Goal: Task Accomplishment & Management: Manage account settings

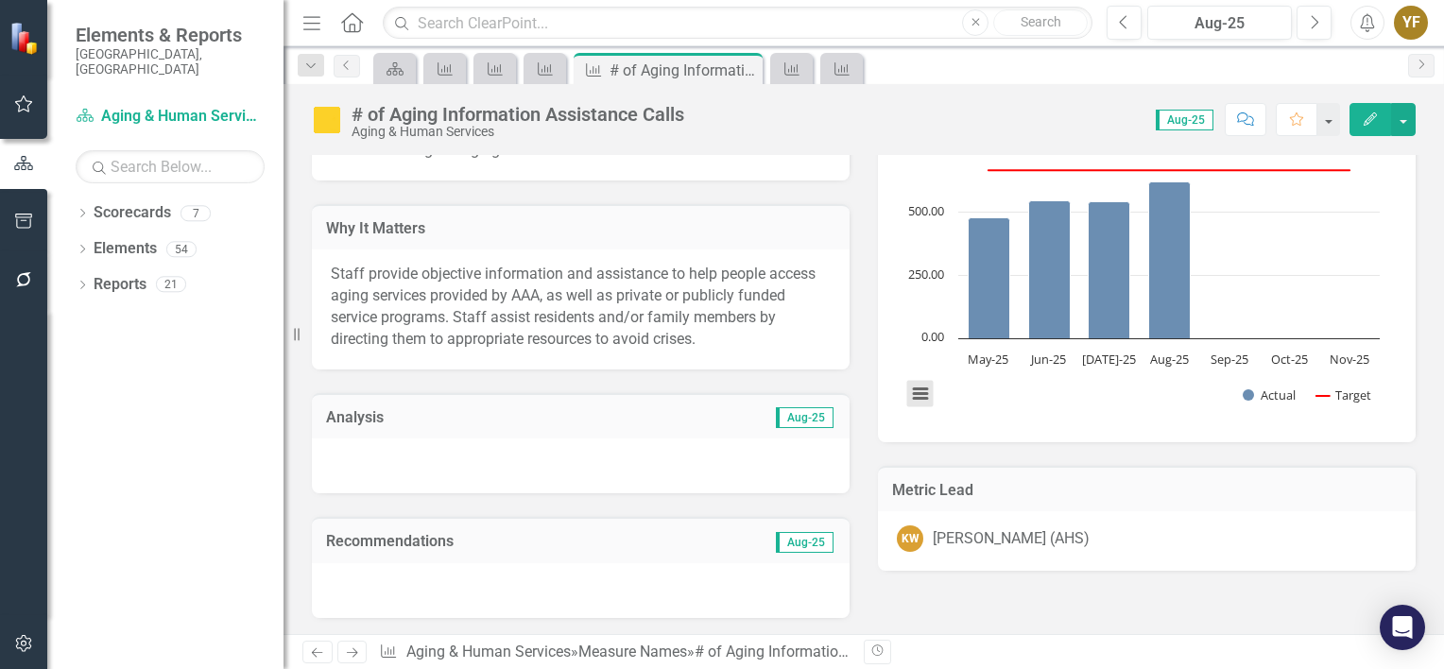
scroll to position [284, 0]
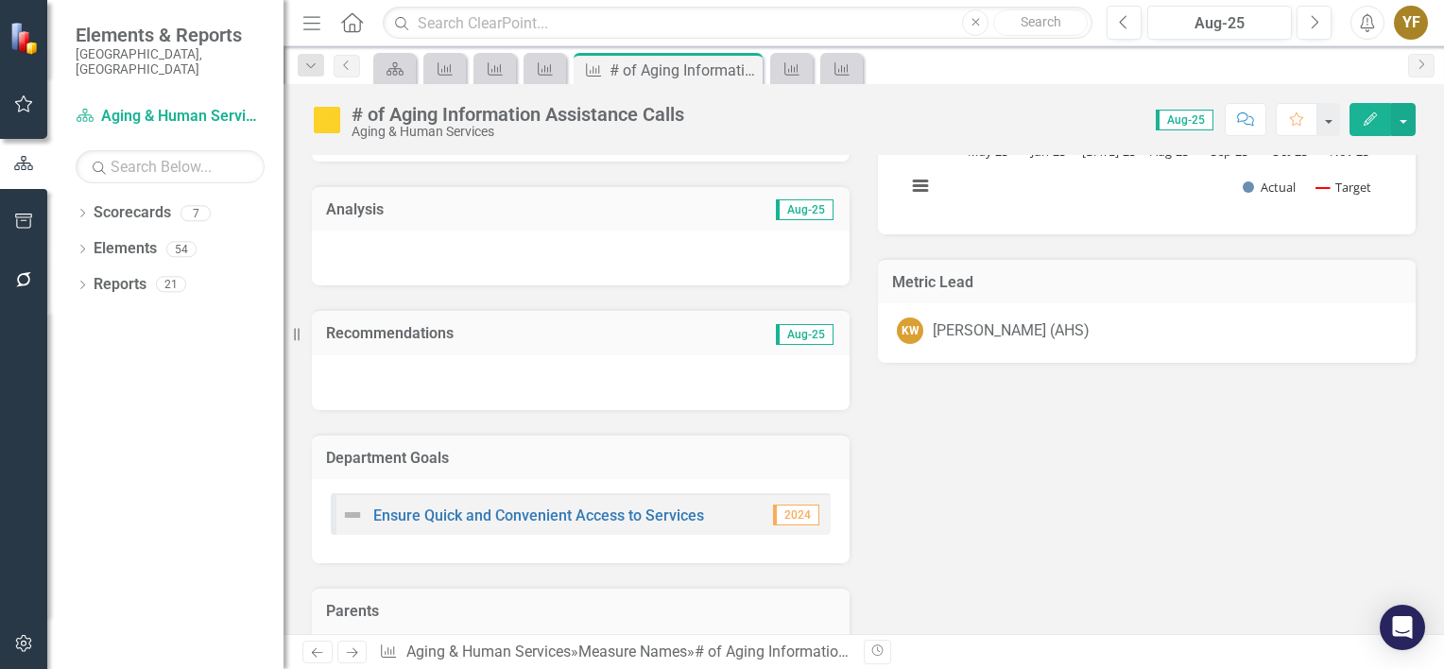
click at [1230, 491] on div "Measure Description Persons calling the Aging Information Line Why It Matters S…" at bounding box center [864, 407] width 1132 height 1118
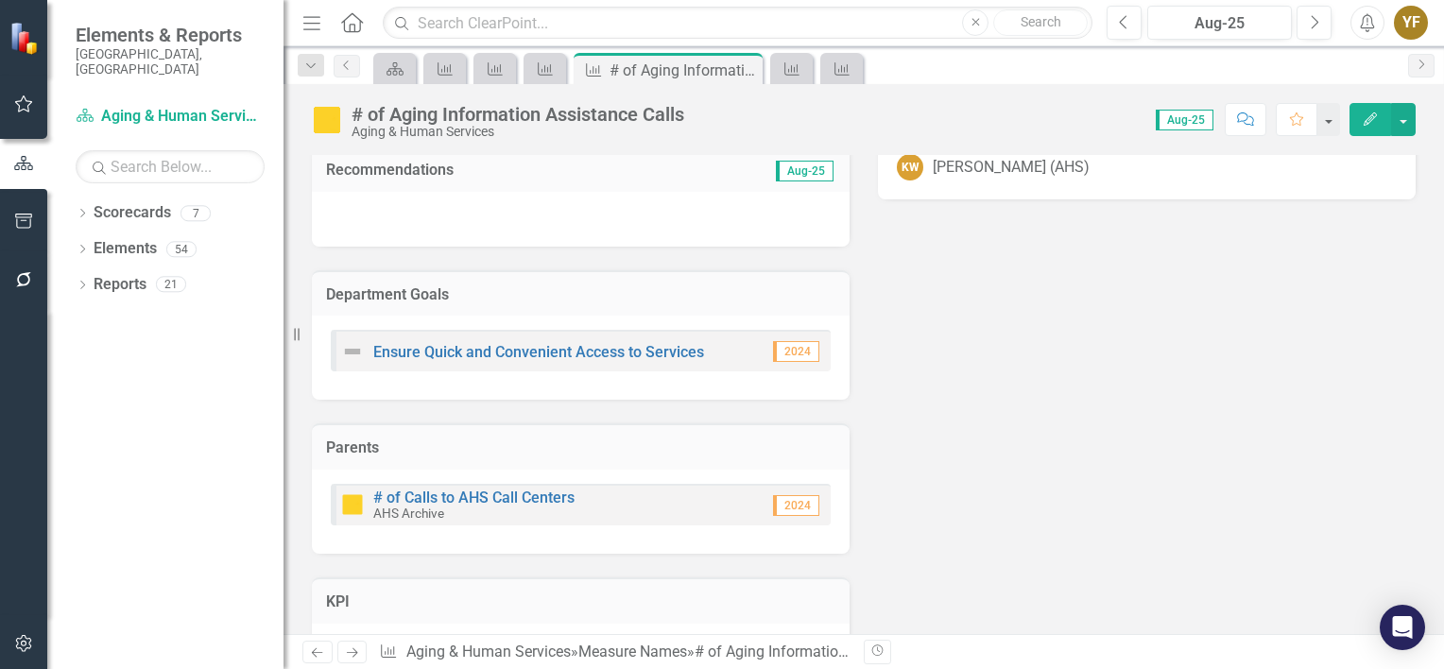
scroll to position [473, 0]
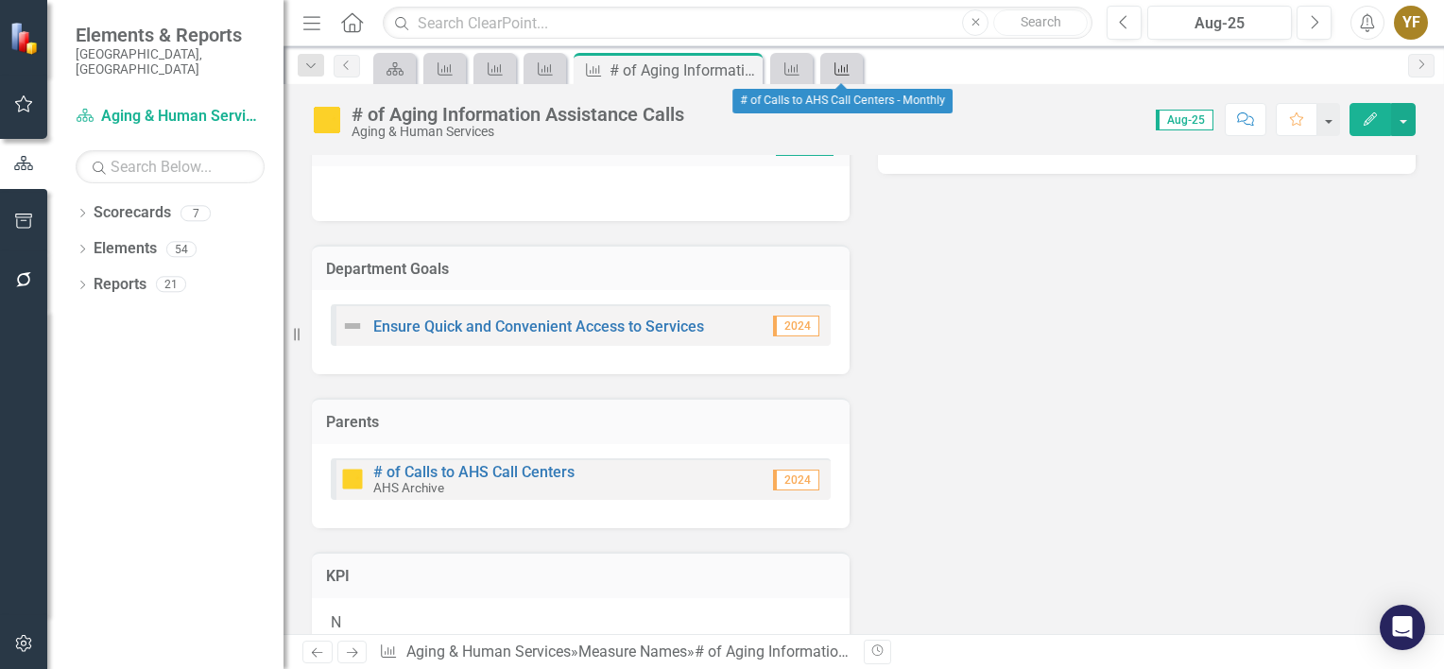
click at [839, 71] on icon at bounding box center [842, 68] width 15 height 13
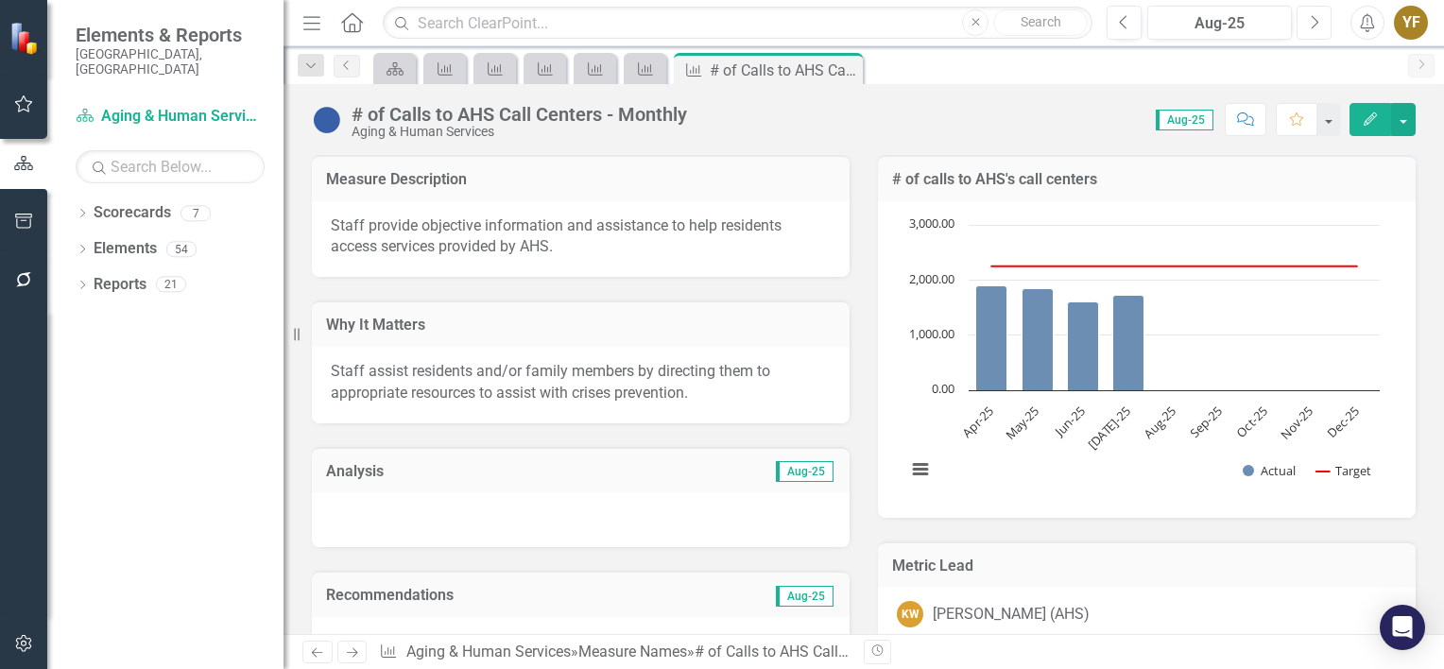
click at [1311, 23] on icon "Next" at bounding box center [1314, 22] width 10 height 17
click at [643, 73] on icon "Measure Name" at bounding box center [645, 68] width 19 height 15
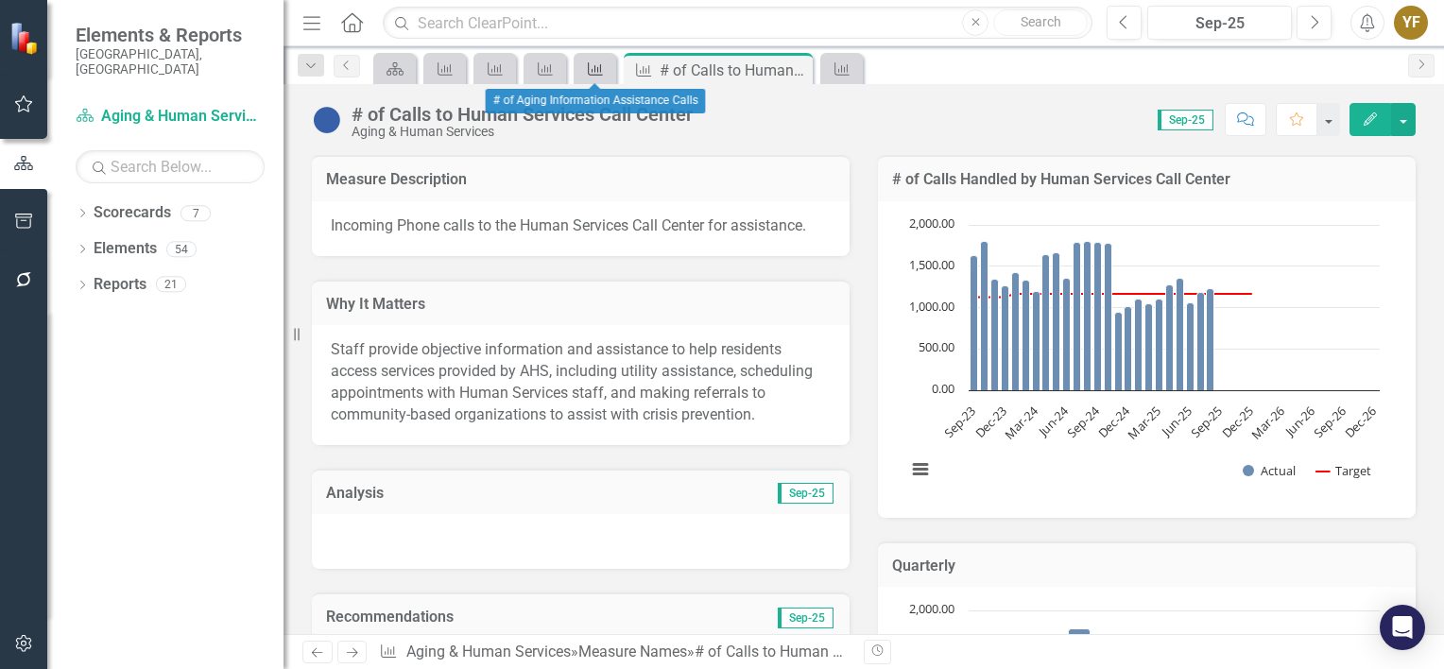
click at [587, 74] on icon "Measure Name" at bounding box center [595, 68] width 19 height 15
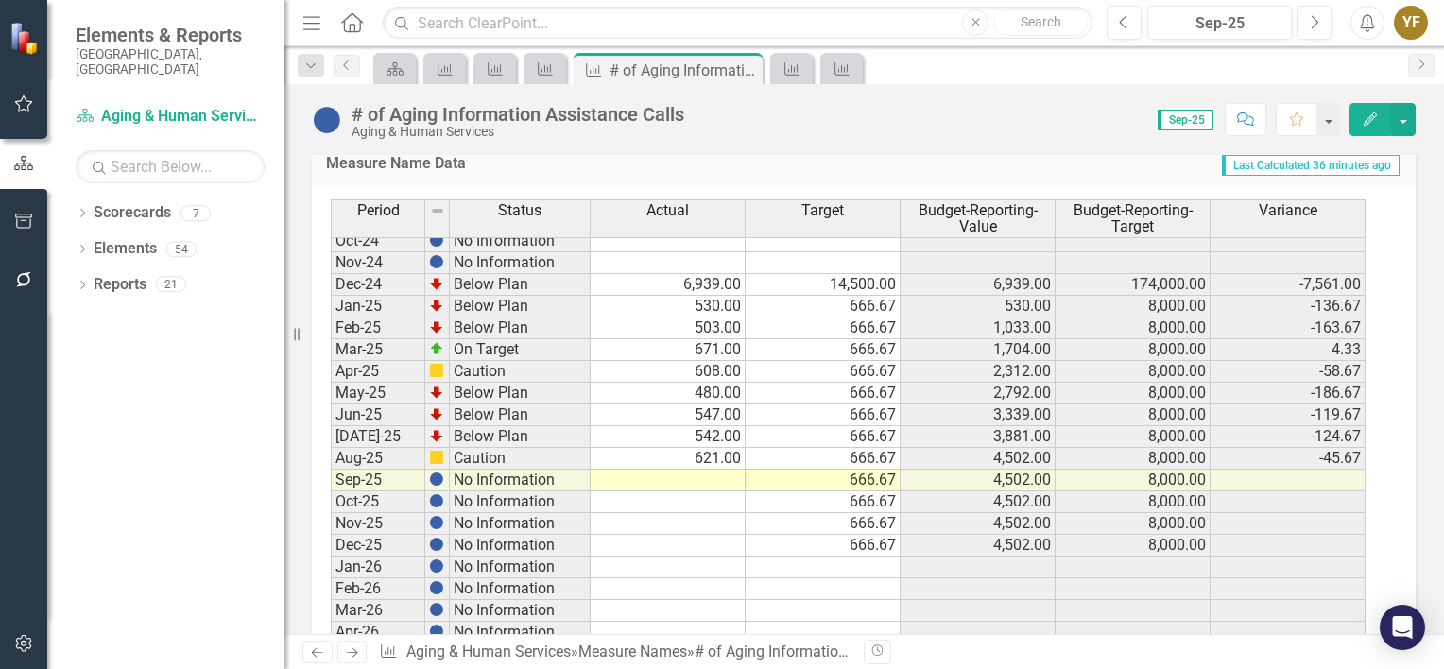
scroll to position [2609, 0]
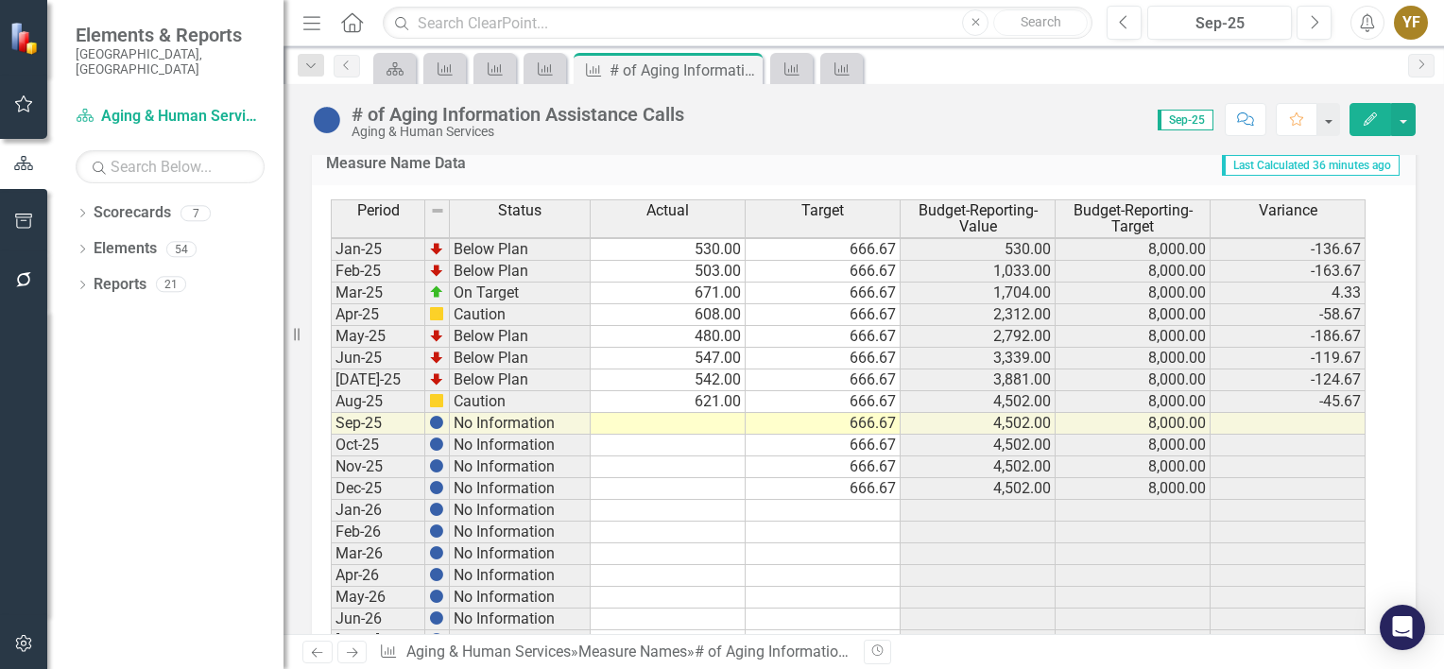
click at [702, 414] on tbody "Feb-23 No Information Mar-23 No Information Apr-23 No Information May-23 No Inf…" at bounding box center [848, 249] width 1035 height 1023
click at [331, 533] on div "Period Status Actual Target Budget-Reporting-Value Budget-Reporting-Target Vari…" at bounding box center [331, 339] width 0 height 844
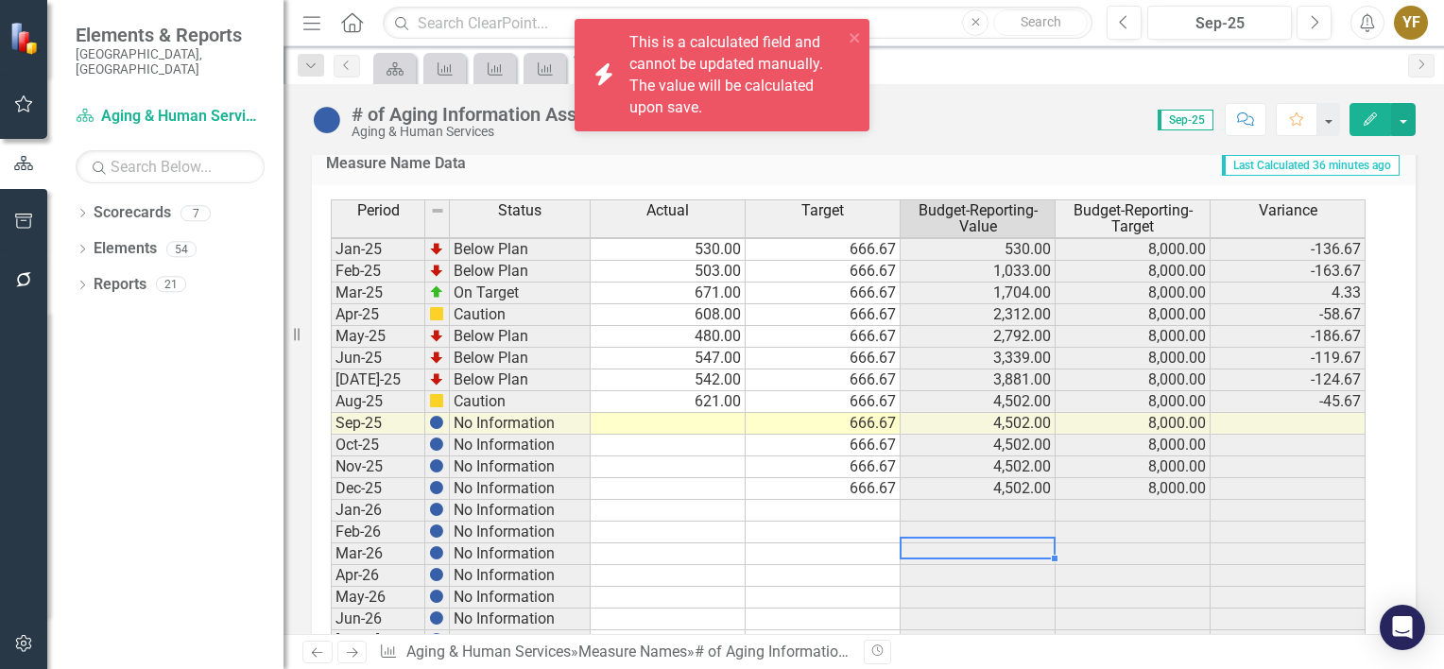
click at [707, 420] on td at bounding box center [668, 424] width 155 height 22
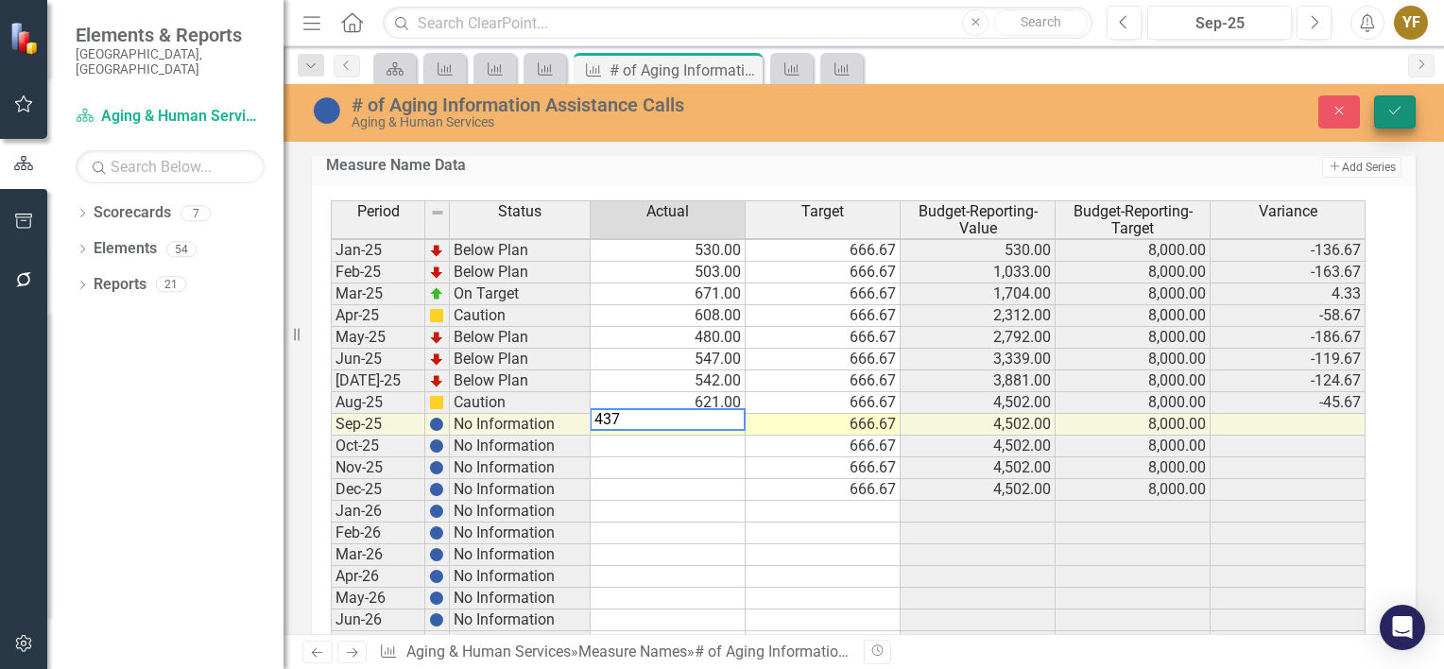
type textarea "437"
click at [1408, 113] on button "Save" at bounding box center [1395, 111] width 42 height 33
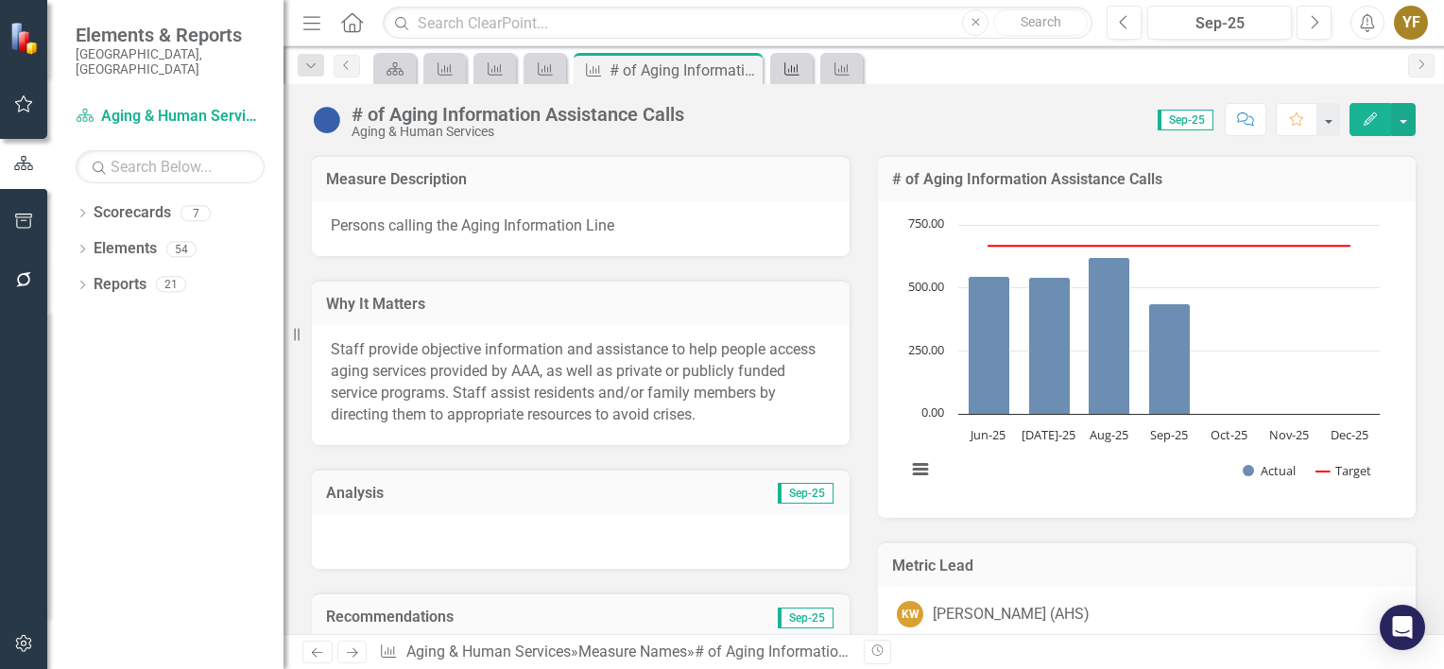
click at [790, 72] on icon "Measure Name" at bounding box center [792, 68] width 19 height 15
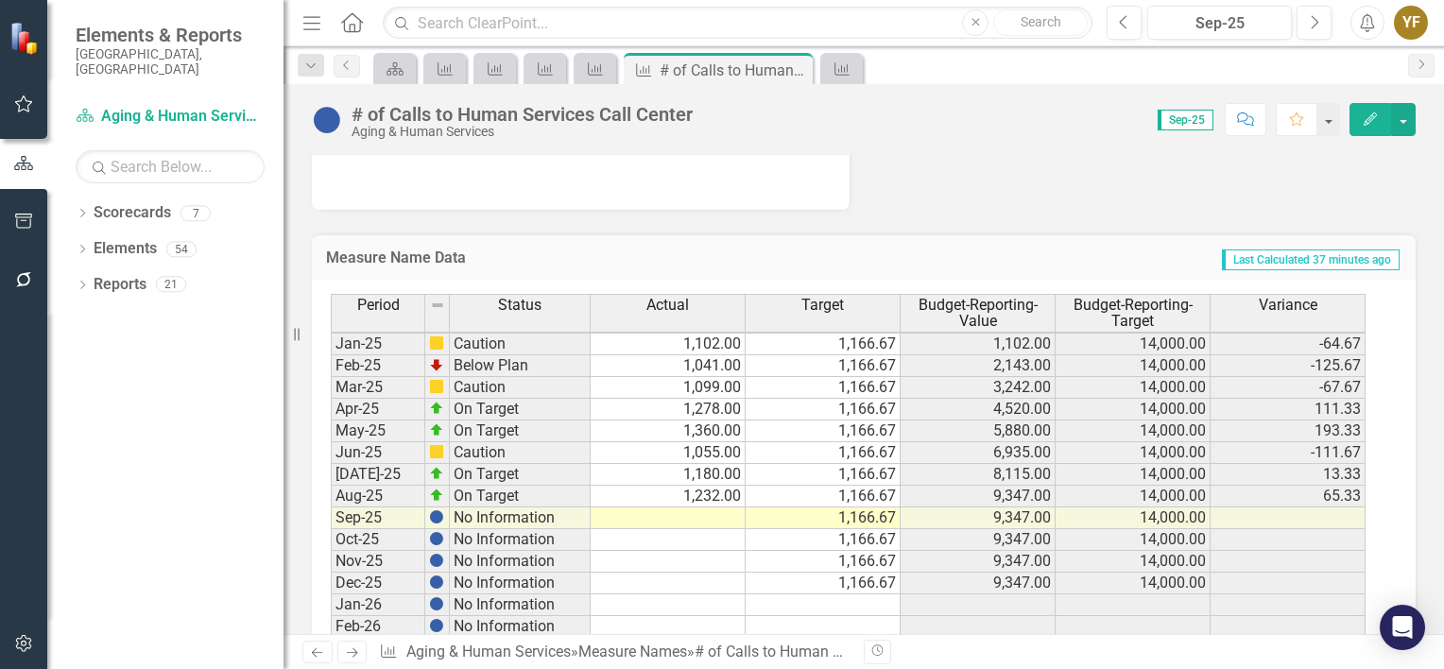
click at [711, 504] on tbody "Feb-23 On Target 1,461.00 1,125.00 3,226.00 13,500.00 336.00 Mar-23 On Target 1…" at bounding box center [848, 344] width 1035 height 1023
click at [681, 508] on td at bounding box center [668, 519] width 155 height 22
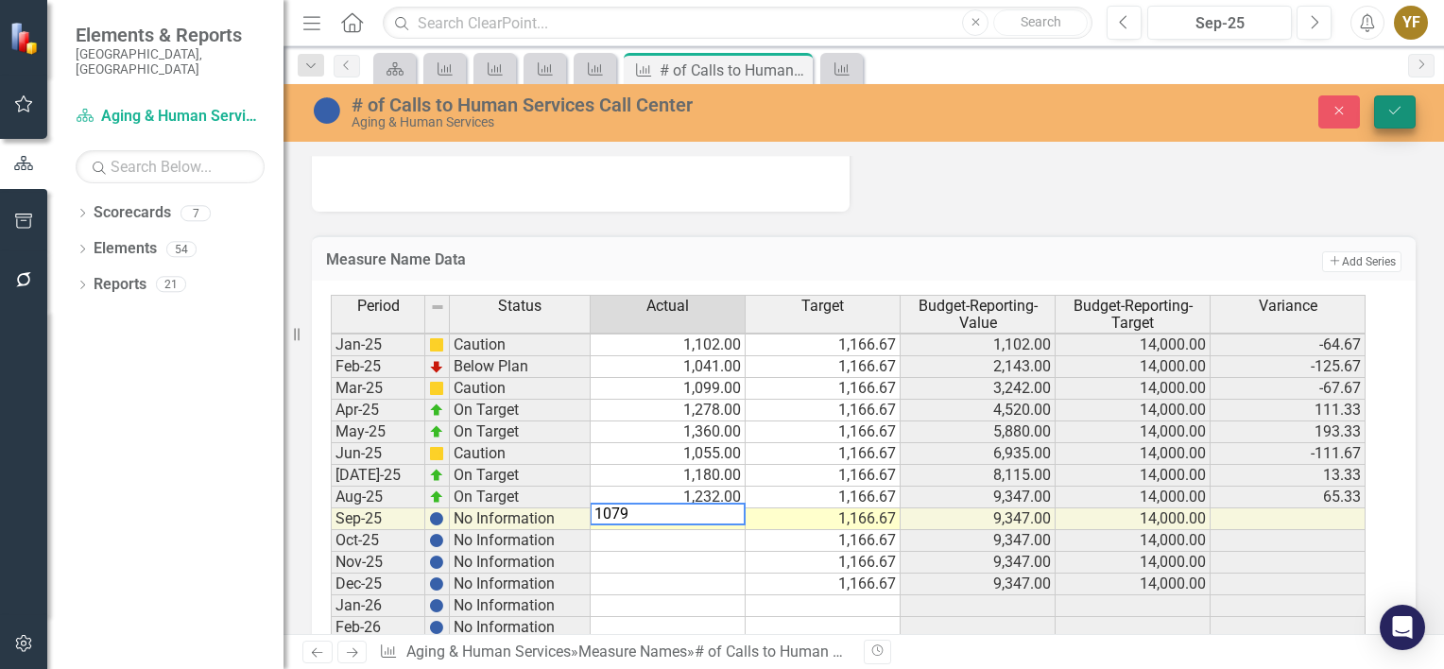
type textarea "1079"
click at [1387, 113] on icon "Save" at bounding box center [1395, 110] width 17 height 13
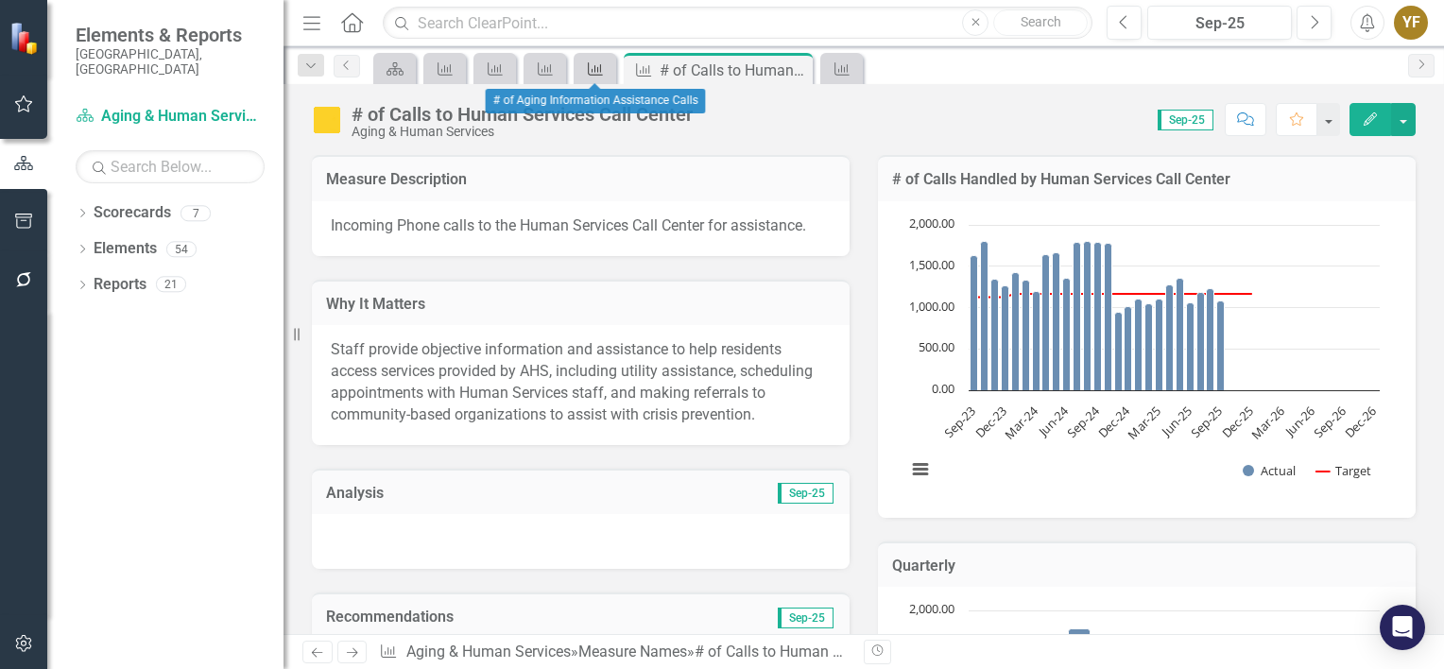
click at [595, 65] on icon at bounding box center [595, 68] width 15 height 13
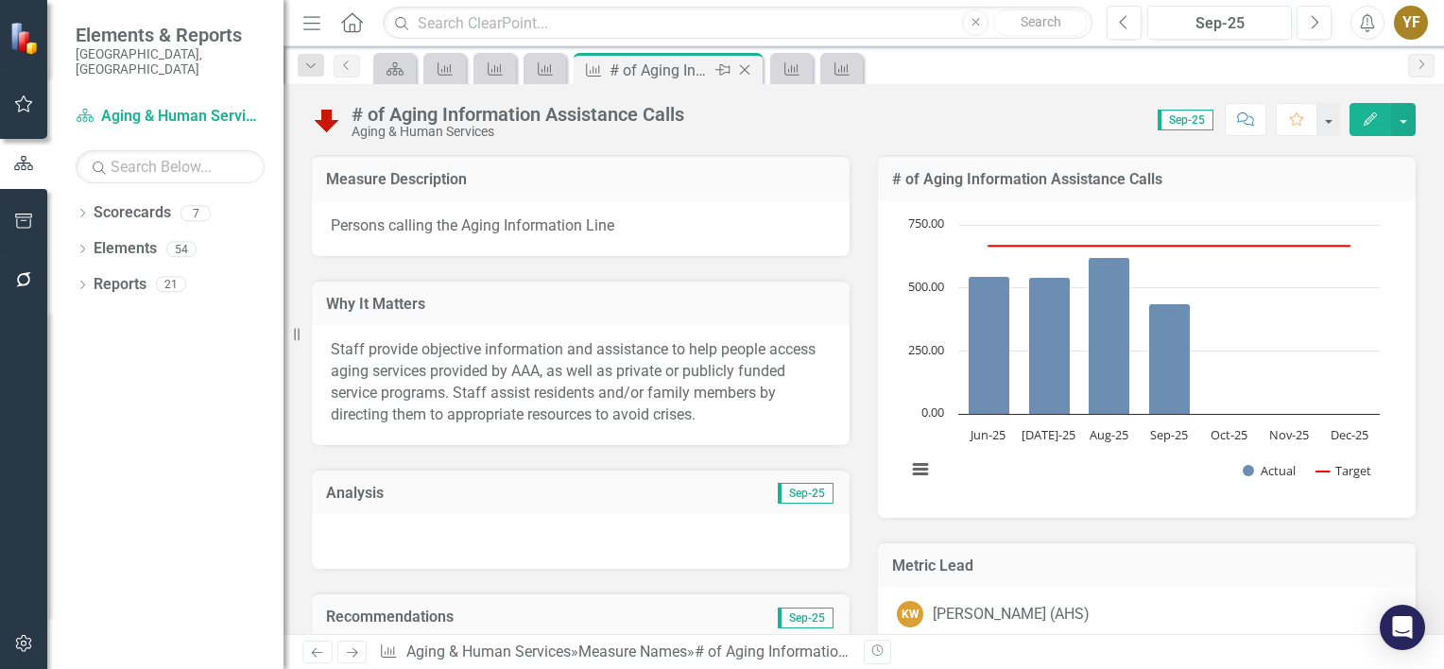
click at [747, 69] on icon "Close" at bounding box center [744, 69] width 19 height 15
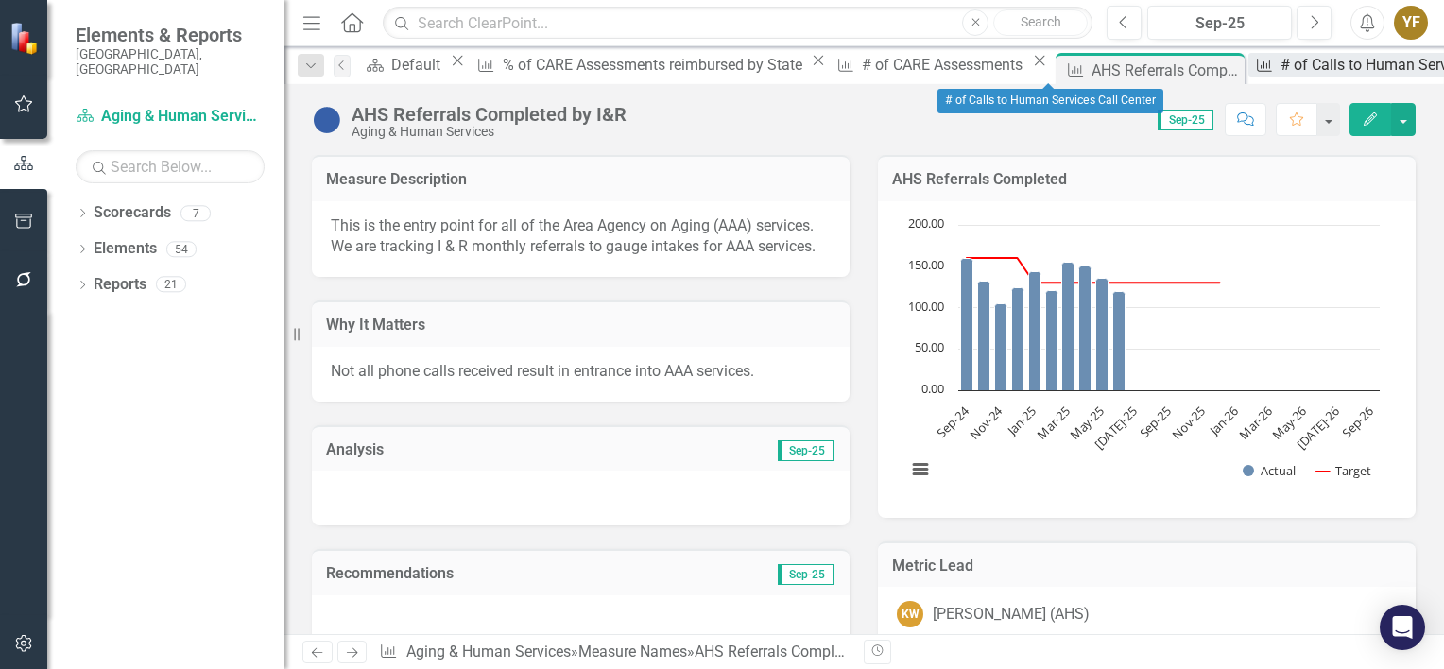
click at [1281, 73] on div "# of Calls to Human Services Call Center" at bounding box center [1418, 65] width 274 height 24
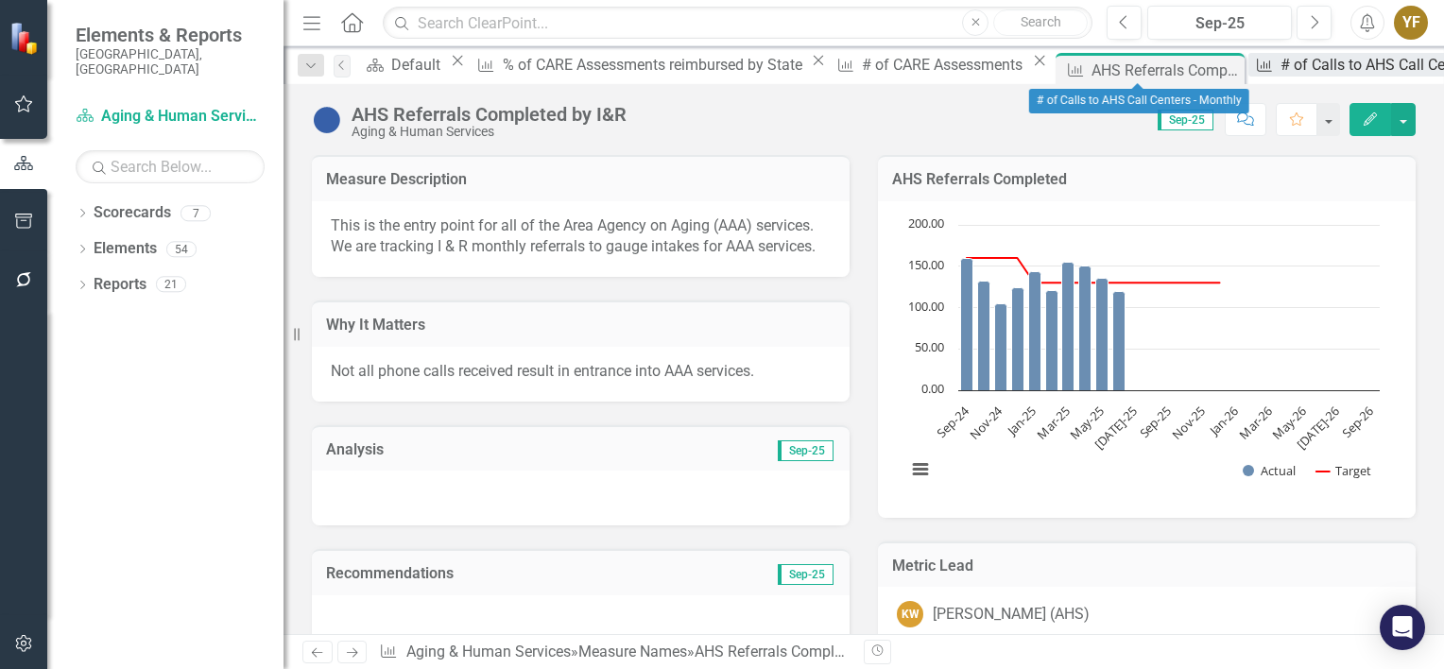
click at [1281, 64] on div "# of Calls to AHS Call Centers - Monthly" at bounding box center [1415, 65] width 268 height 24
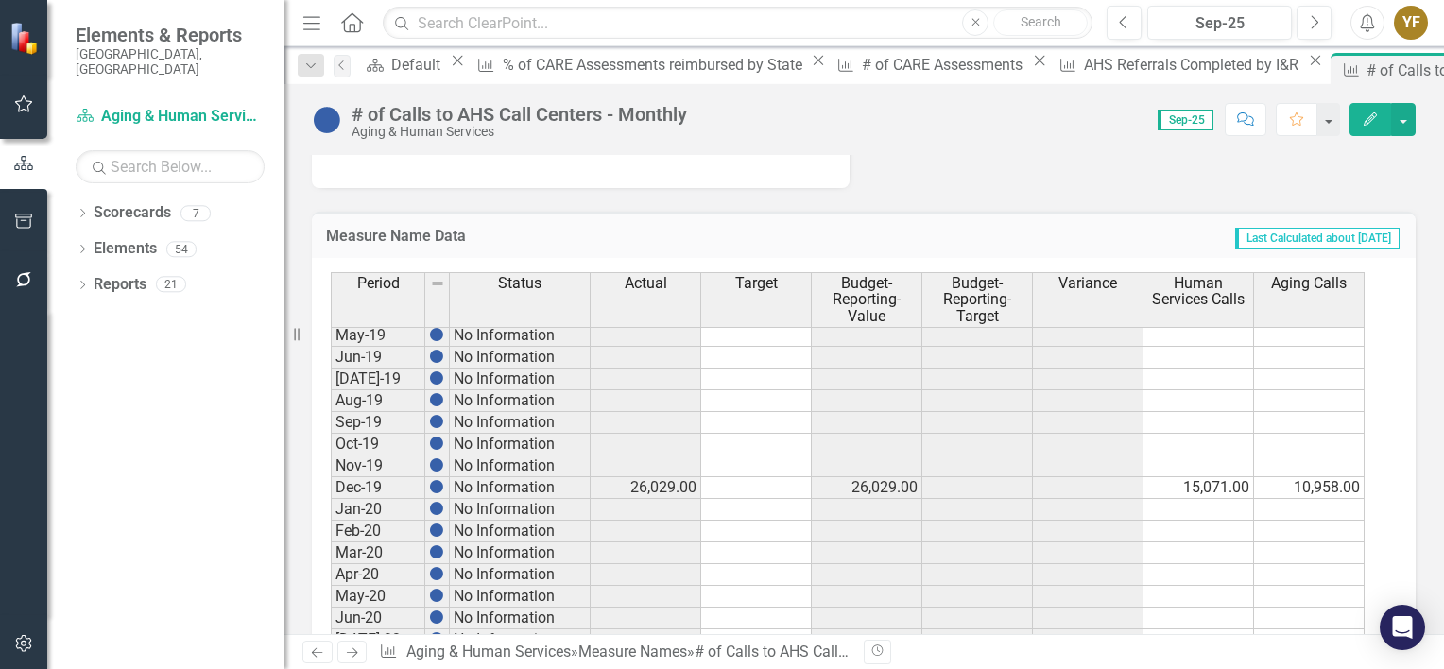
scroll to position [1418, 0]
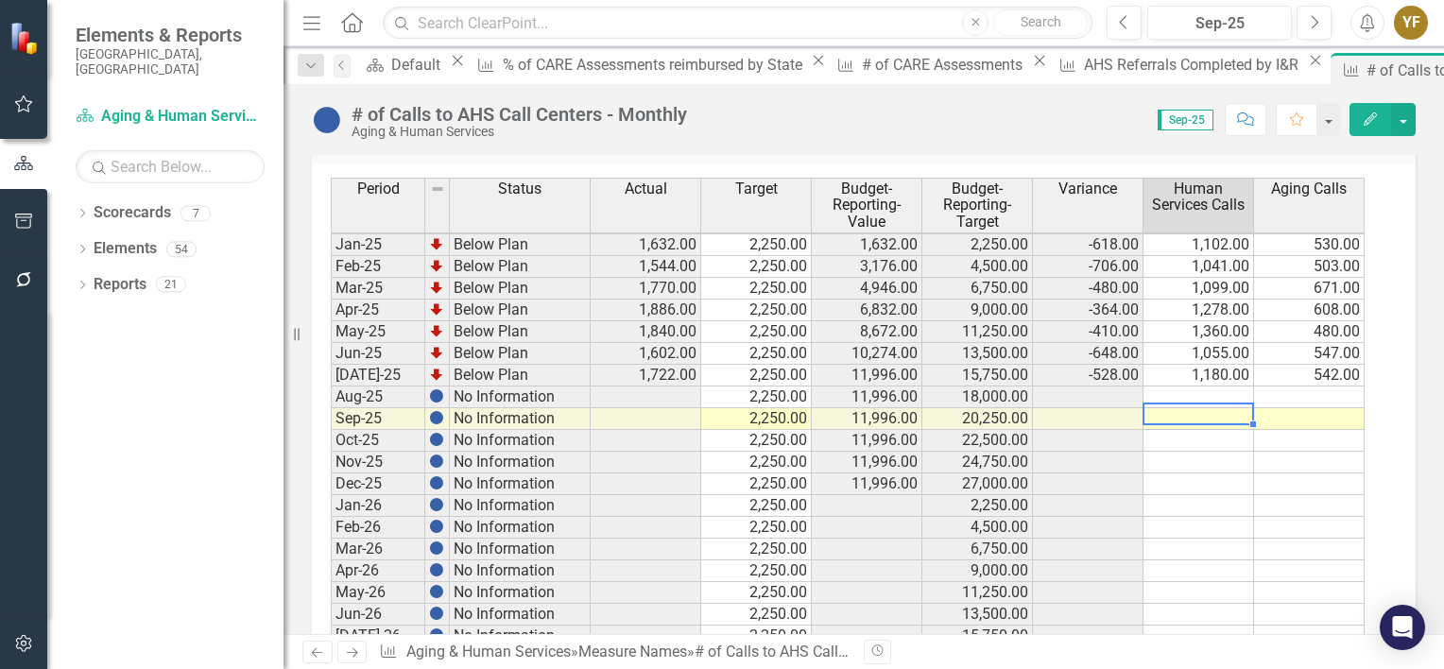
click at [1219, 412] on tbody "Dec-23 On Target 34,758.00 27,800.00 34,758.00 27,800.00 6,958.00 20,425.00 14,…" at bounding box center [848, 353] width 1034 height 805
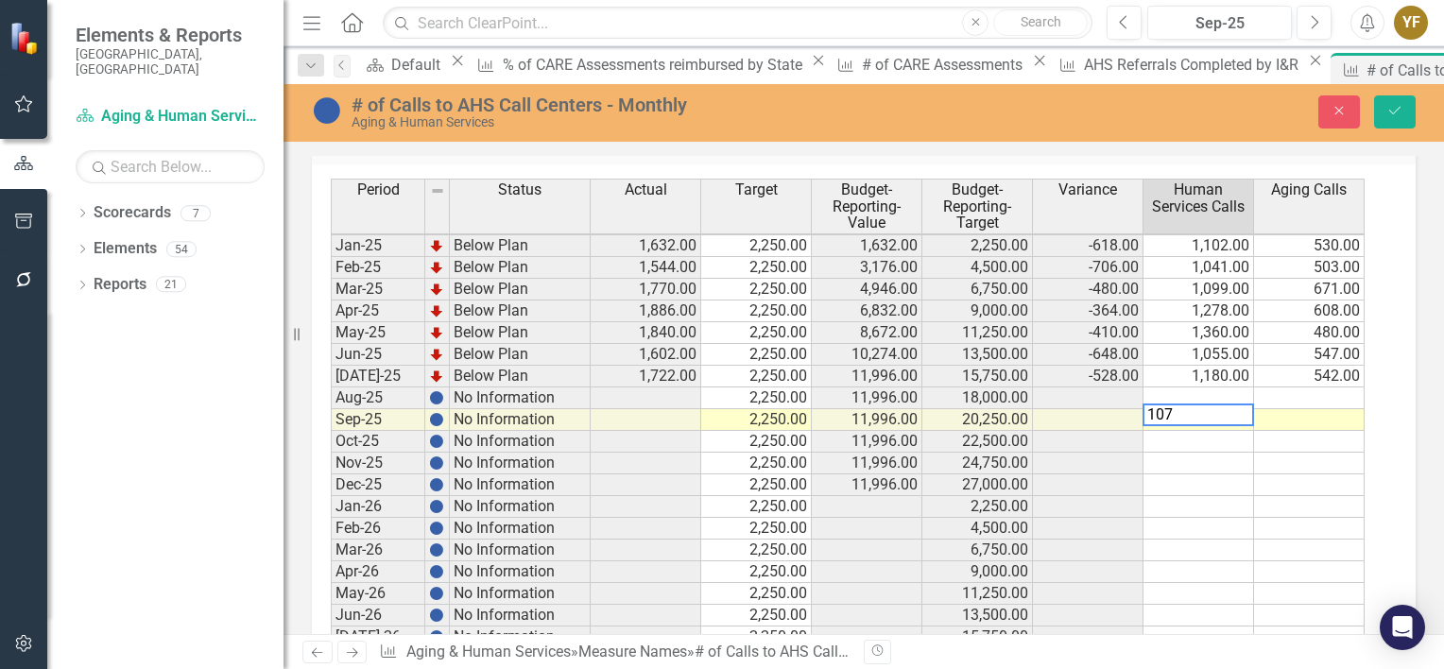
type textarea "1079"
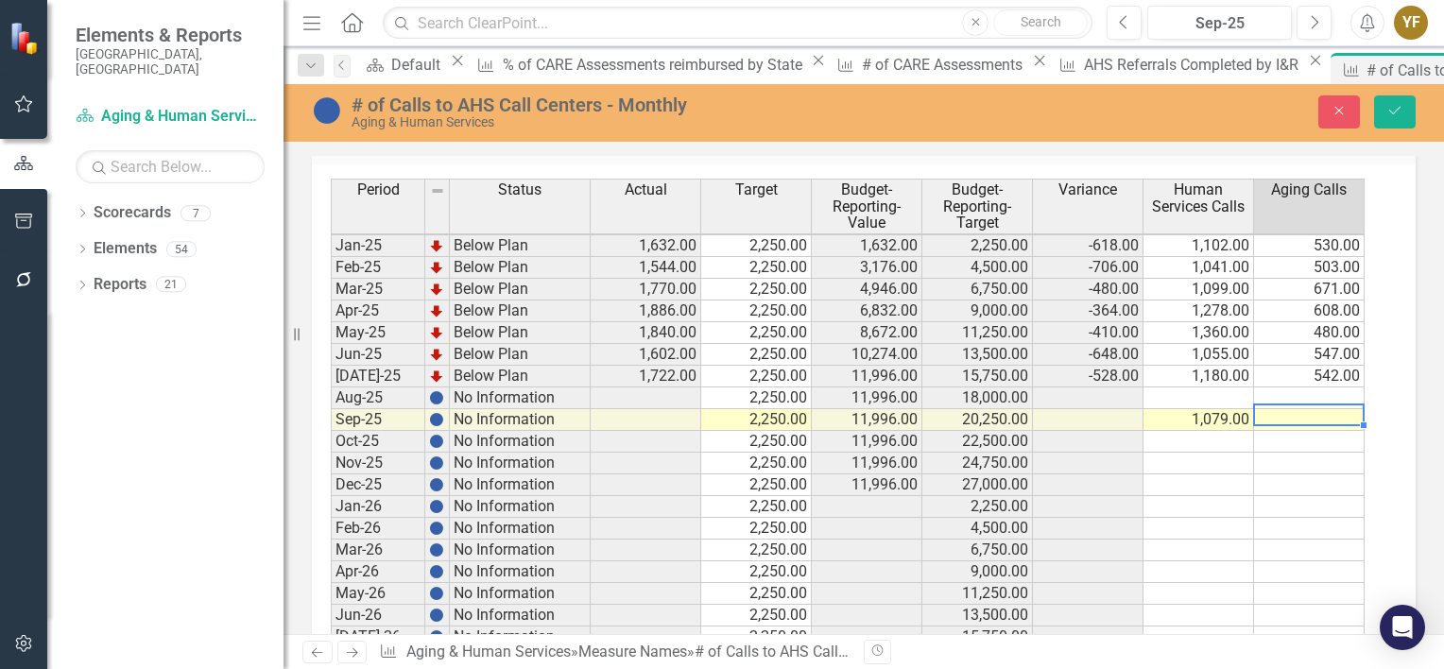
click at [1315, 409] on td at bounding box center [1309, 420] width 111 height 22
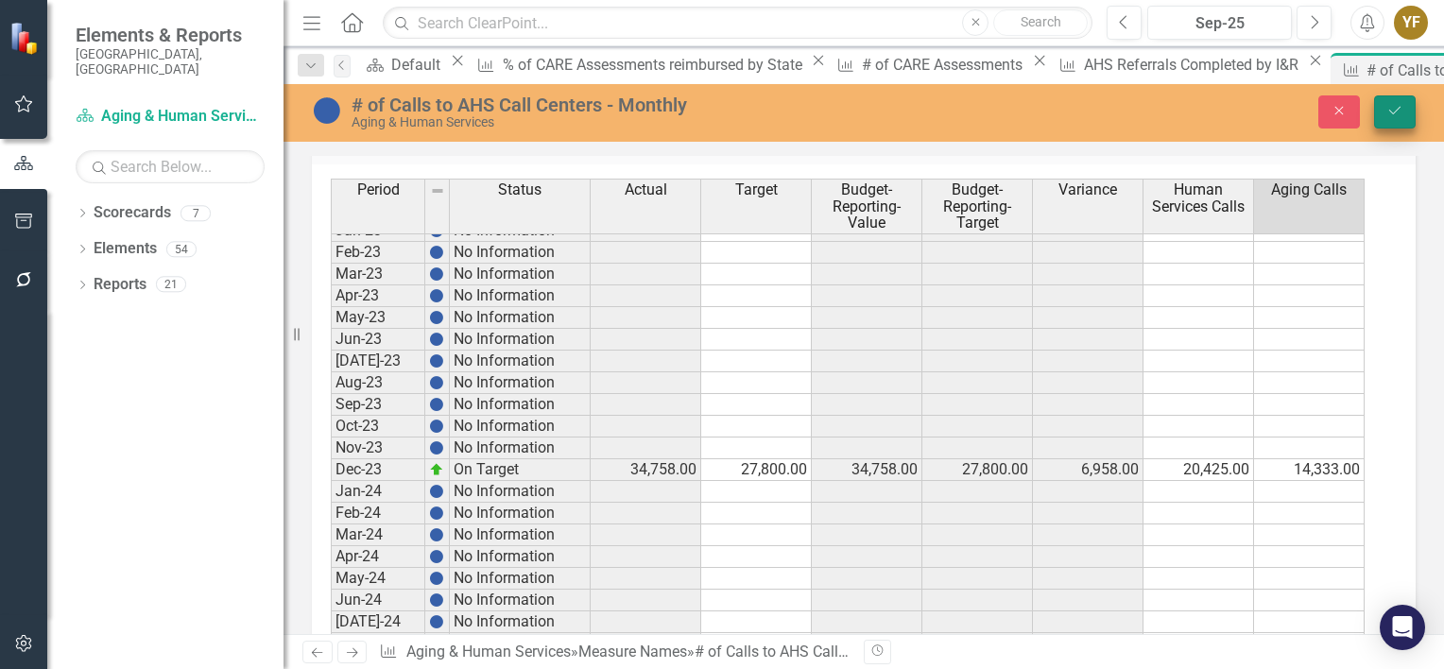
type textarea "473"
click at [1394, 104] on icon "Save" at bounding box center [1395, 110] width 17 height 13
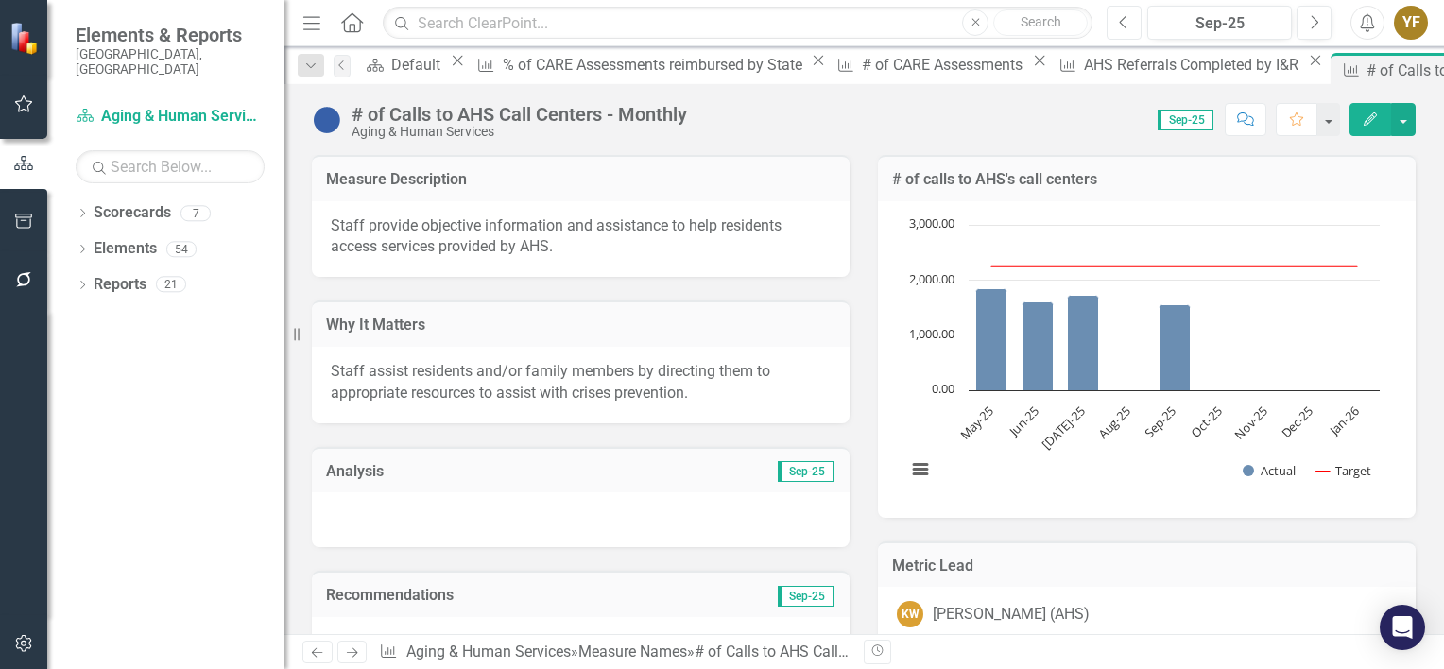
click at [1125, 24] on icon "Previous" at bounding box center [1124, 22] width 10 height 17
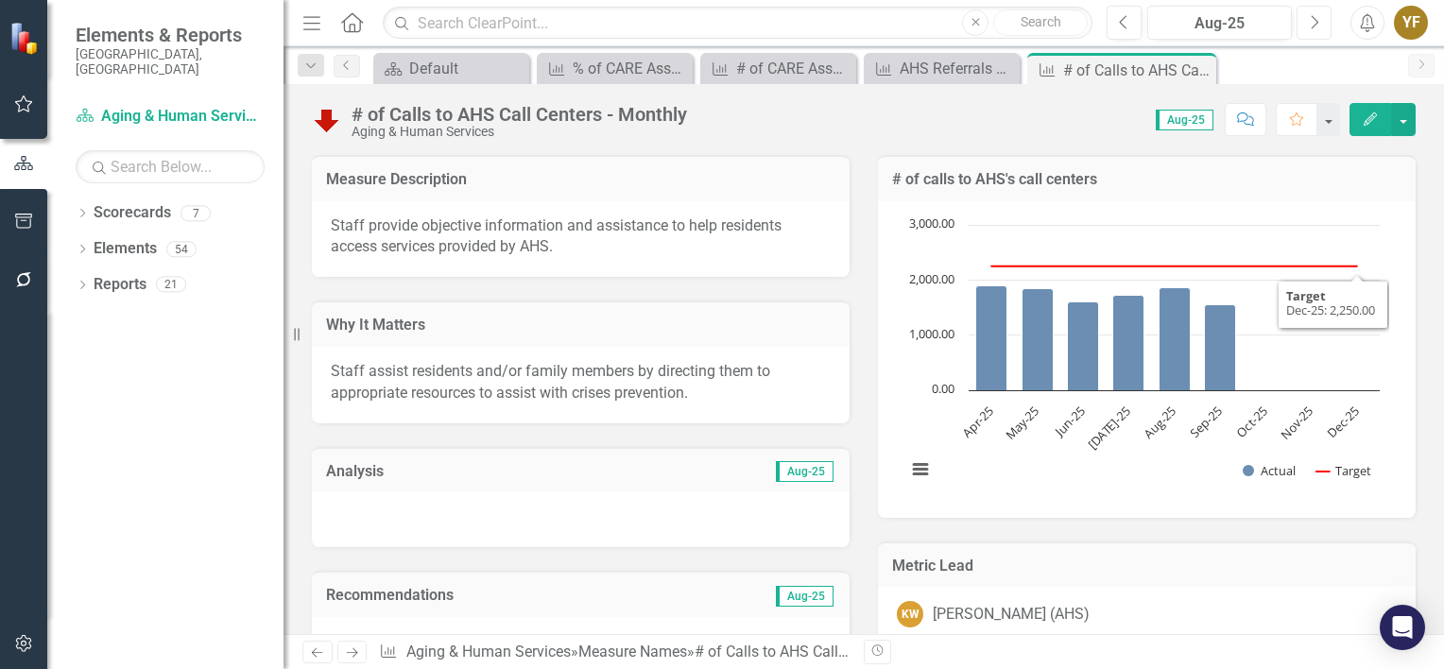
click at [763, 30] on icon "Next" at bounding box center [1314, 22] width 10 height 17
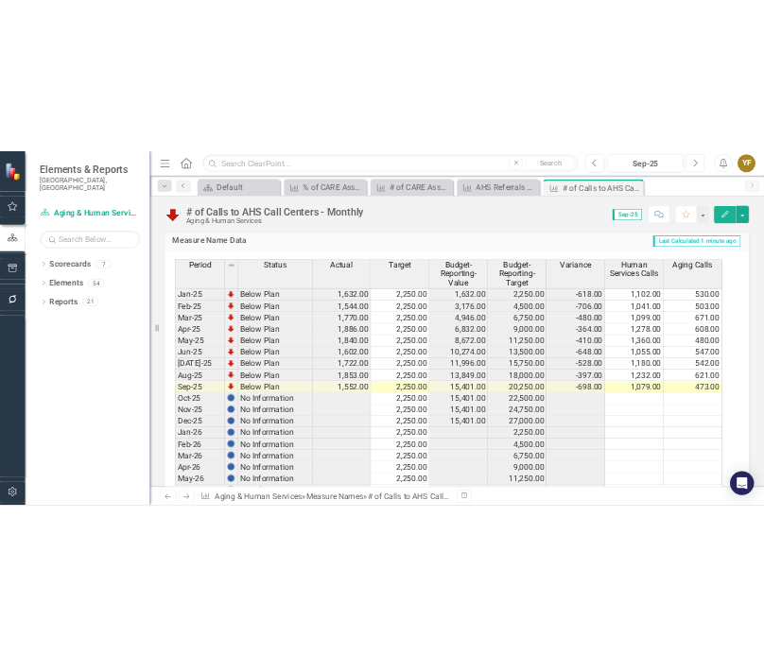
scroll to position [2514, 0]
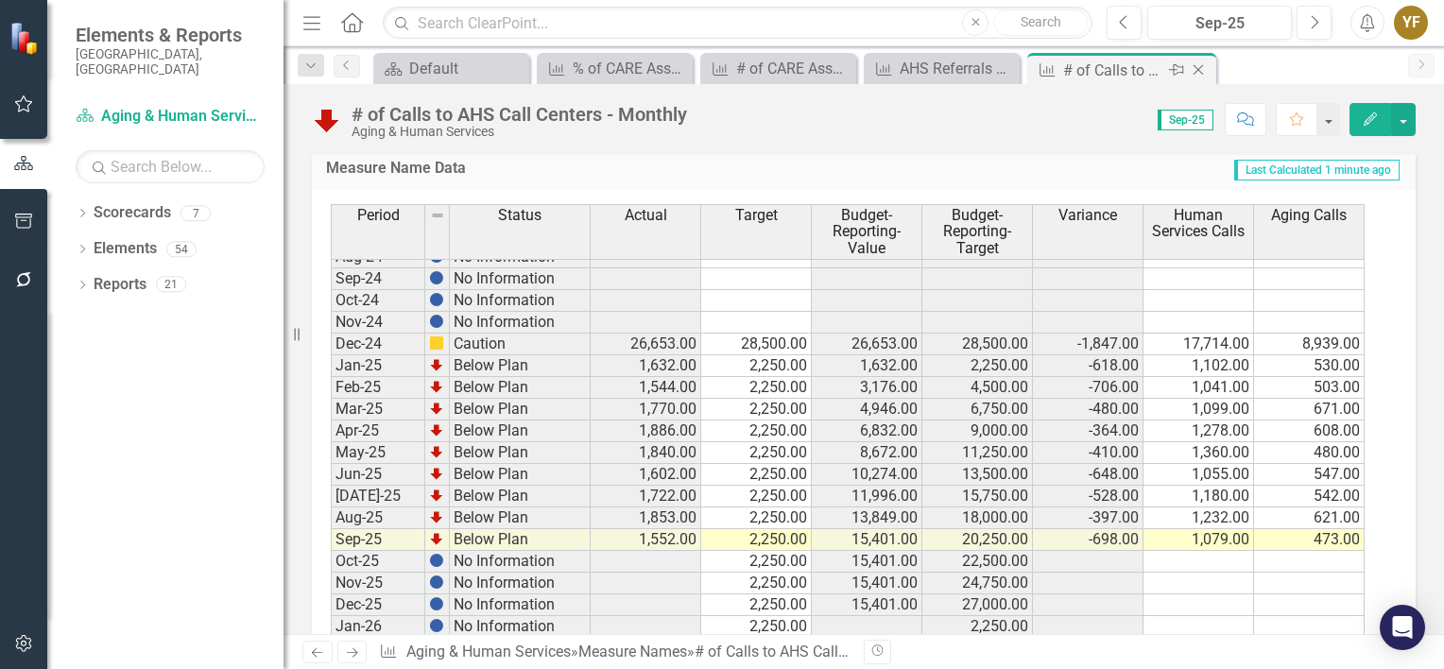
click at [763, 68] on icon "Close" at bounding box center [1198, 69] width 19 height 15
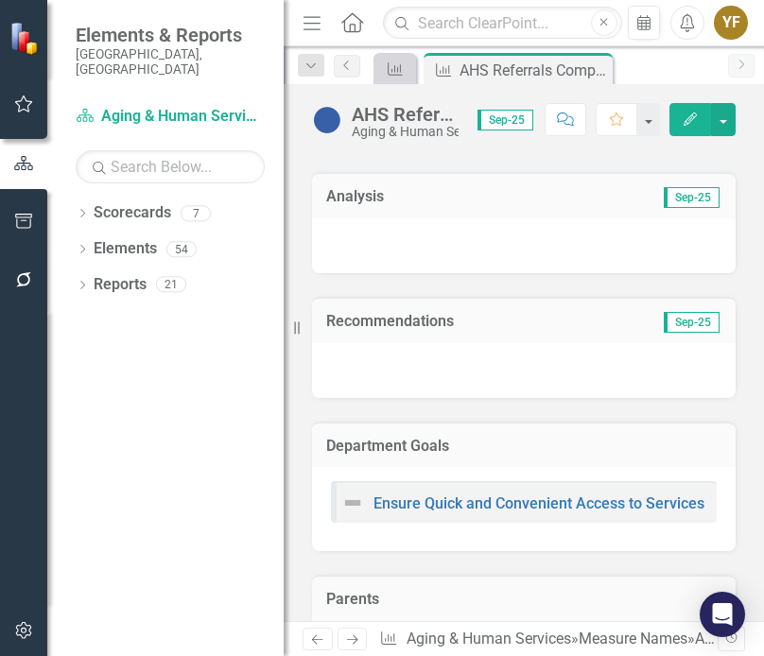
scroll to position [567, 0]
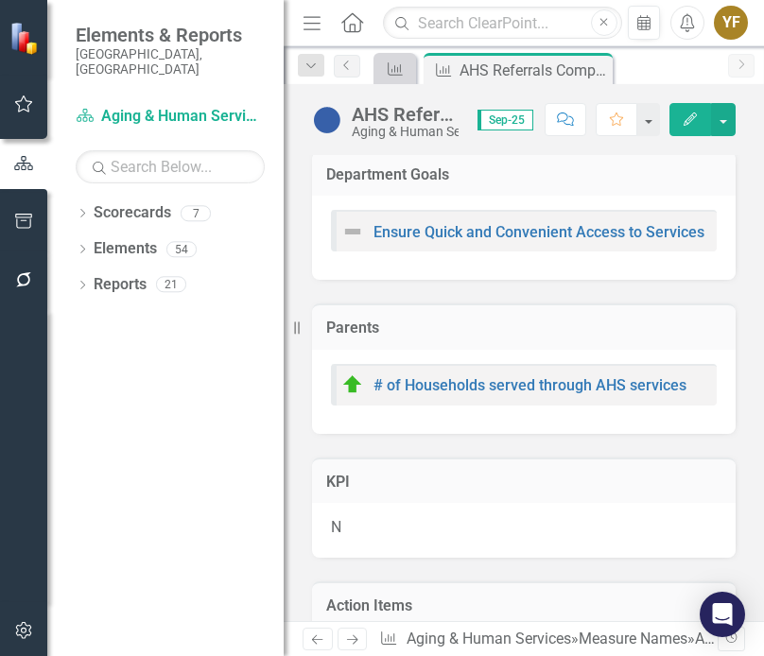
click at [306, 26] on icon "Menu" at bounding box center [312, 22] width 25 height 20
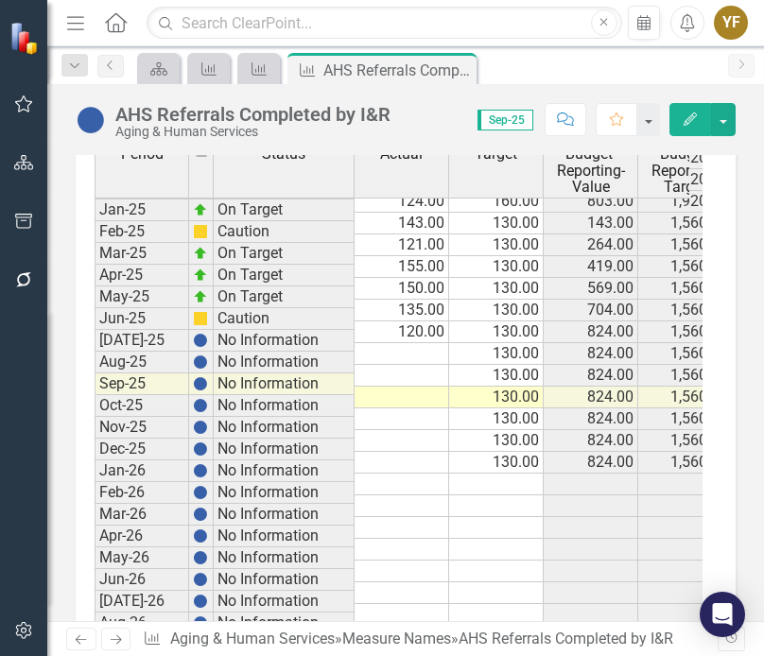
scroll to position [1658, 0]
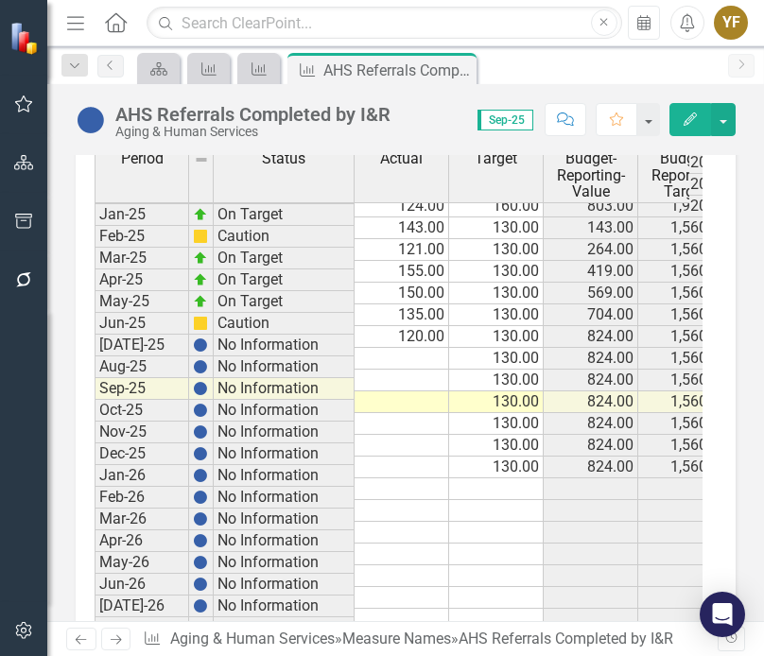
click at [646, 31] on div "Calendar" at bounding box center [643, 23] width 19 height 23
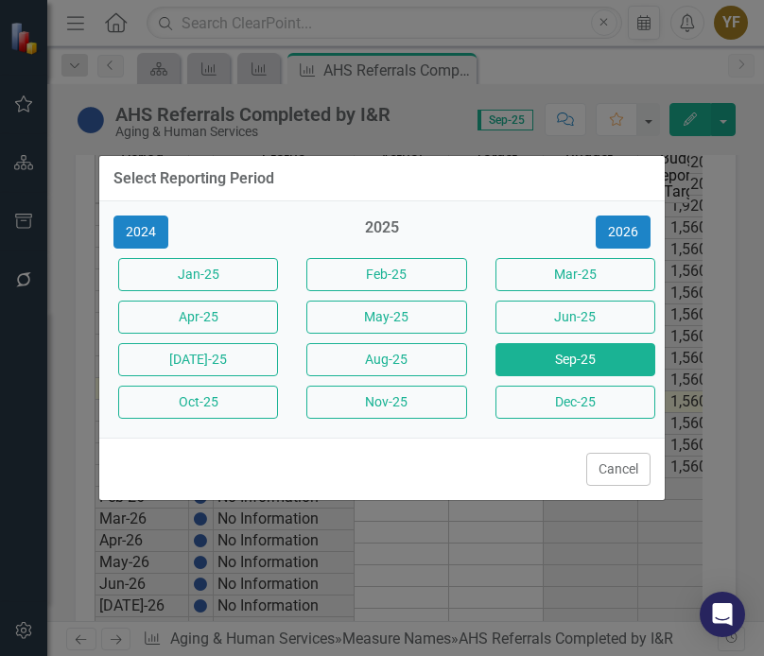
click at [750, 295] on div "Select Reporting Period 2024 2025 2026 Jan-25 Feb-25 Mar-25 Apr-25 May-25 Jun-2…" at bounding box center [382, 328] width 764 height 656
click at [599, 466] on button "Cancel" at bounding box center [618, 469] width 64 height 33
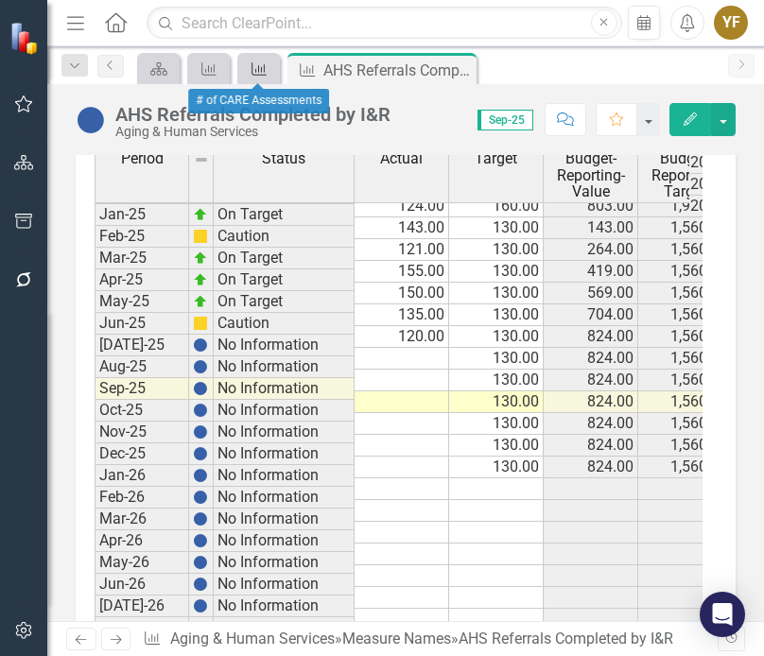
click at [253, 68] on icon "Measure Name" at bounding box center [259, 68] width 19 height 15
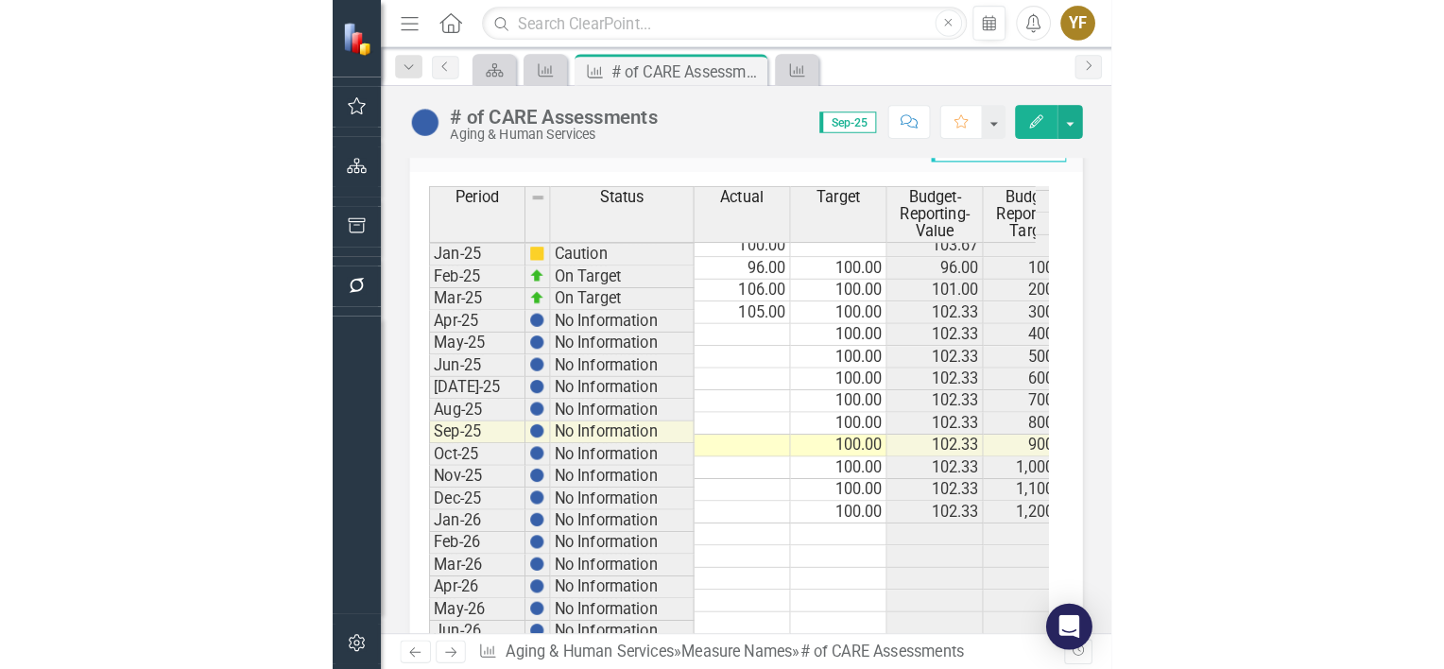
scroll to position [1134, 0]
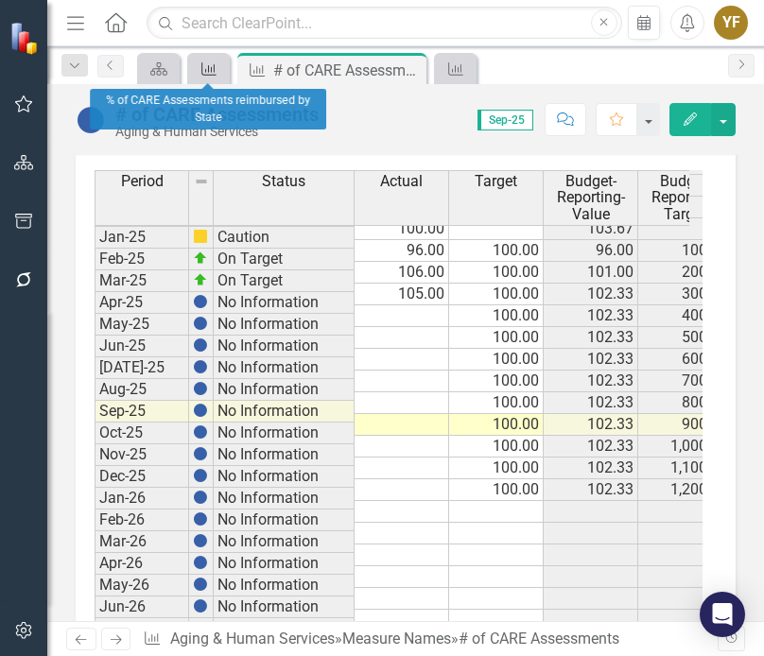
click at [208, 71] on icon at bounding box center [208, 68] width 15 height 13
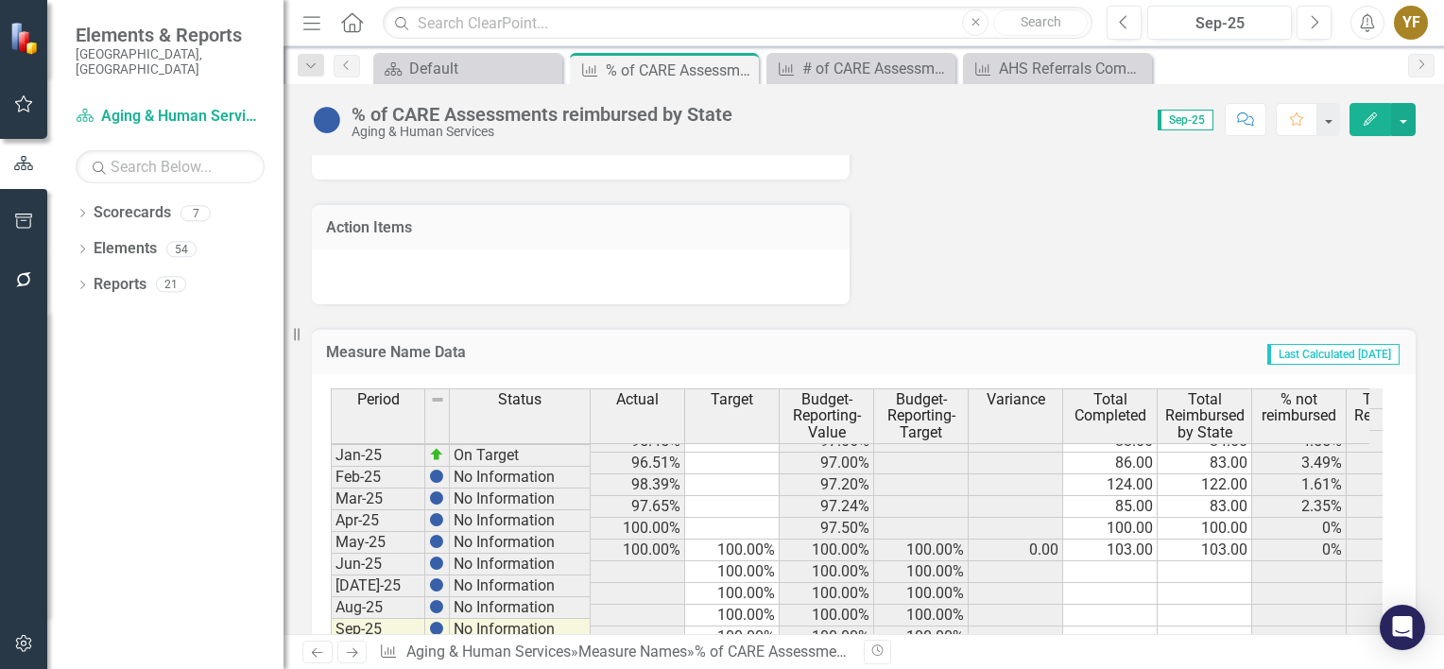
scroll to position [2514, 0]
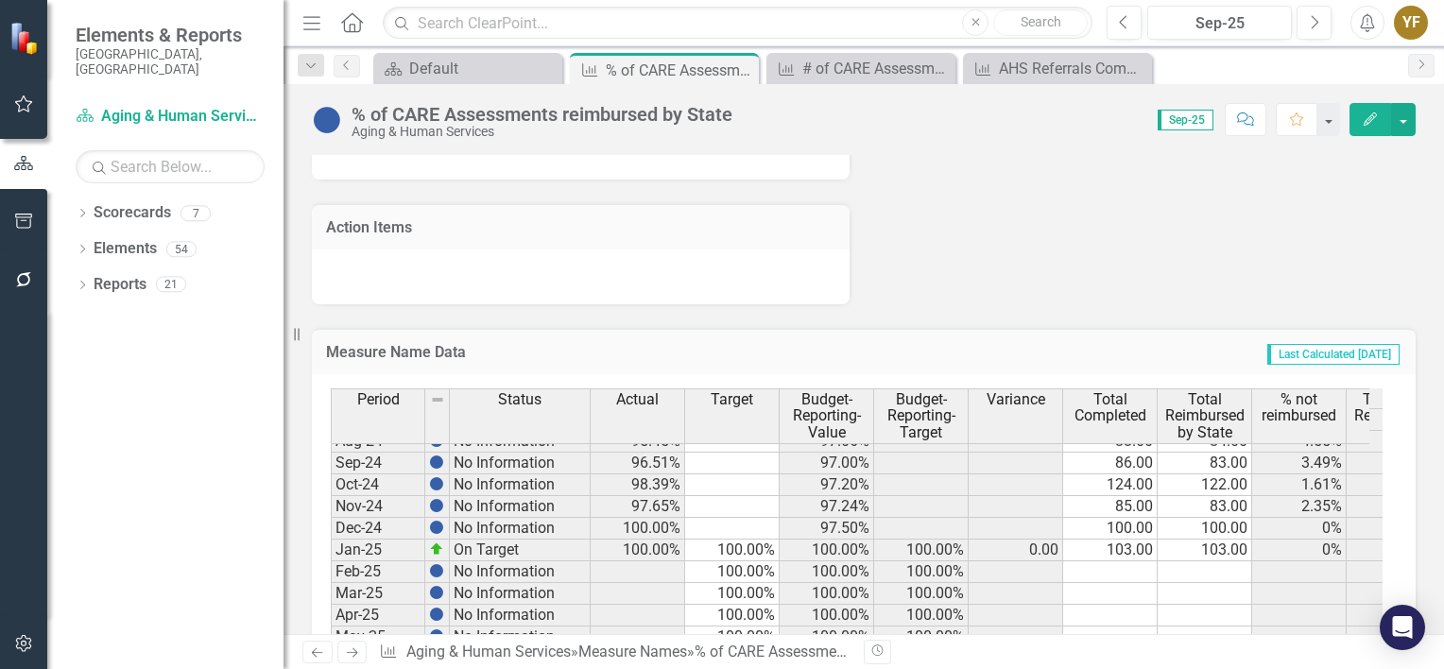
click at [763, 25] on div "YF" at bounding box center [1411, 23] width 34 height 34
click at [763, 65] on icon "Next" at bounding box center [1421, 64] width 15 height 11
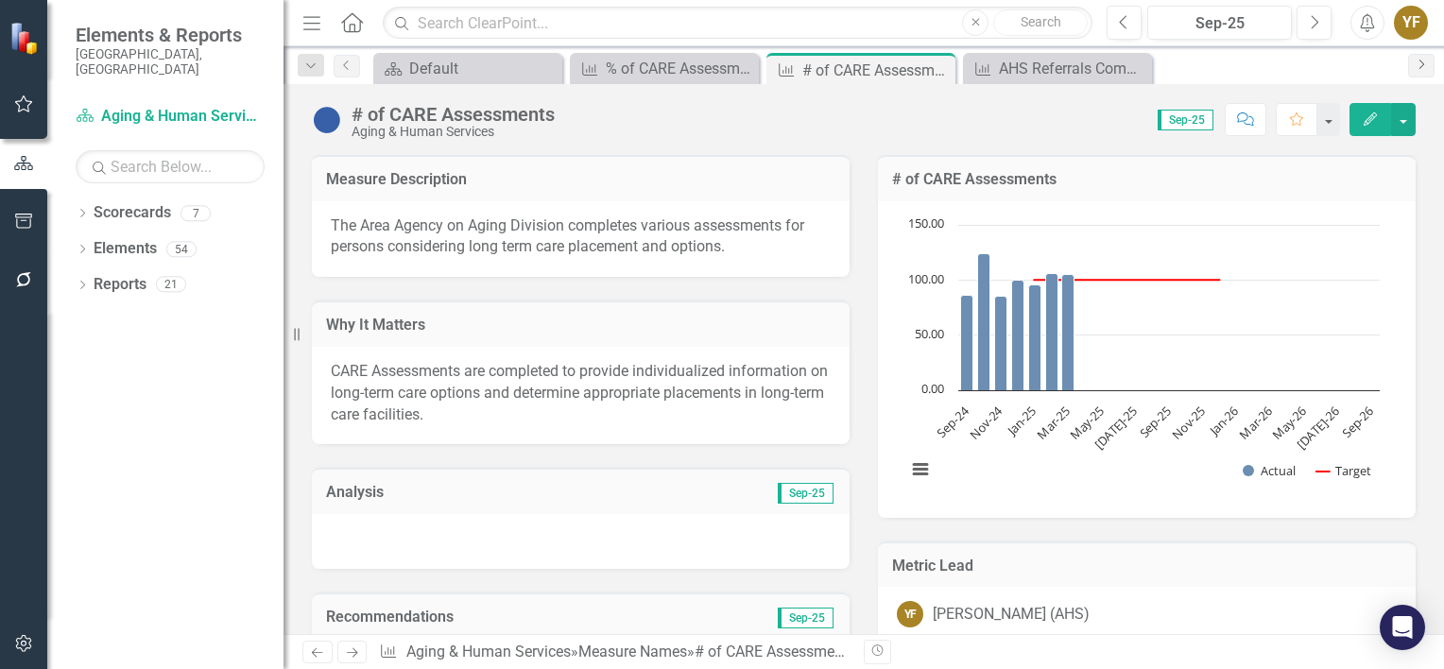
click at [763, 65] on icon "Next" at bounding box center [1421, 64] width 15 height 11
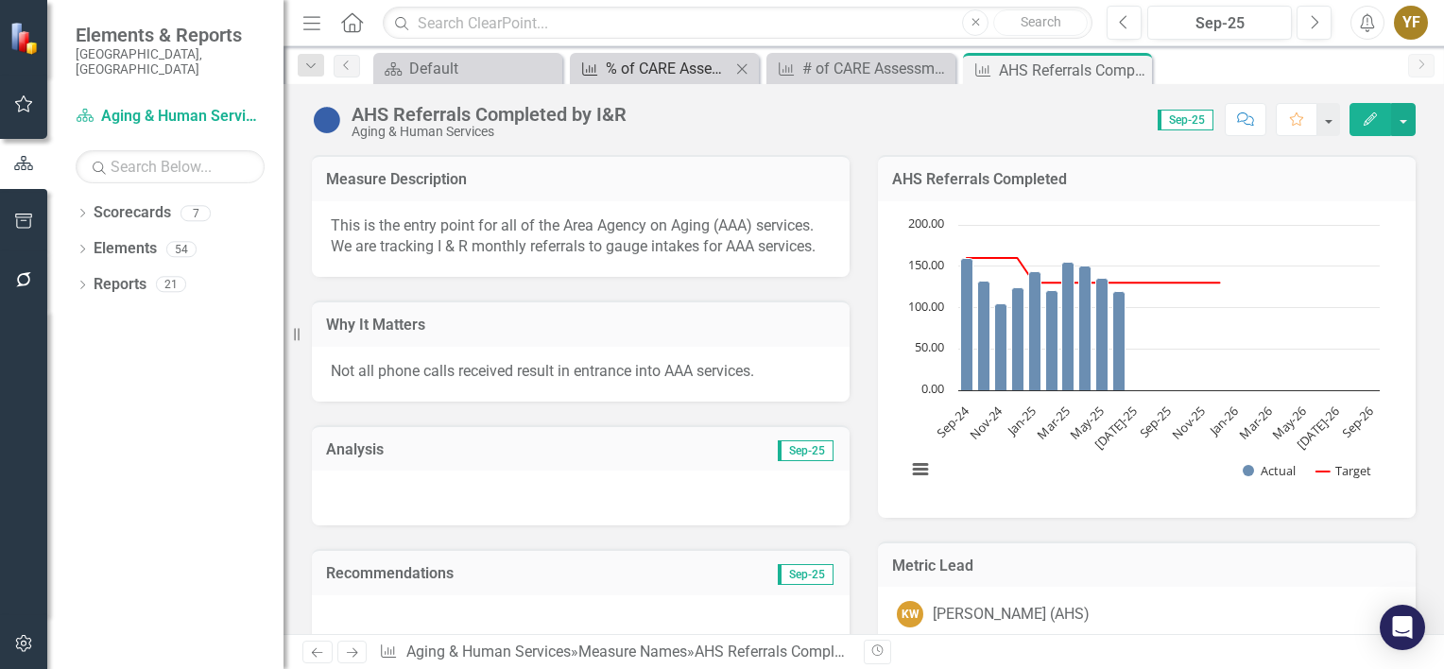
click at [669, 67] on div "% of CARE Assessments reimbursed by State" at bounding box center [668, 69] width 125 height 24
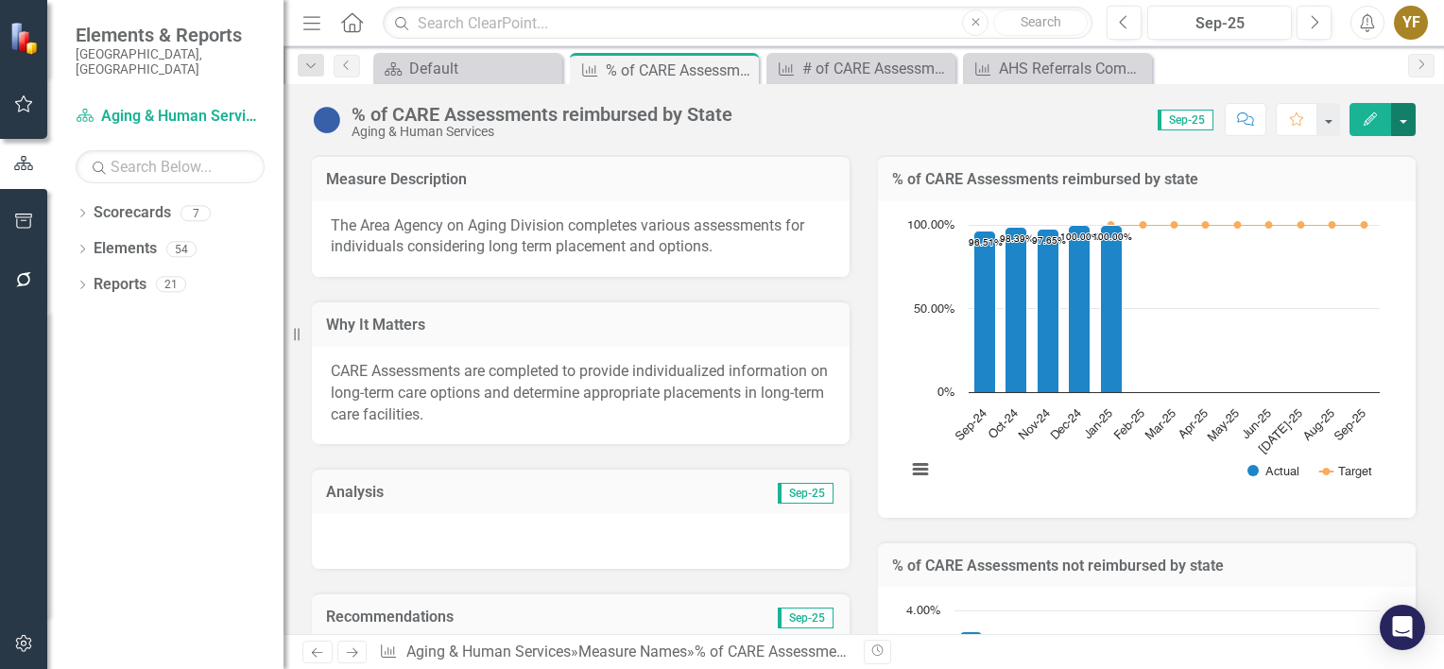
click at [763, 126] on button "button" at bounding box center [1403, 119] width 25 height 33
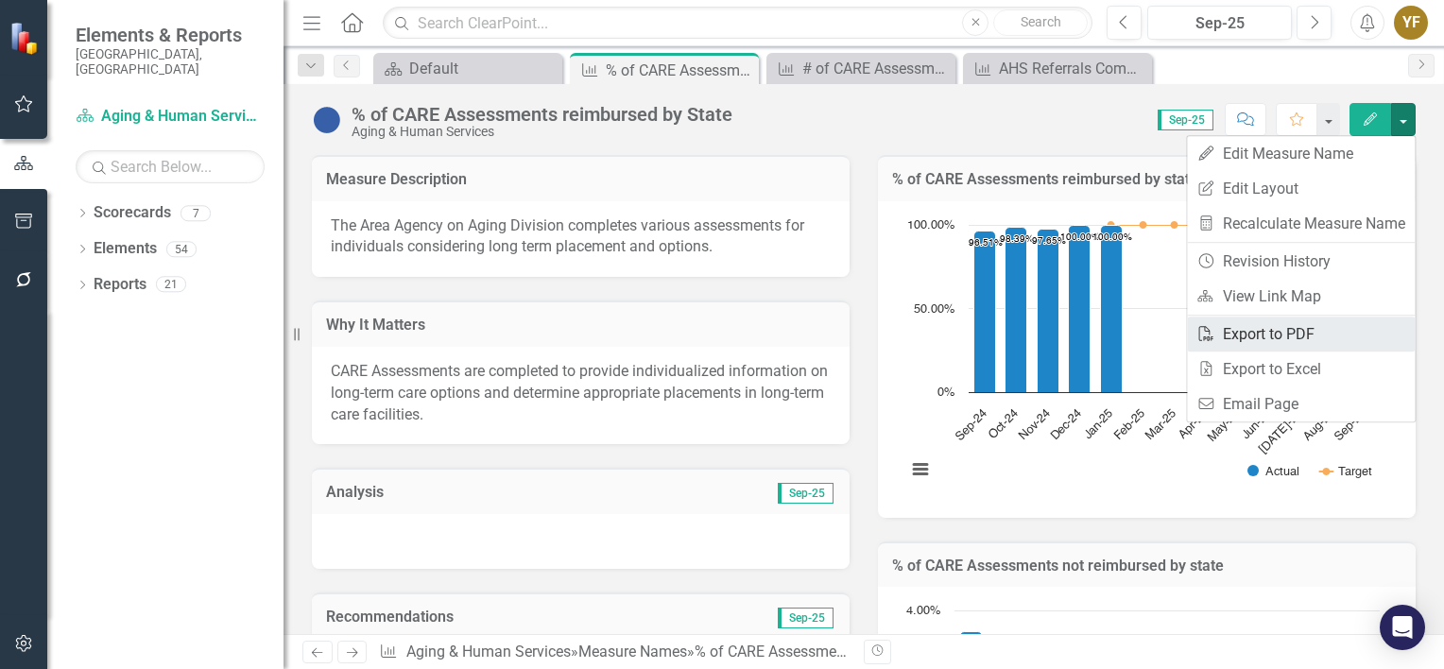
click at [763, 327] on link "PDF Export to PDF" at bounding box center [1301, 334] width 228 height 35
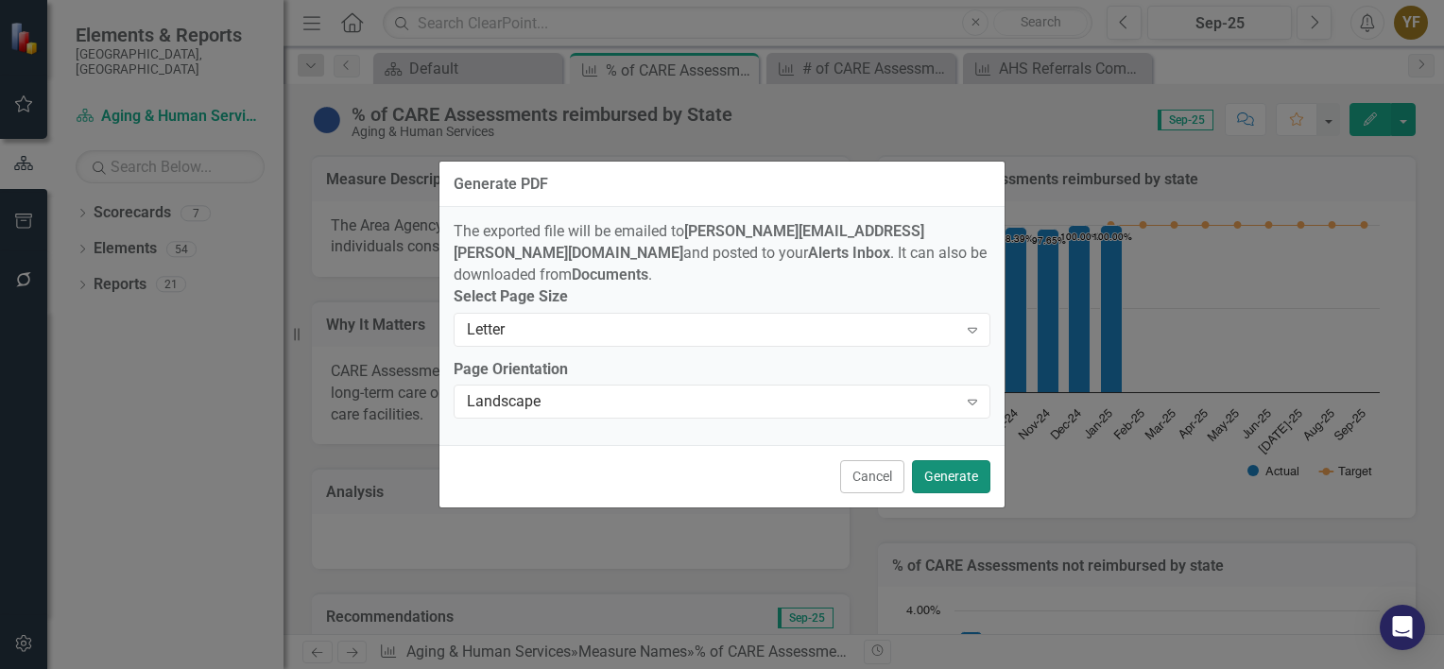
click at [763, 476] on button "Generate" at bounding box center [951, 476] width 78 height 33
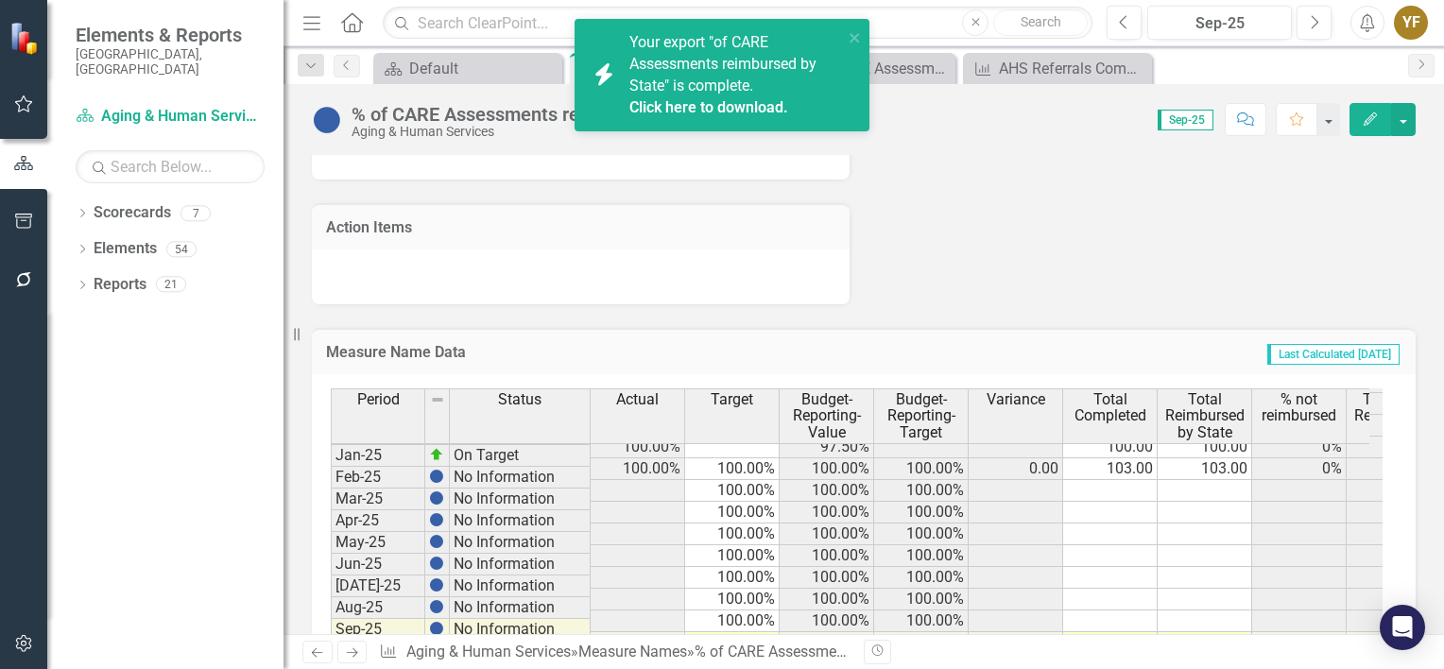
click at [692, 69] on span "Your export "of CARE Assessments reimbursed by State" is complete. Click here t…" at bounding box center [734, 75] width 209 height 85
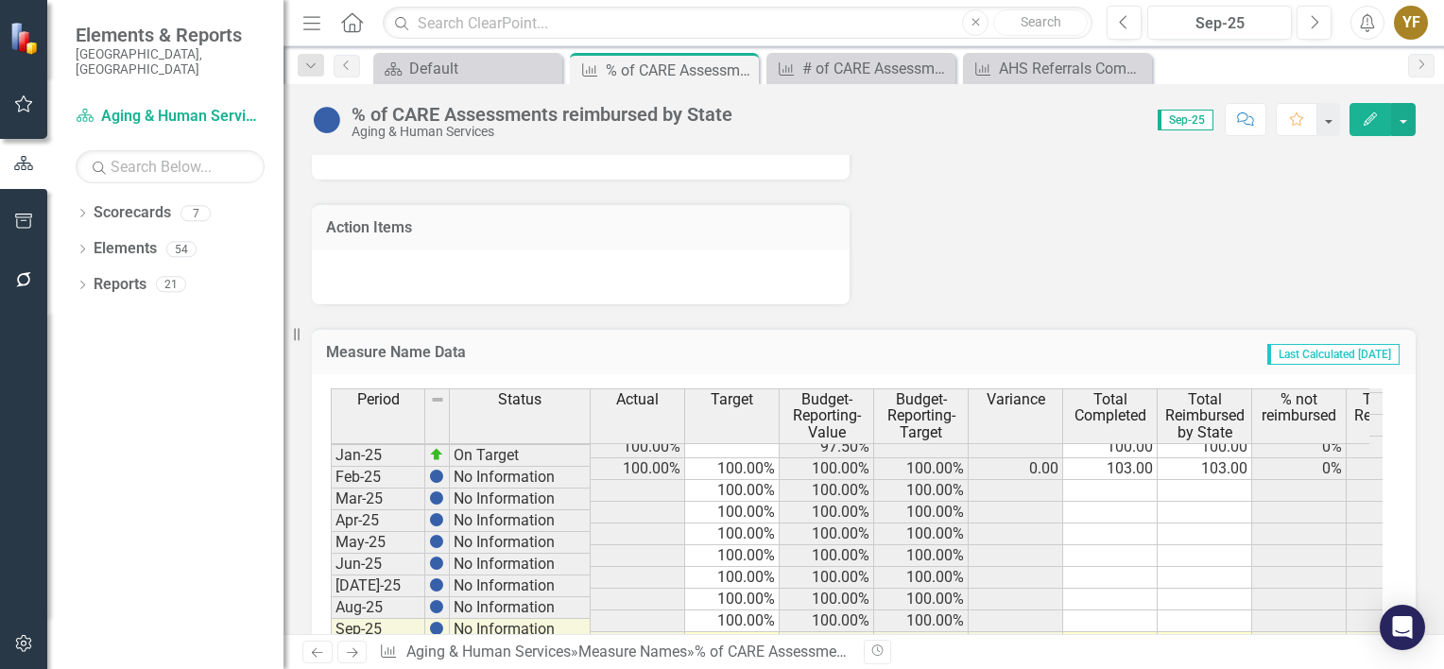
click at [763, 27] on icon "button" at bounding box center [1368, 22] width 14 height 19
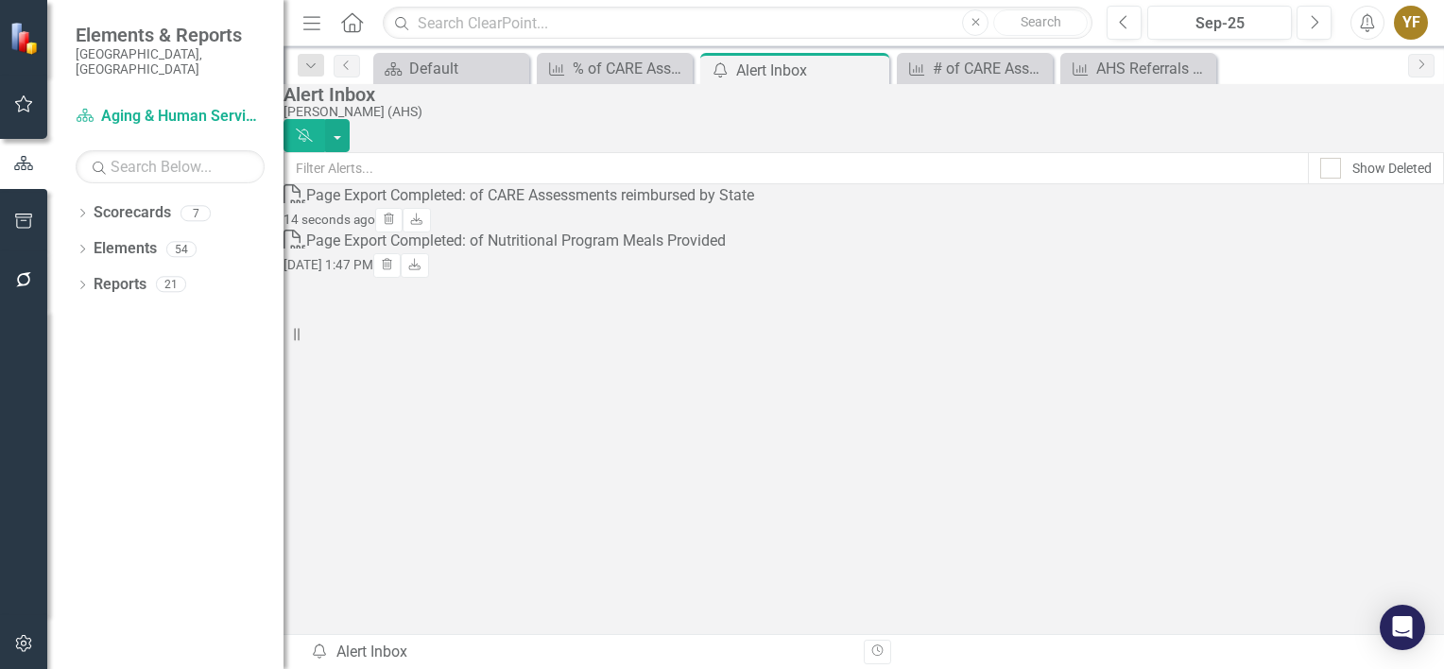
click at [562, 207] on div "Page Export Completed: of CARE Assessments reimbursed by State" at bounding box center [530, 196] width 448 height 22
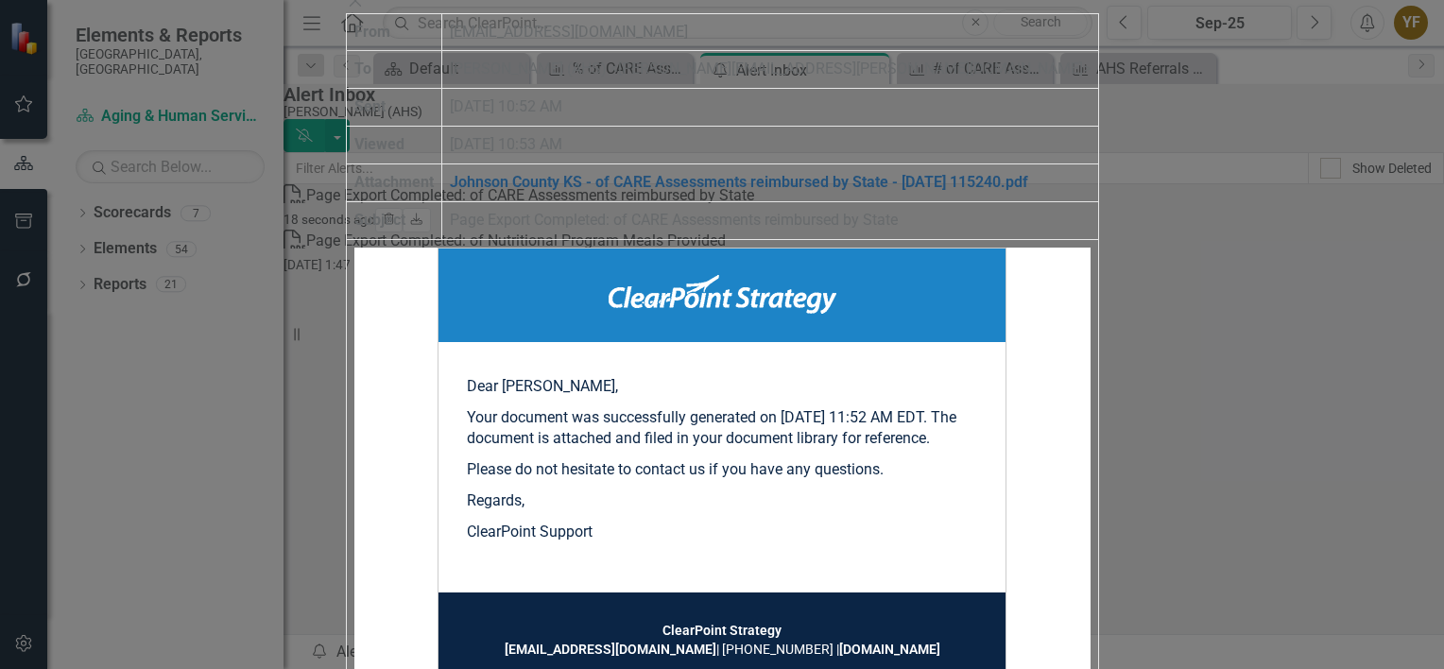
click at [579, 191] on link "Johnson County KS - of CARE Assessments reimbursed by State - 2025-10-02 115240…" at bounding box center [739, 182] width 579 height 18
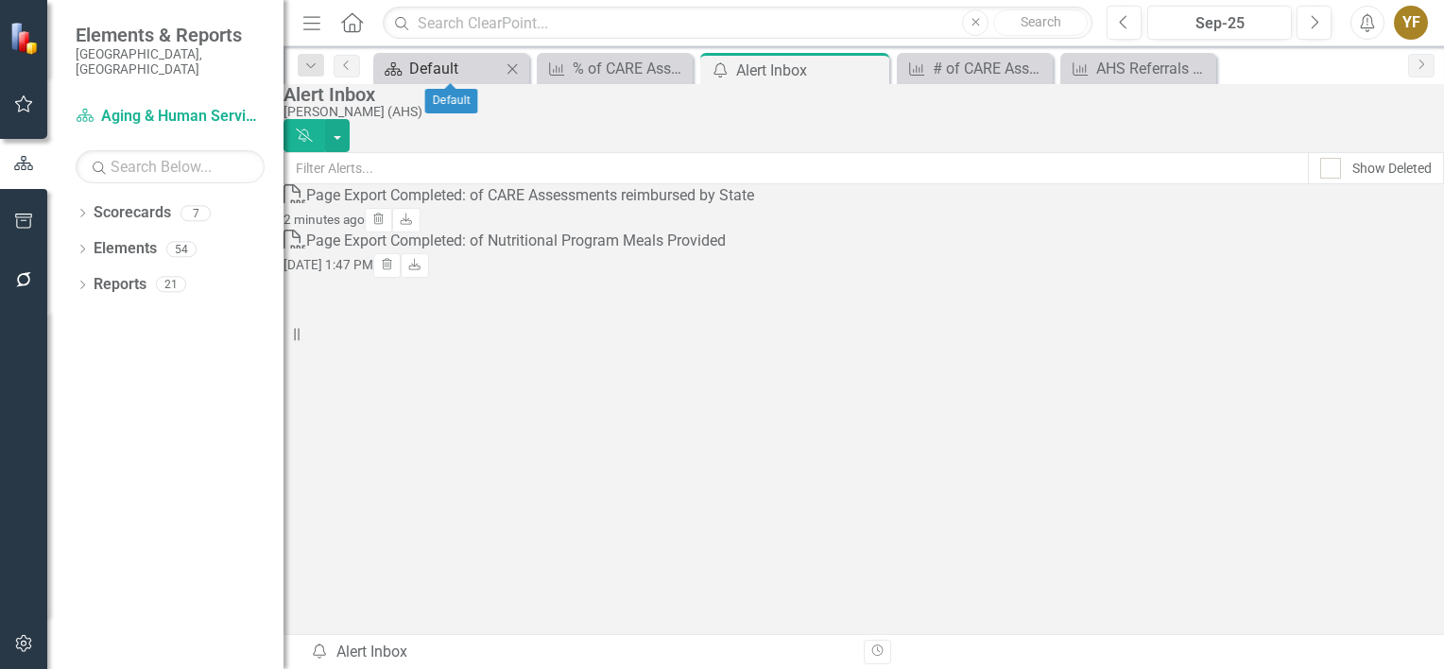
click at [464, 62] on div "Default" at bounding box center [455, 69] width 92 height 24
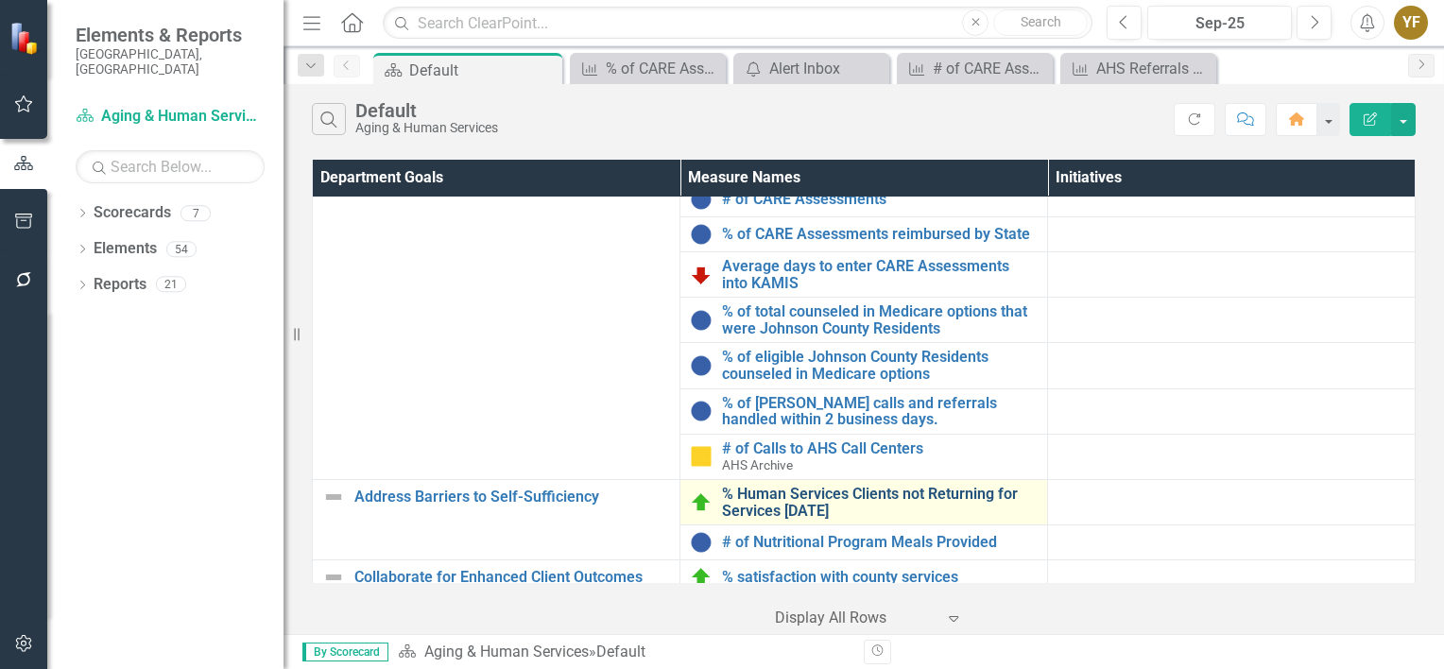
scroll to position [284, 0]
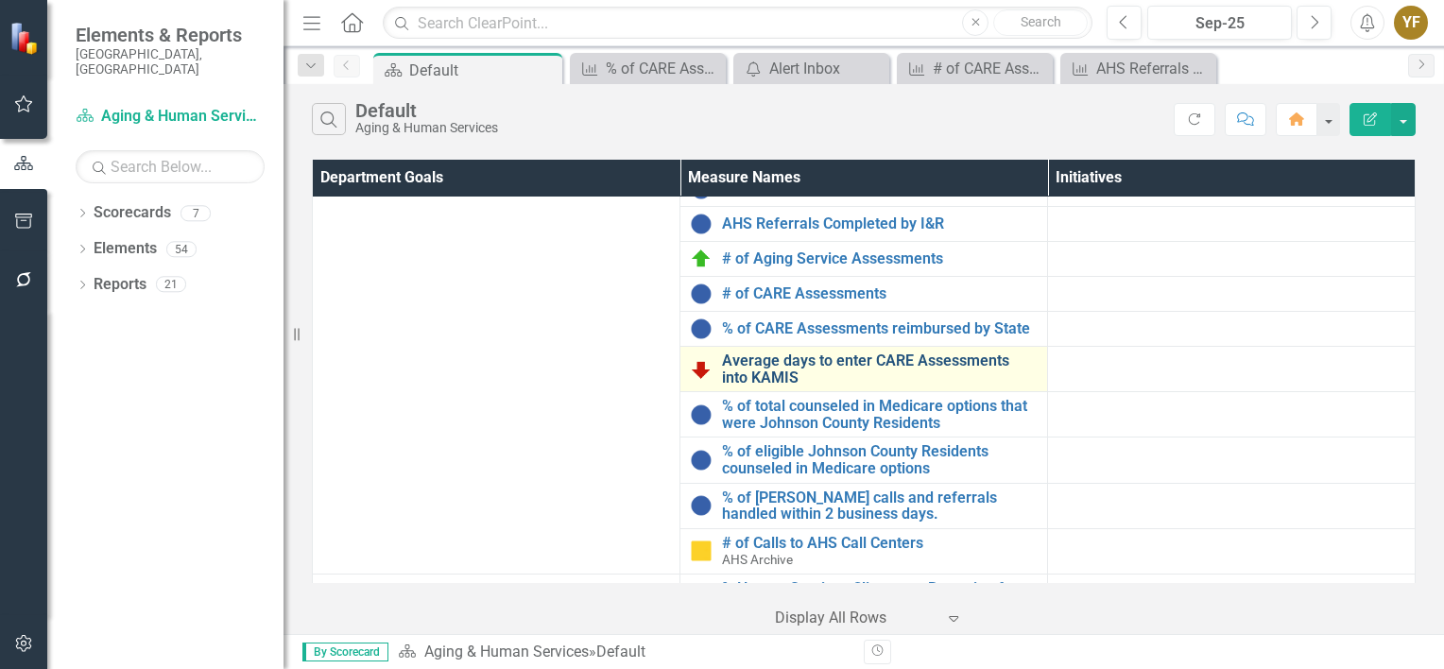
click at [763, 376] on link "Average days to enter CARE Assessments into KAMIS" at bounding box center [880, 369] width 316 height 33
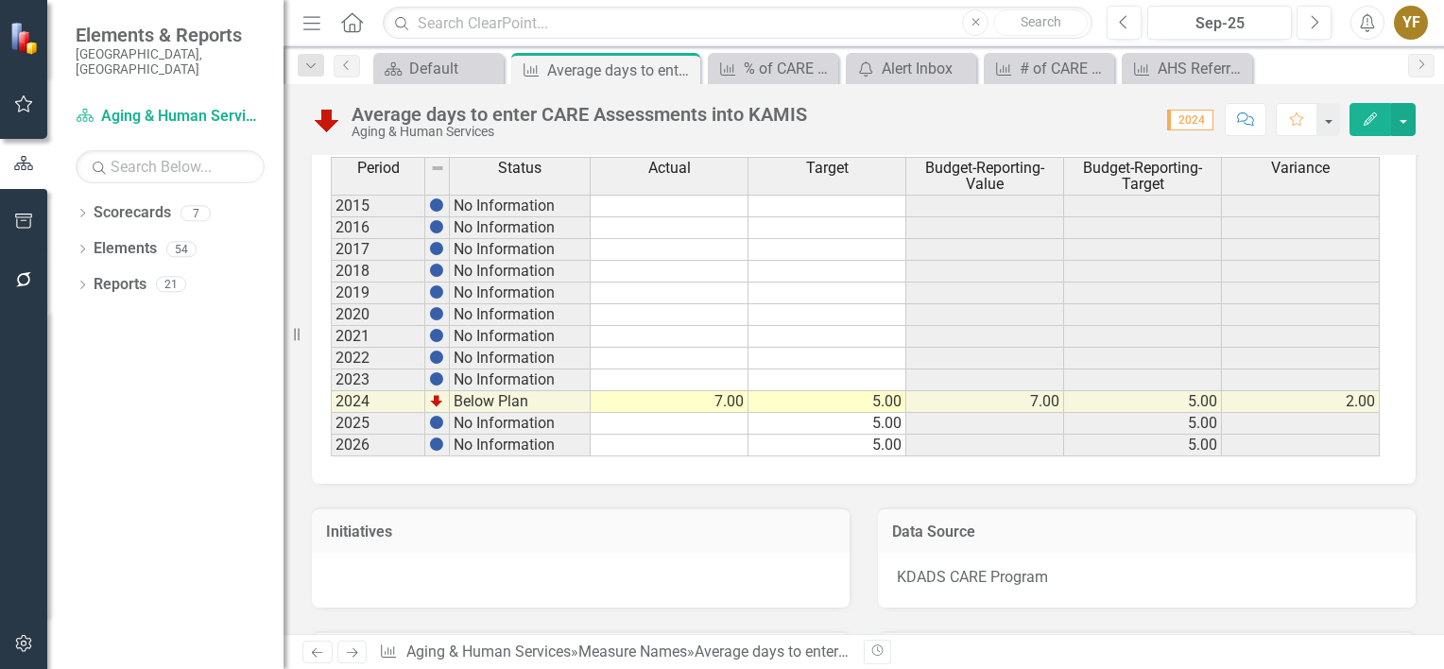
scroll to position [1134, 0]
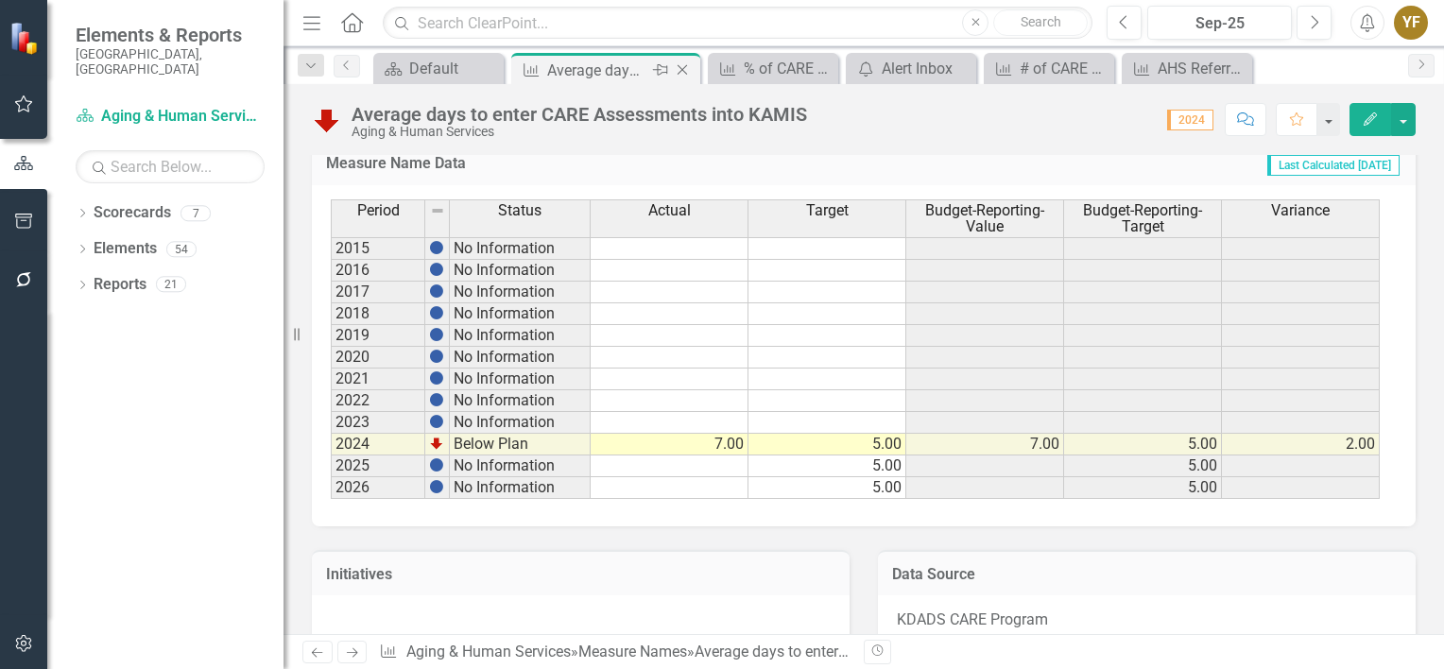
click at [682, 65] on icon "Close" at bounding box center [682, 69] width 19 height 15
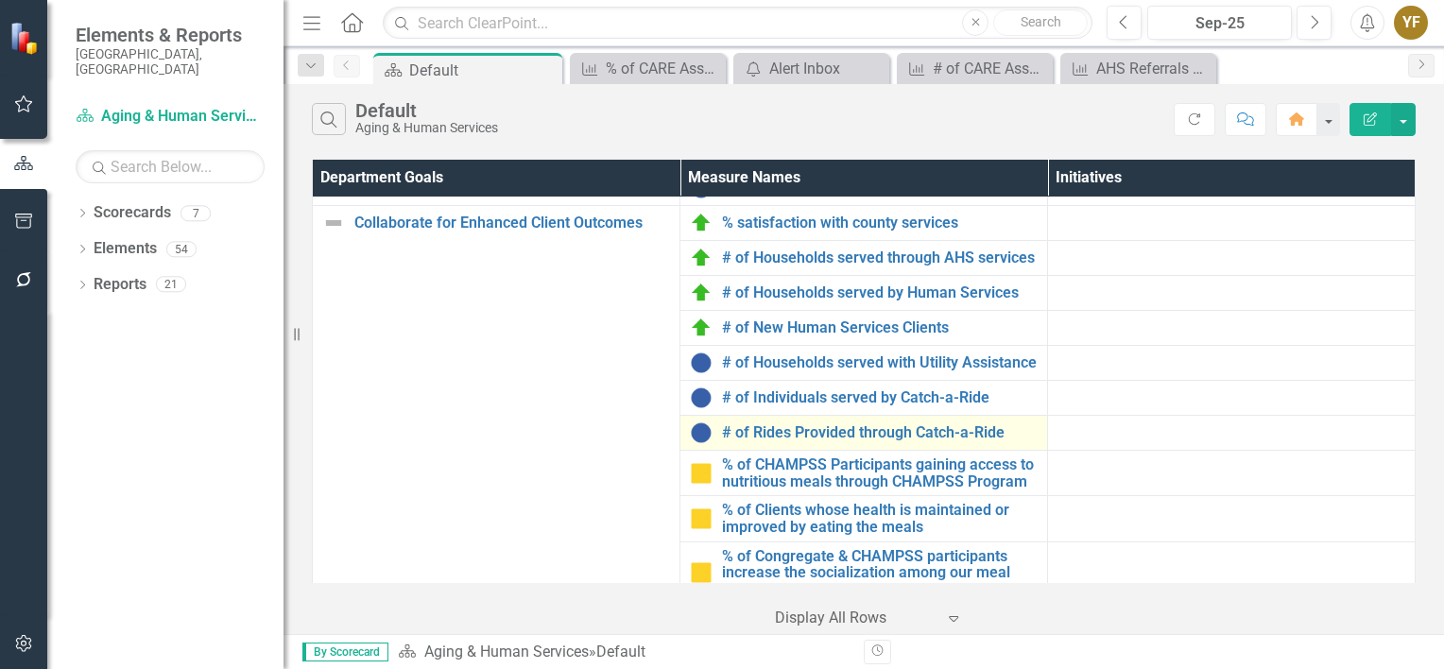
scroll to position [756, 0]
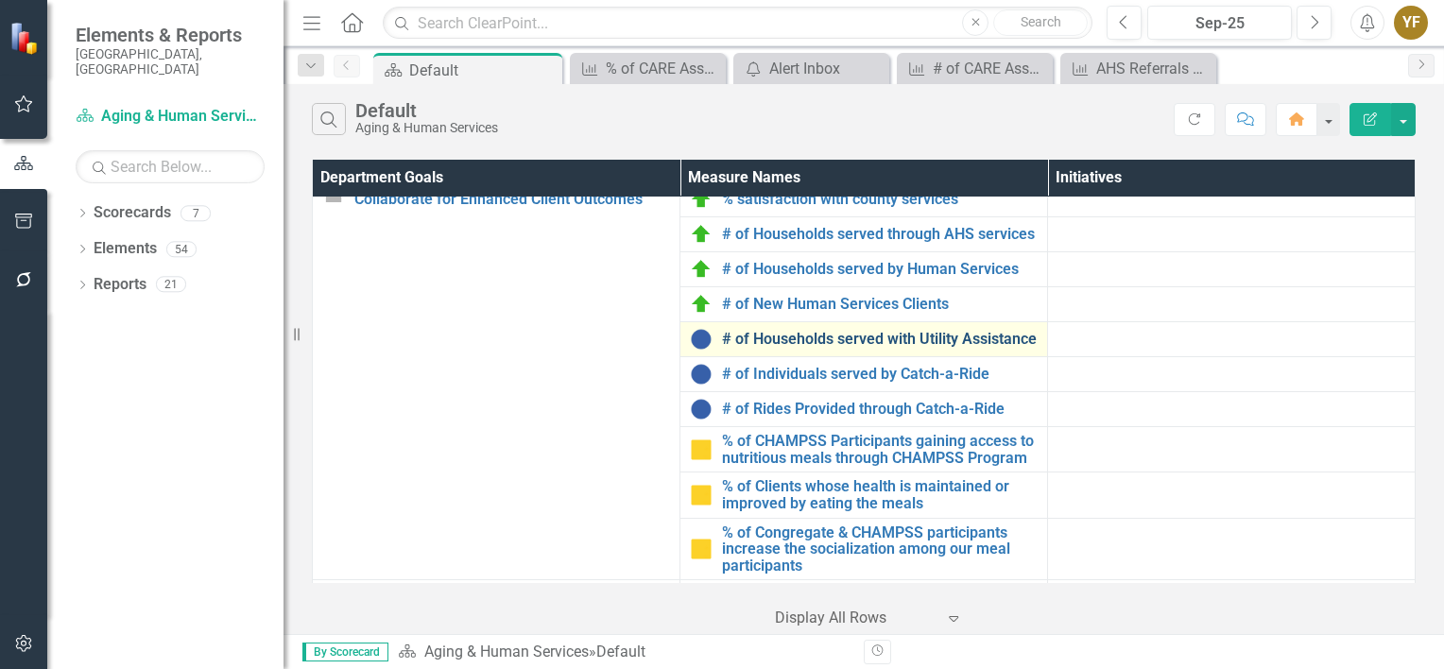
click at [763, 348] on link "# of Households served with Utility Assistance" at bounding box center [880, 339] width 316 height 17
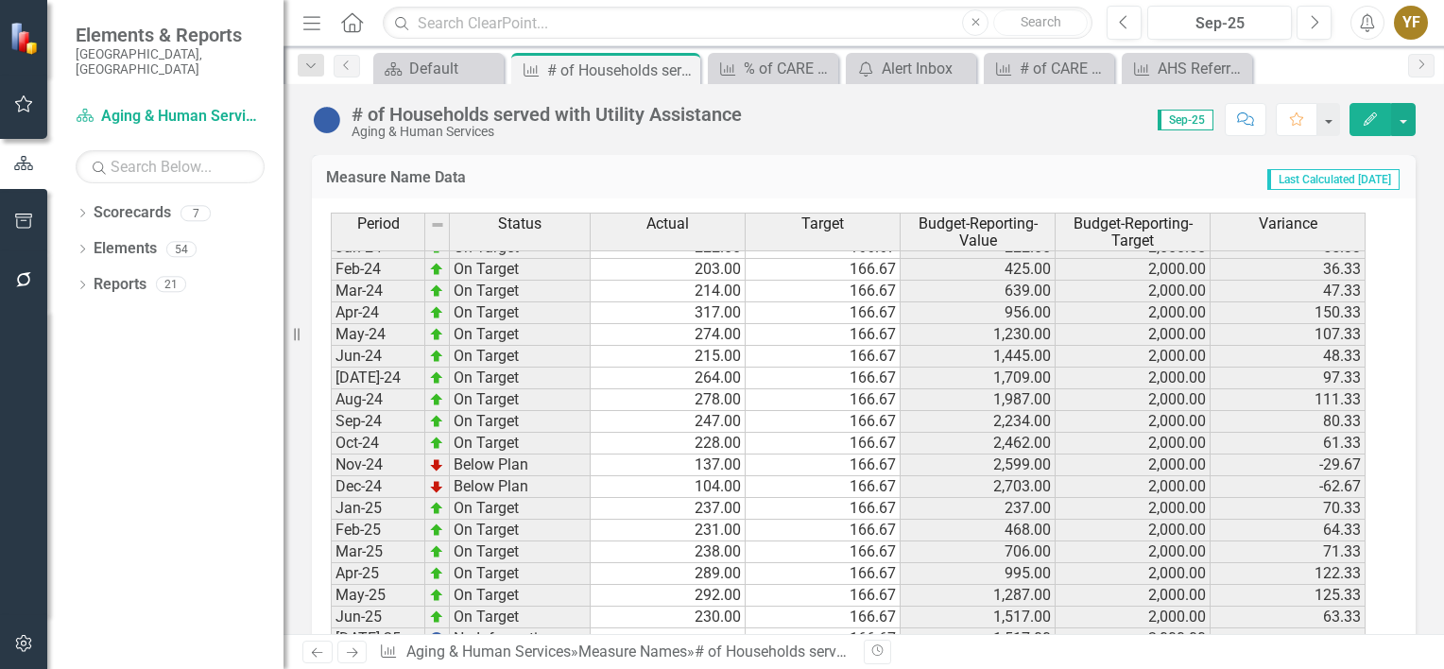
scroll to position [2552, 0]
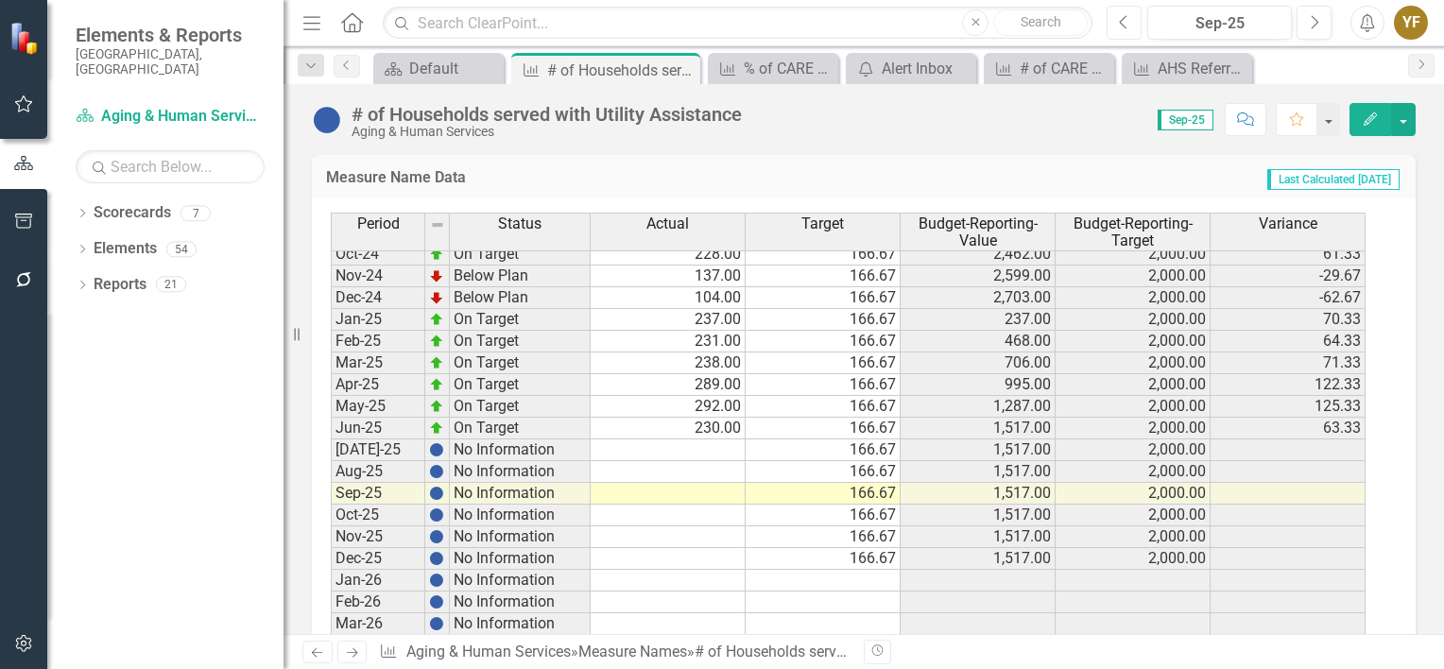
click at [763, 15] on button "Previous" at bounding box center [1124, 23] width 35 height 34
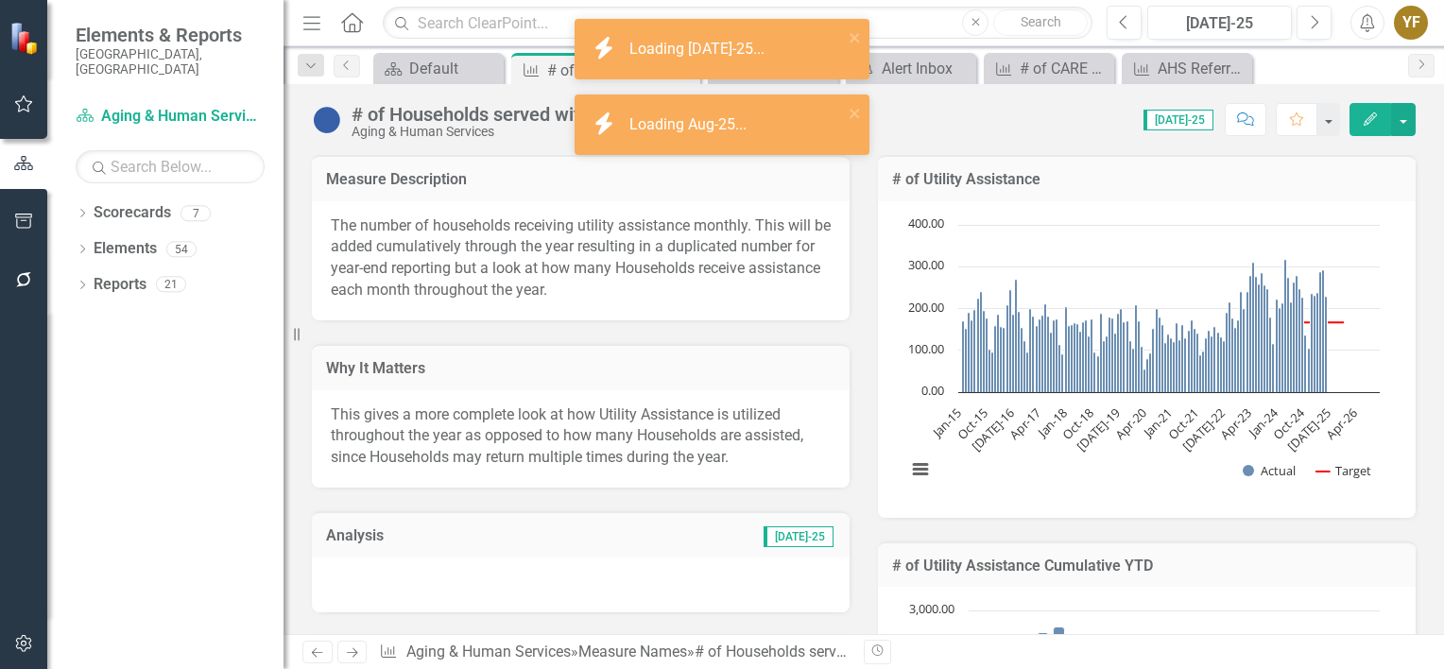
click at [763, 134] on div "Score: 0.00 Jul-25 Completed Comment Favorite Edit" at bounding box center [1083, 119] width 665 height 32
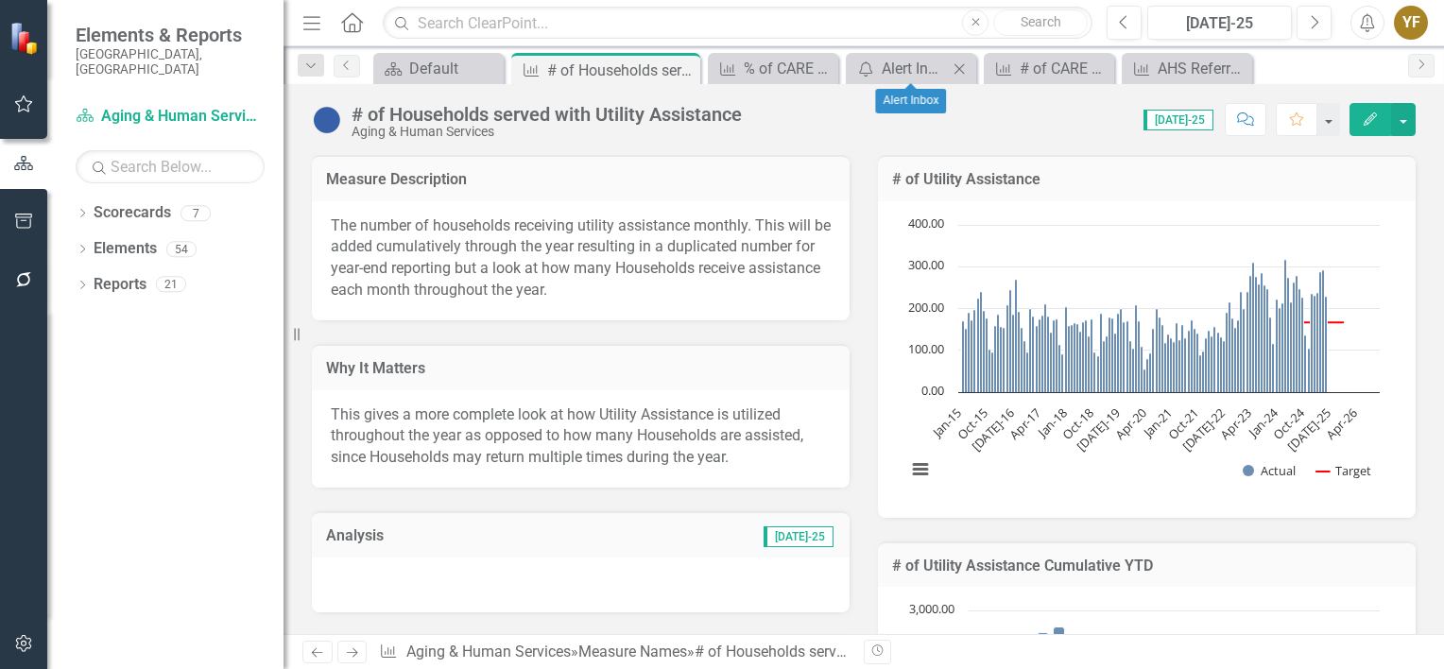
click at [763, 64] on icon "Close" at bounding box center [959, 68] width 19 height 15
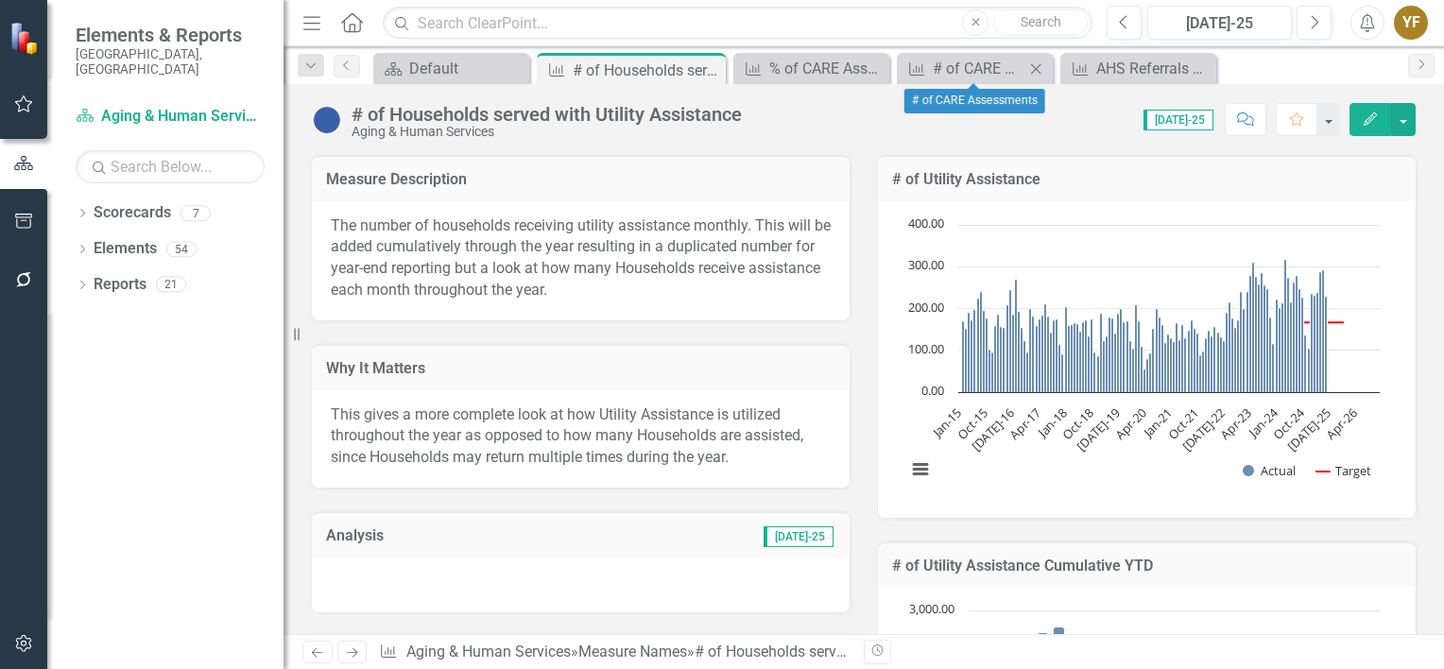
click at [763, 70] on icon at bounding box center [1036, 68] width 10 height 10
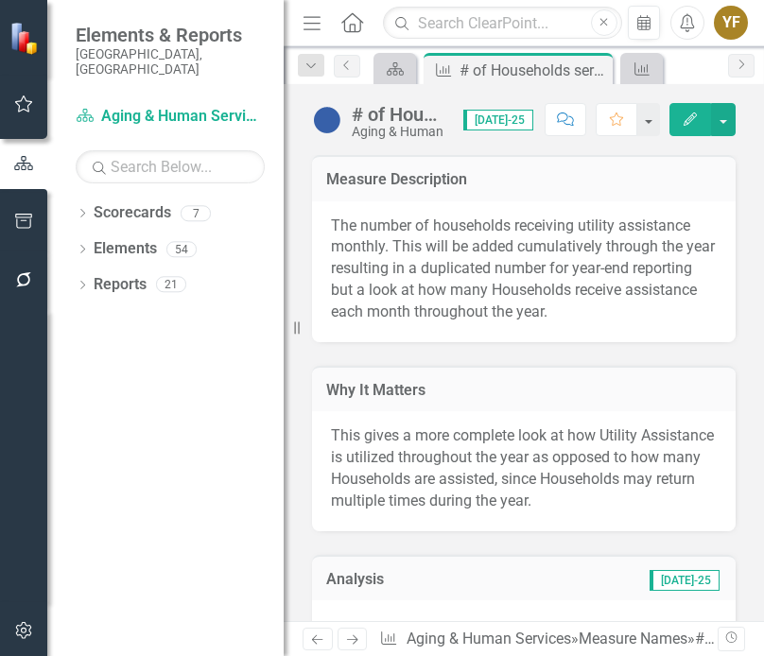
click at [317, 20] on icon "Menu" at bounding box center [312, 22] width 25 height 20
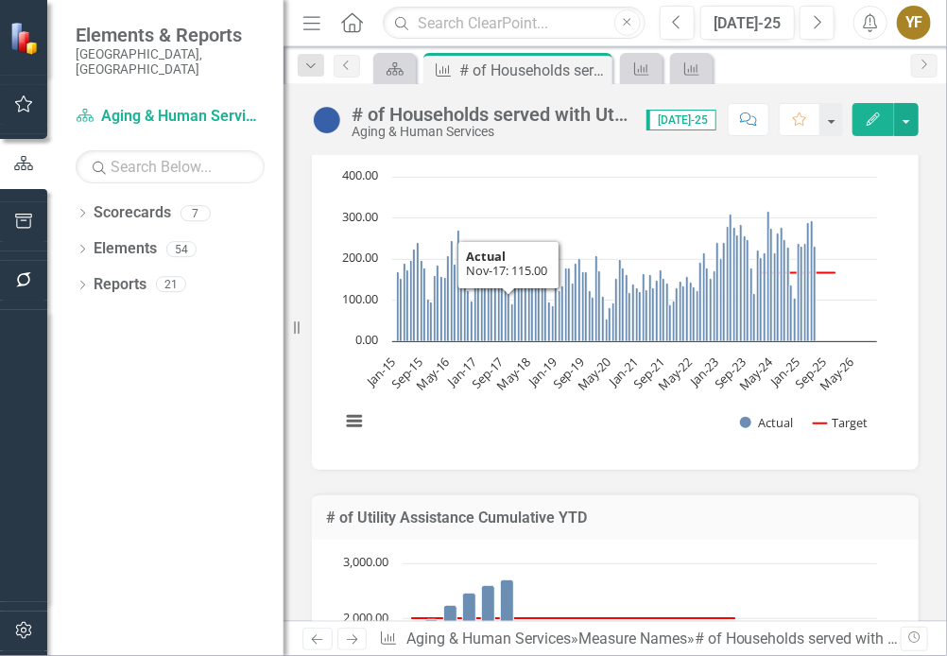
scroll to position [1229, 0]
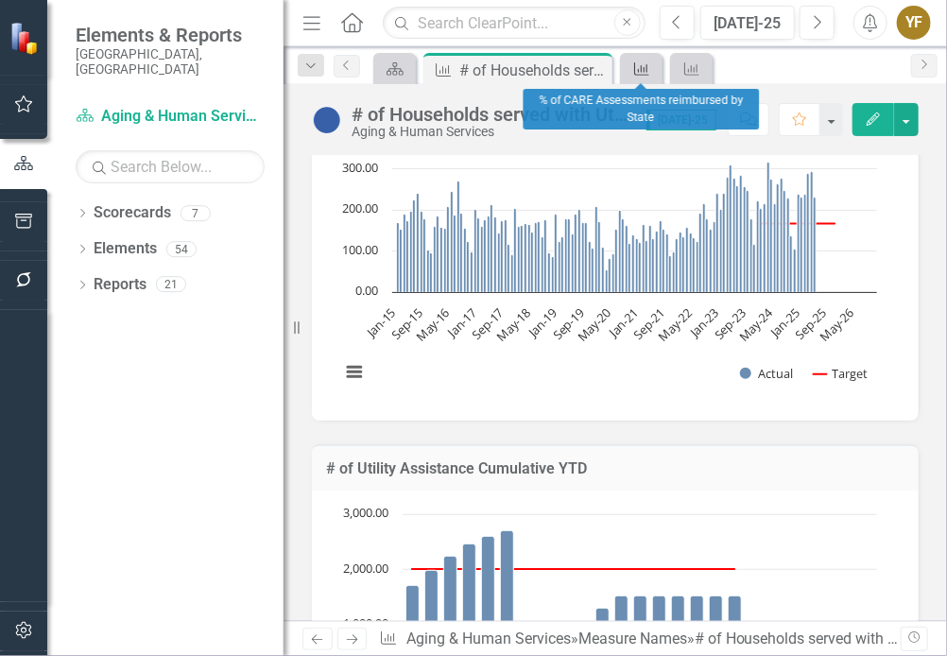
click at [647, 73] on icon "Measure Name" at bounding box center [641, 68] width 19 height 15
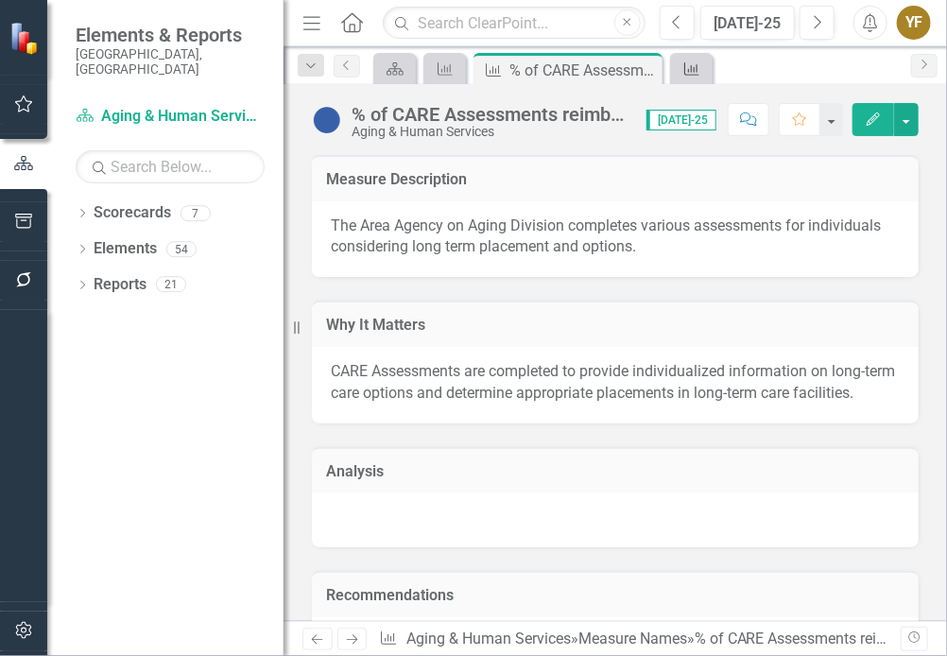
click at [694, 75] on icon "Measure Name" at bounding box center [691, 68] width 19 height 15
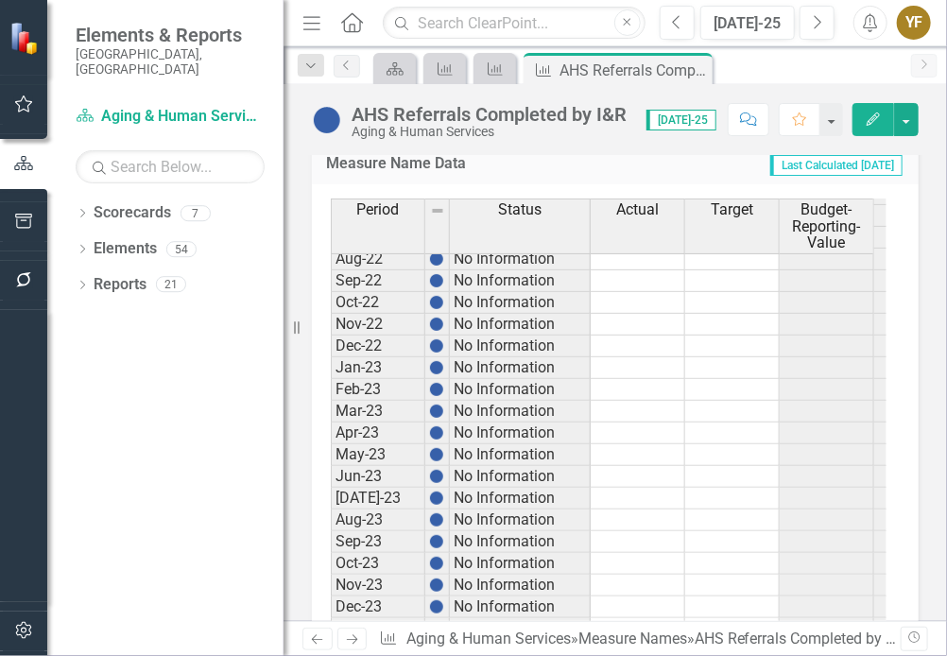
scroll to position [2552, 0]
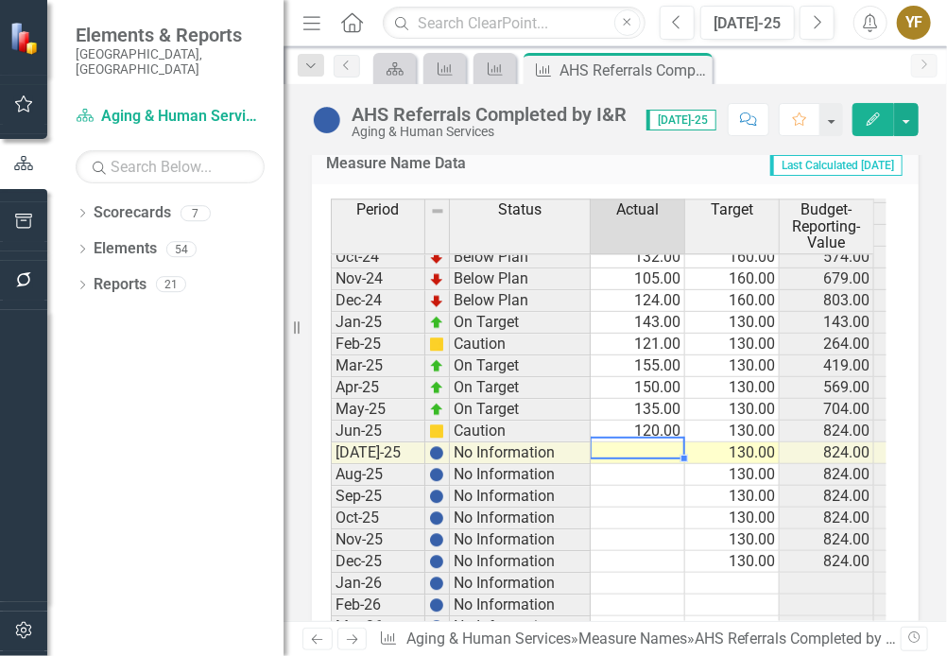
click at [650, 442] on td at bounding box center [638, 453] width 95 height 22
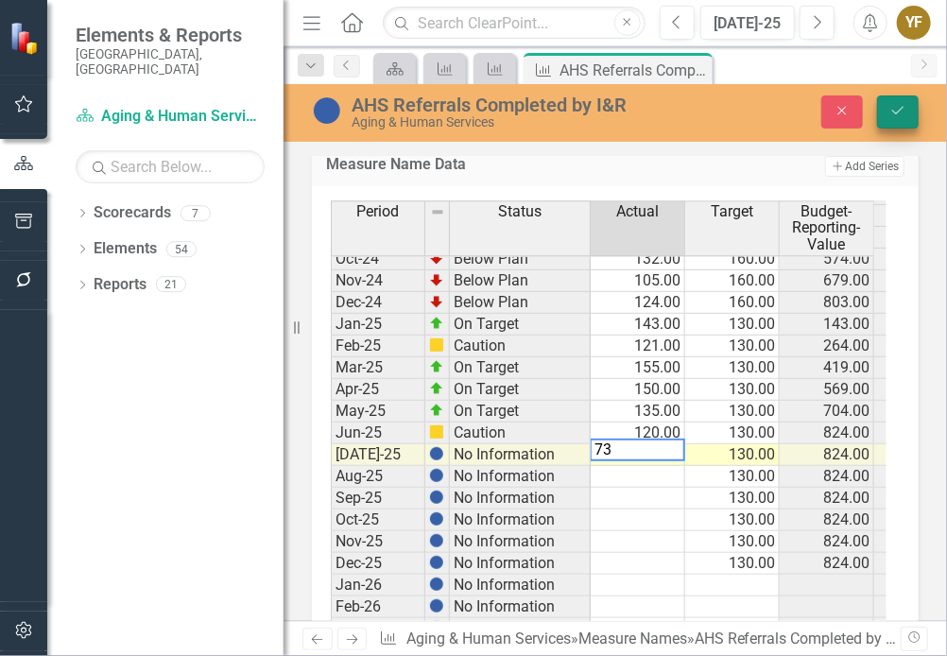
type textarea "73"
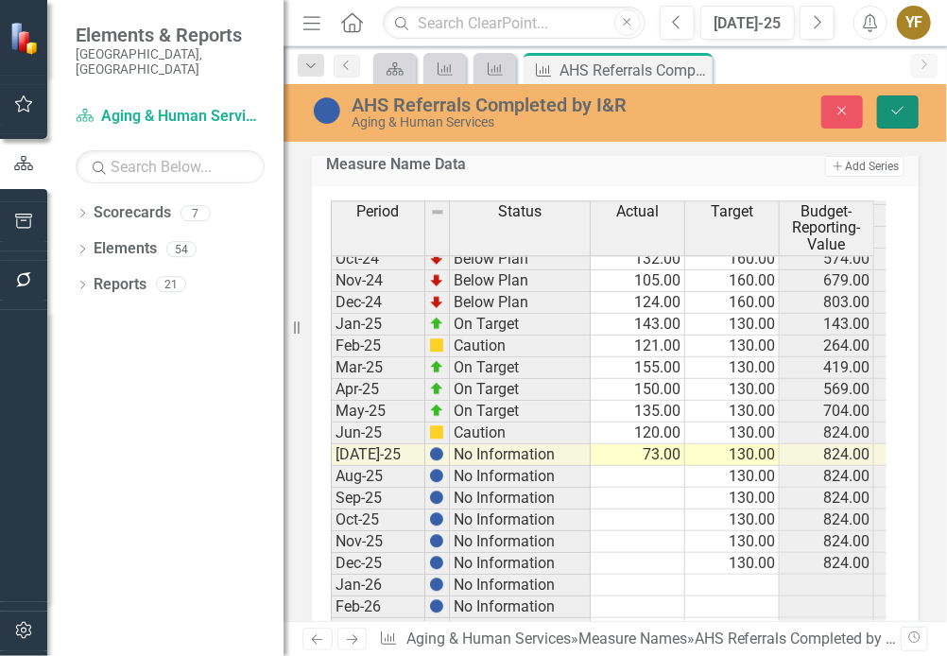
click at [904, 107] on icon "submit" at bounding box center [897, 111] width 11 height 8
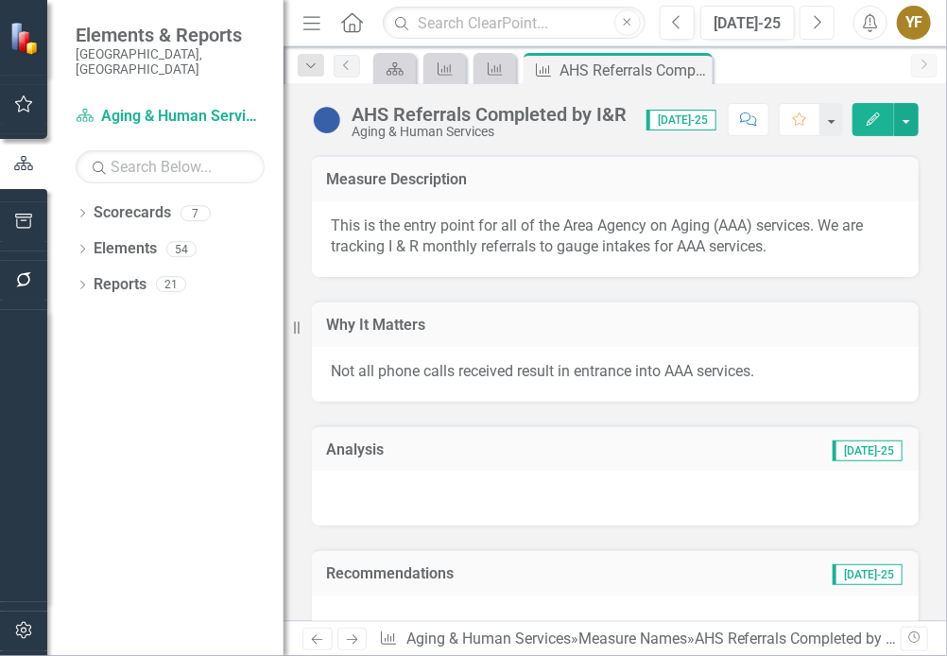
click at [814, 27] on icon "Next" at bounding box center [817, 22] width 10 height 17
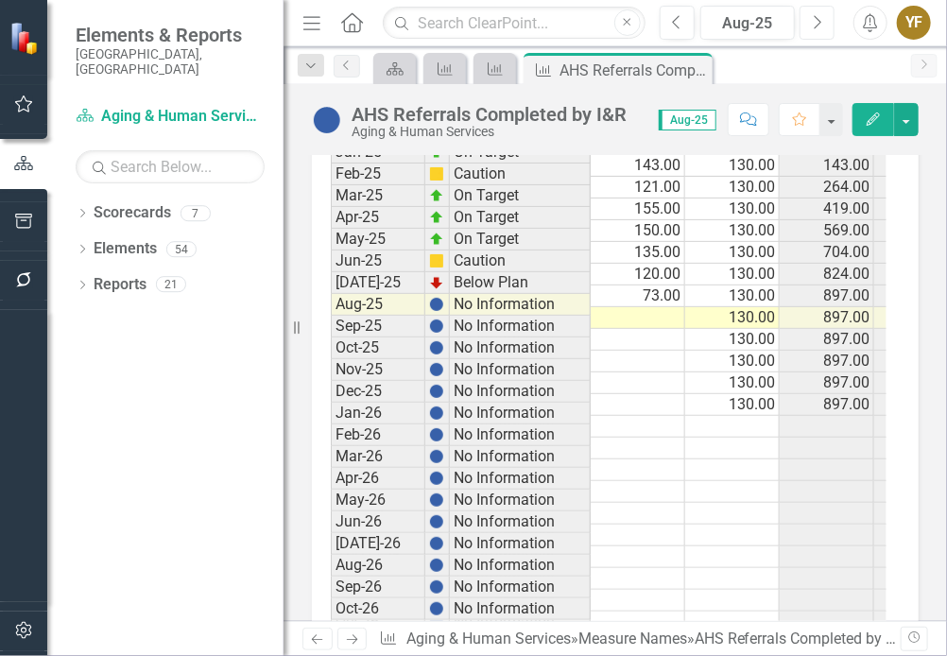
scroll to position [1796, 0]
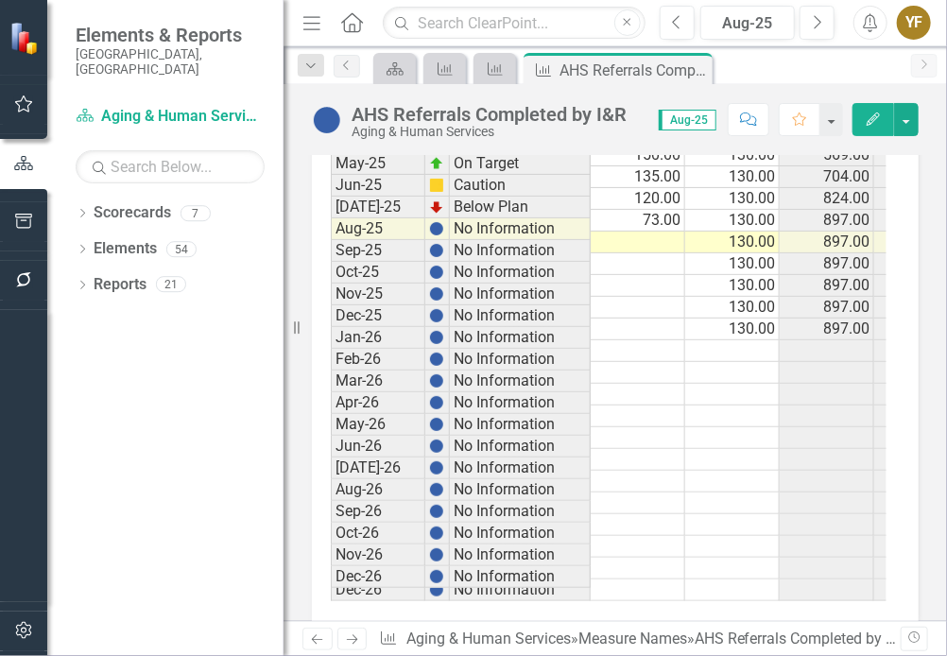
click at [649, 218] on tbody "Oct-23 No Information Nov-23 No Information Dec-23 No Information Jan-24 No Inf…" at bounding box center [650, 176] width 638 height 849
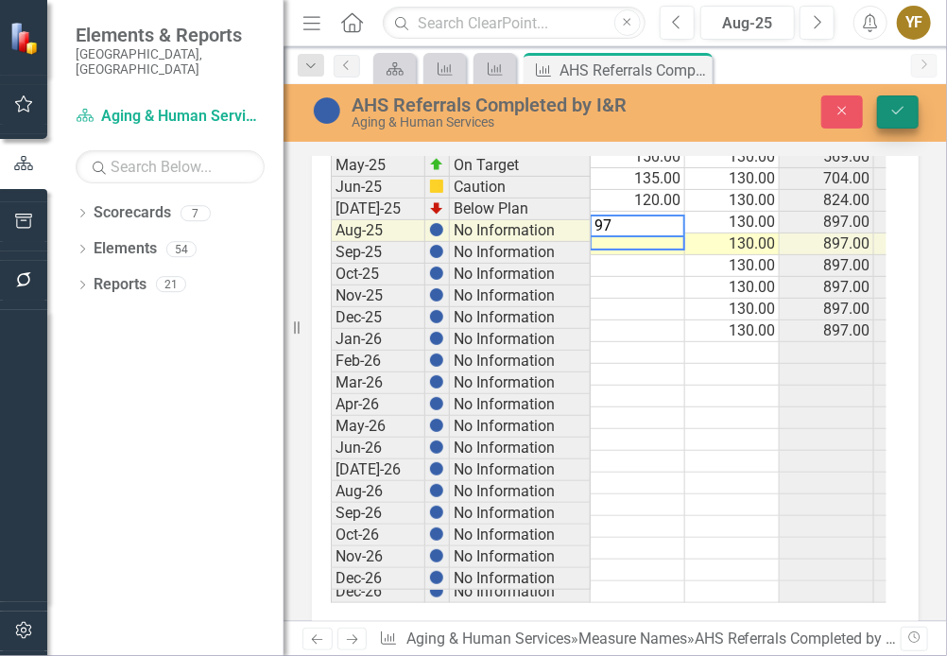
type textarea "97"
click at [909, 99] on button "Save" at bounding box center [898, 111] width 42 height 33
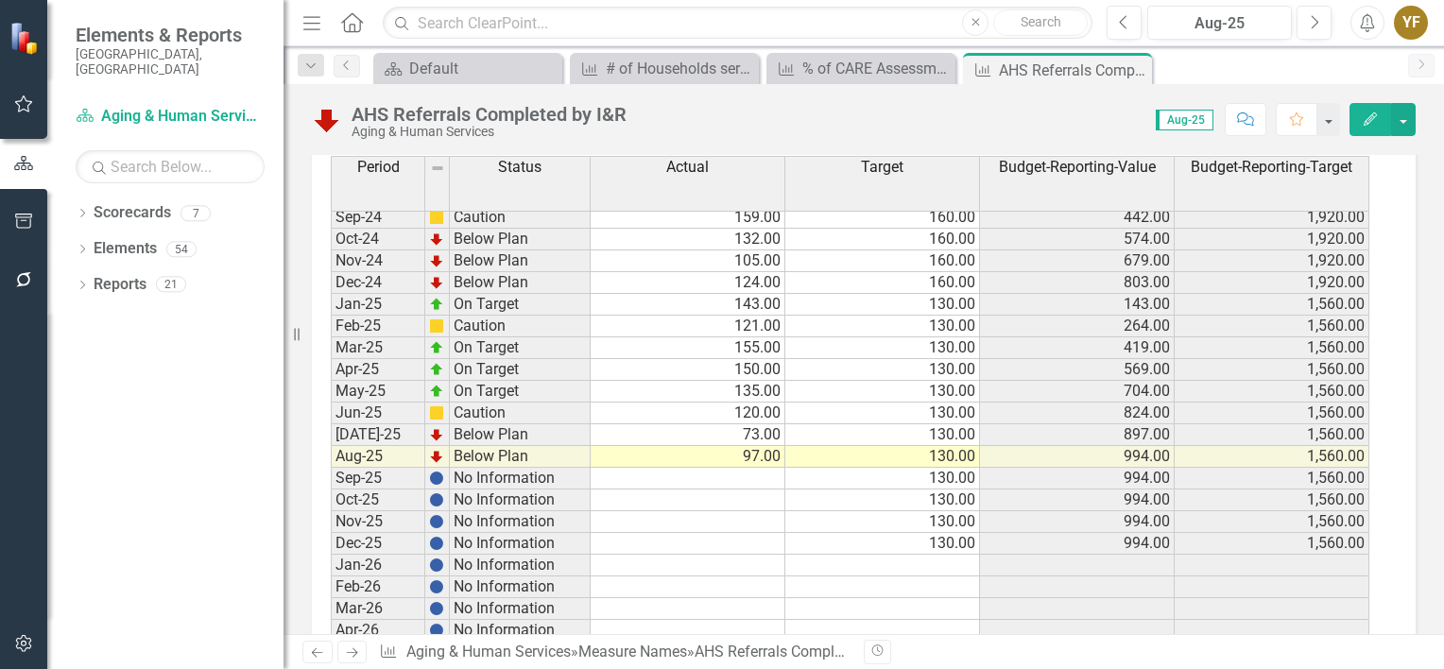
scroll to position [2433, 0]
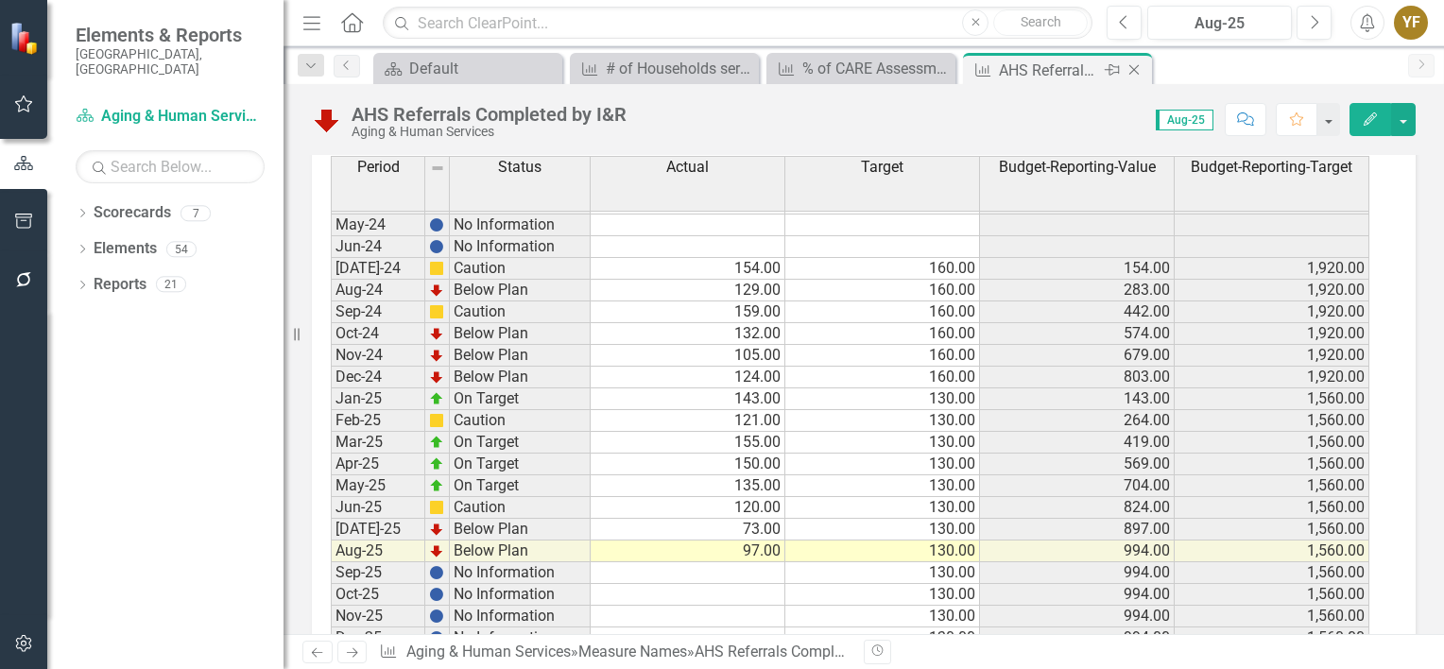
click at [1133, 68] on icon at bounding box center [1135, 70] width 10 height 10
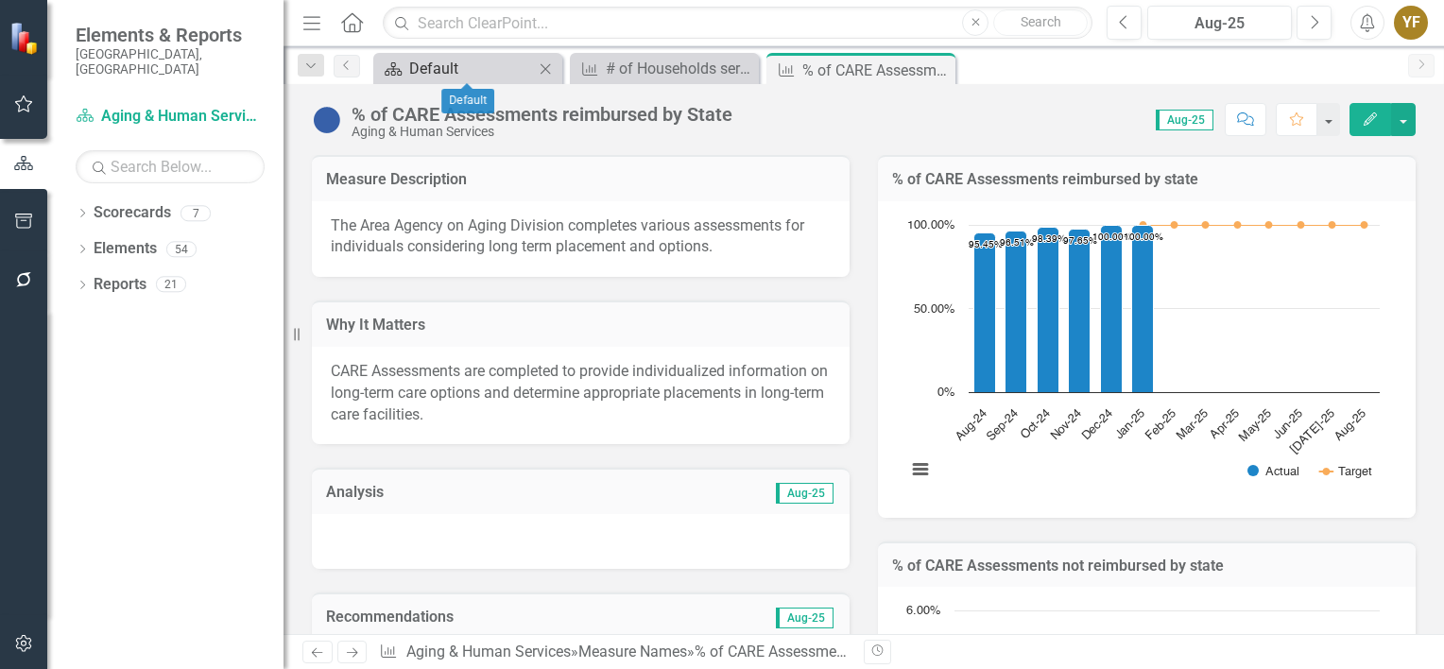
click at [474, 65] on div "Default" at bounding box center [471, 69] width 125 height 24
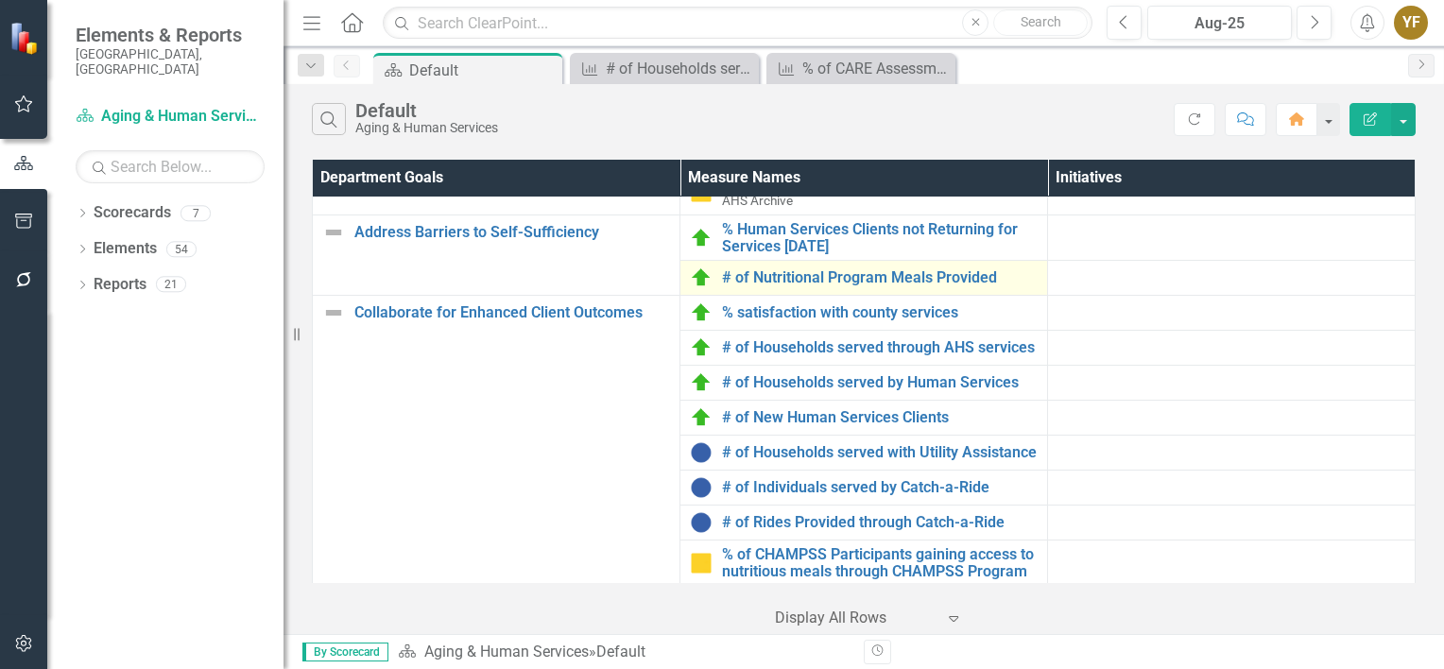
scroll to position [662, 0]
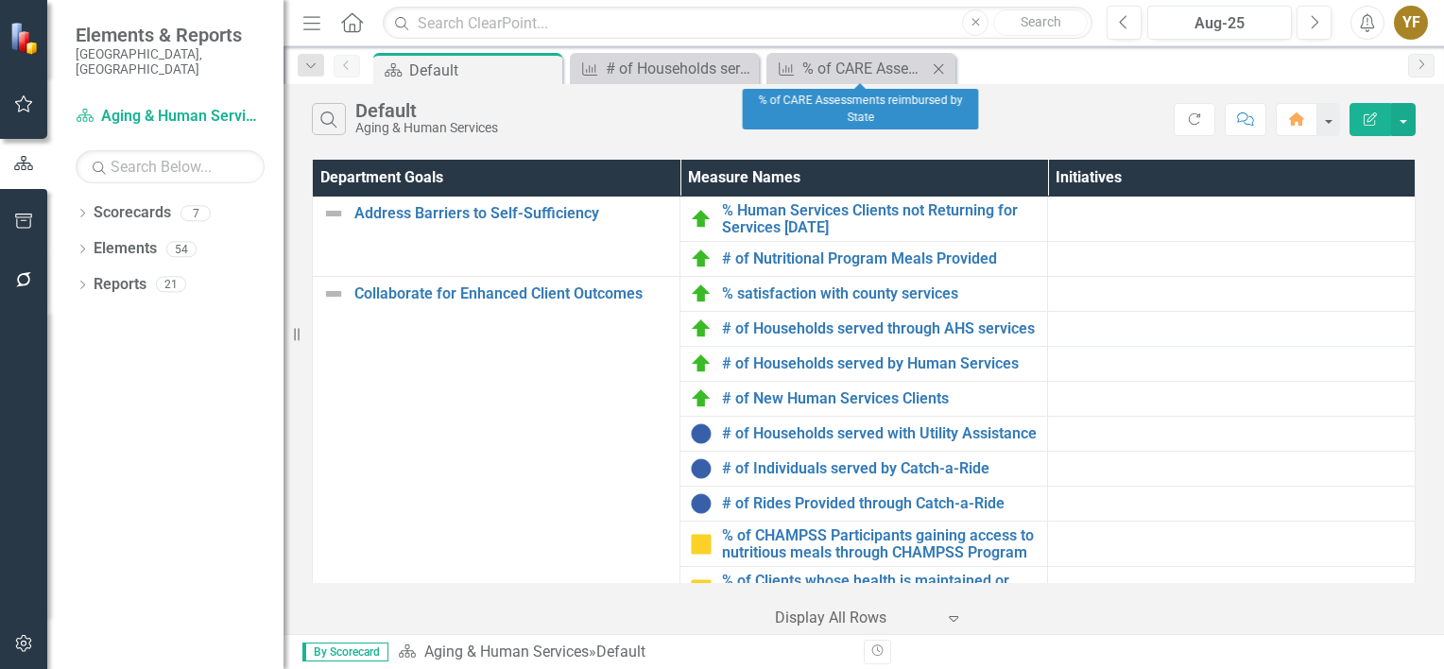
click at [941, 61] on icon "Close" at bounding box center [938, 68] width 19 height 15
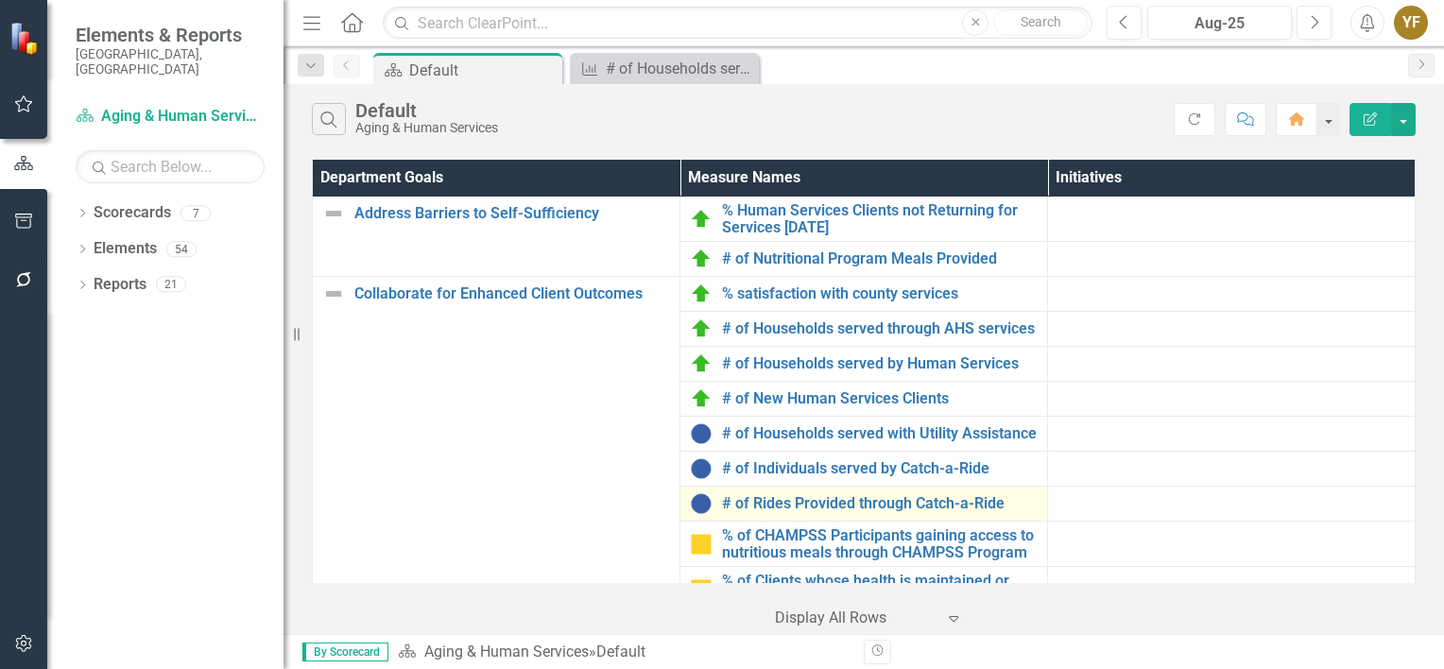
scroll to position [756, 0]
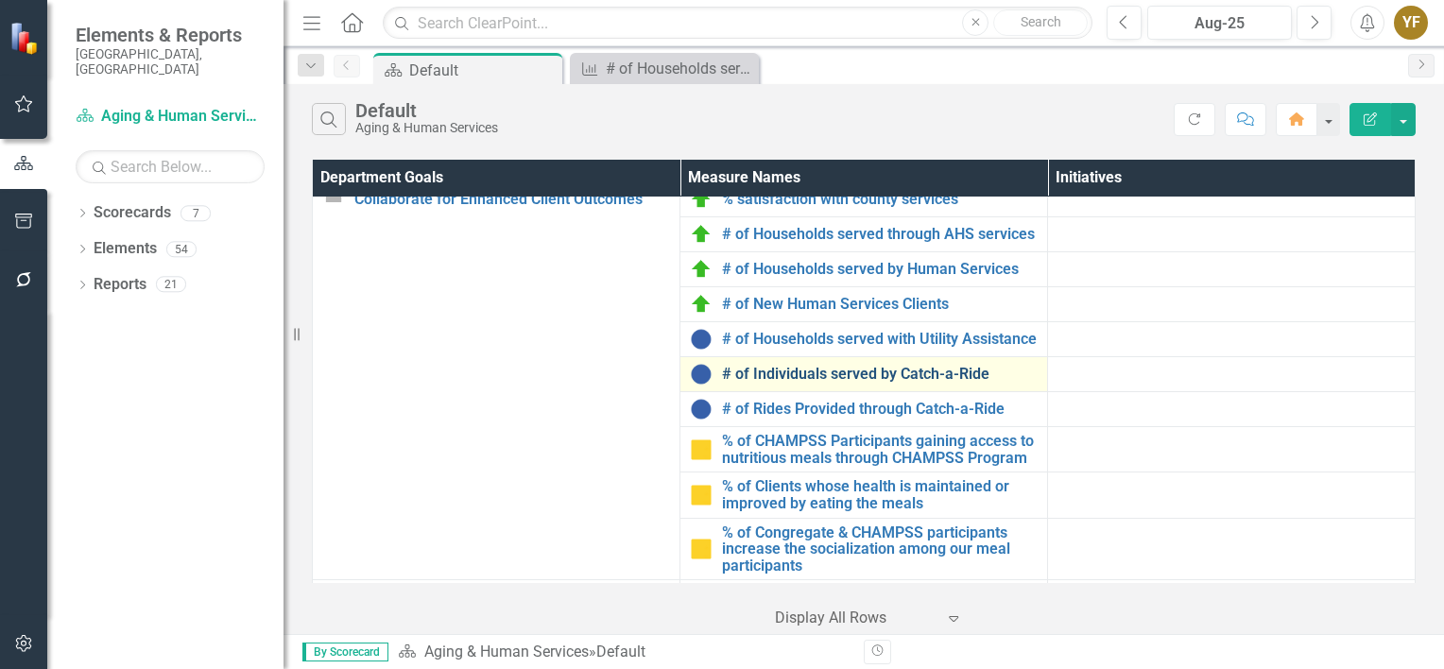
click at [841, 383] on link "# of Individuals served by Catch-a-Ride" at bounding box center [880, 374] width 316 height 17
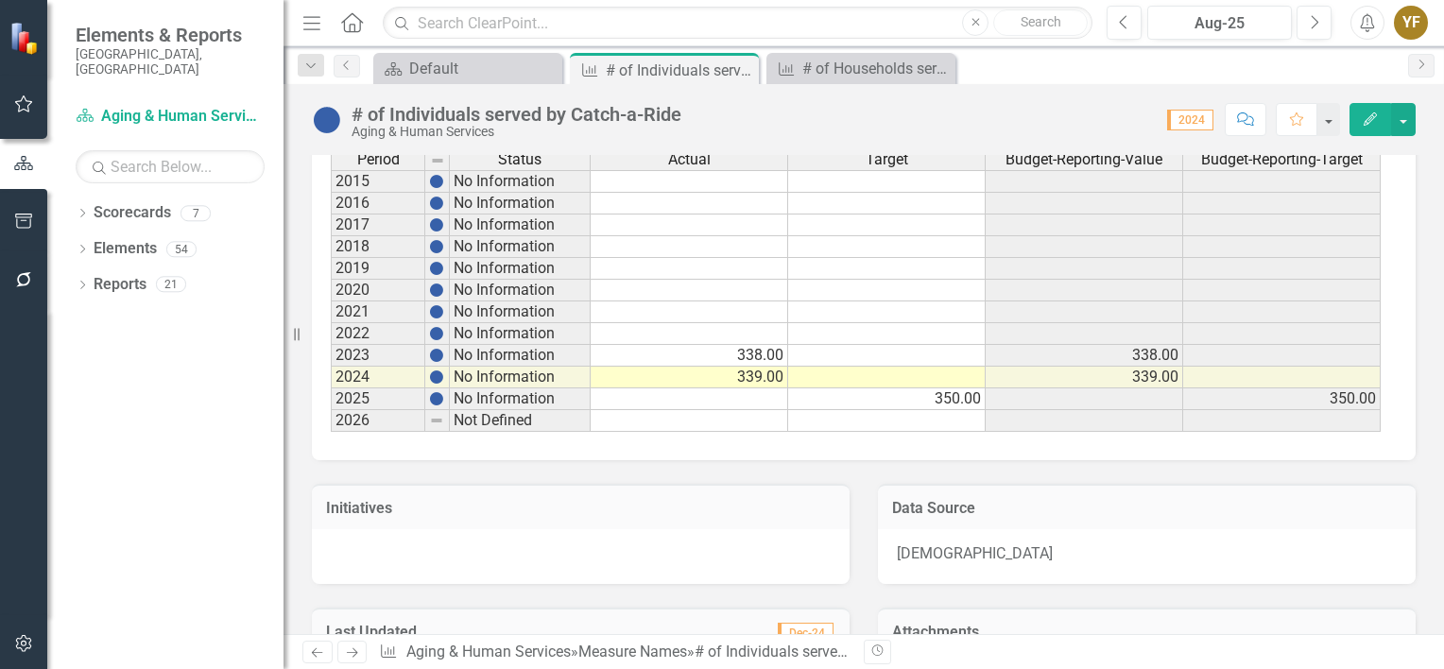
scroll to position [1040, 0]
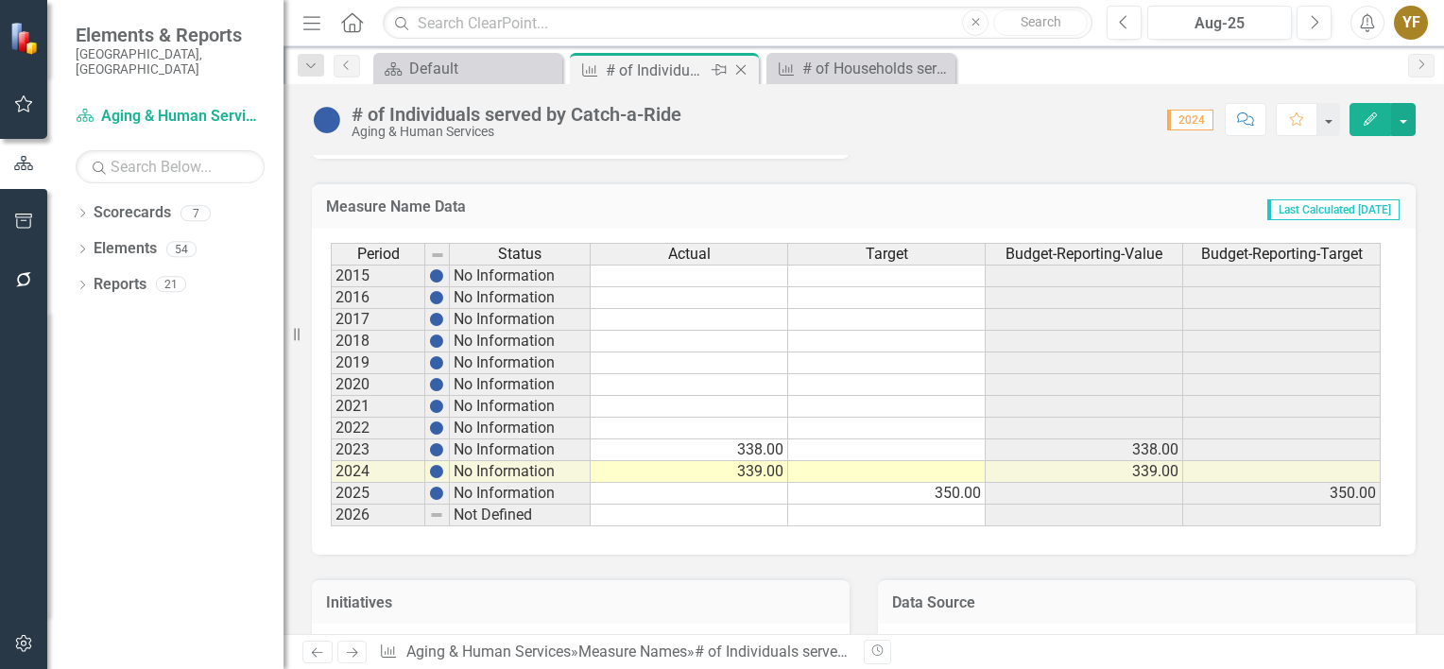
click at [740, 72] on icon "Close" at bounding box center [741, 69] width 19 height 15
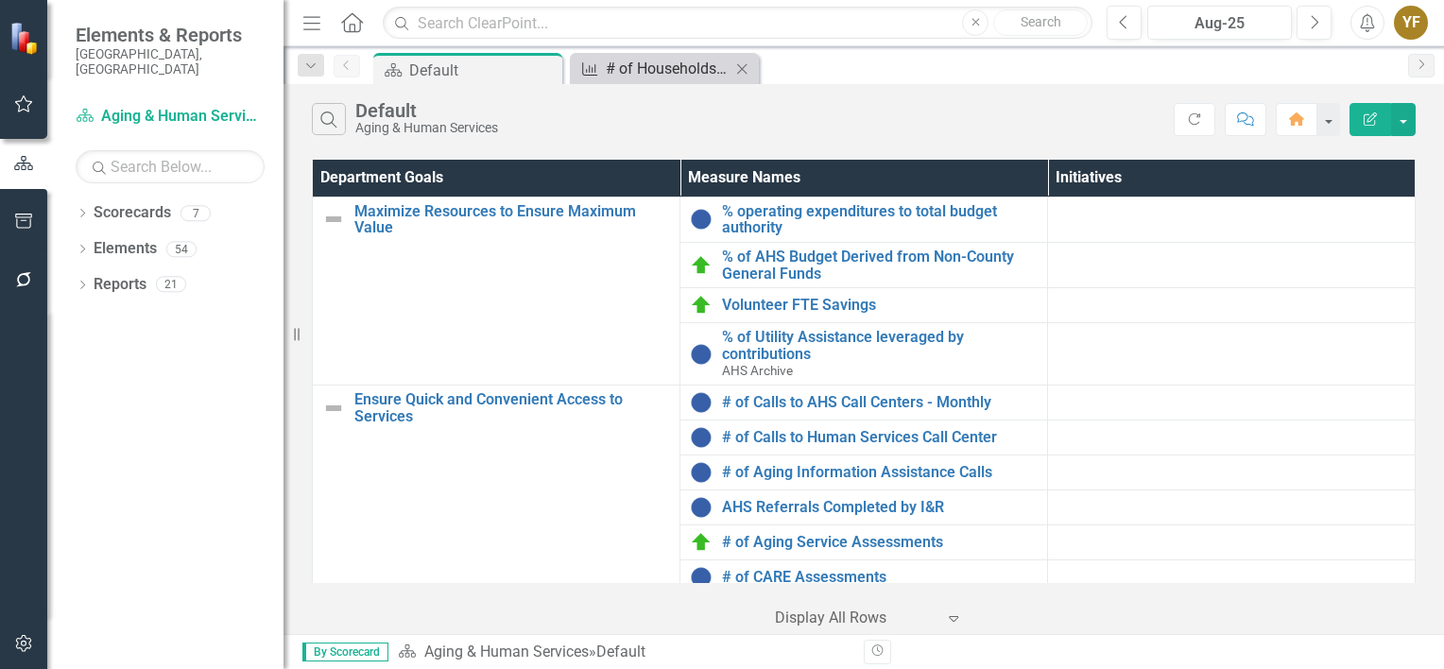
click at [662, 64] on div "# of Households served with Utility Assistance" at bounding box center [668, 69] width 125 height 24
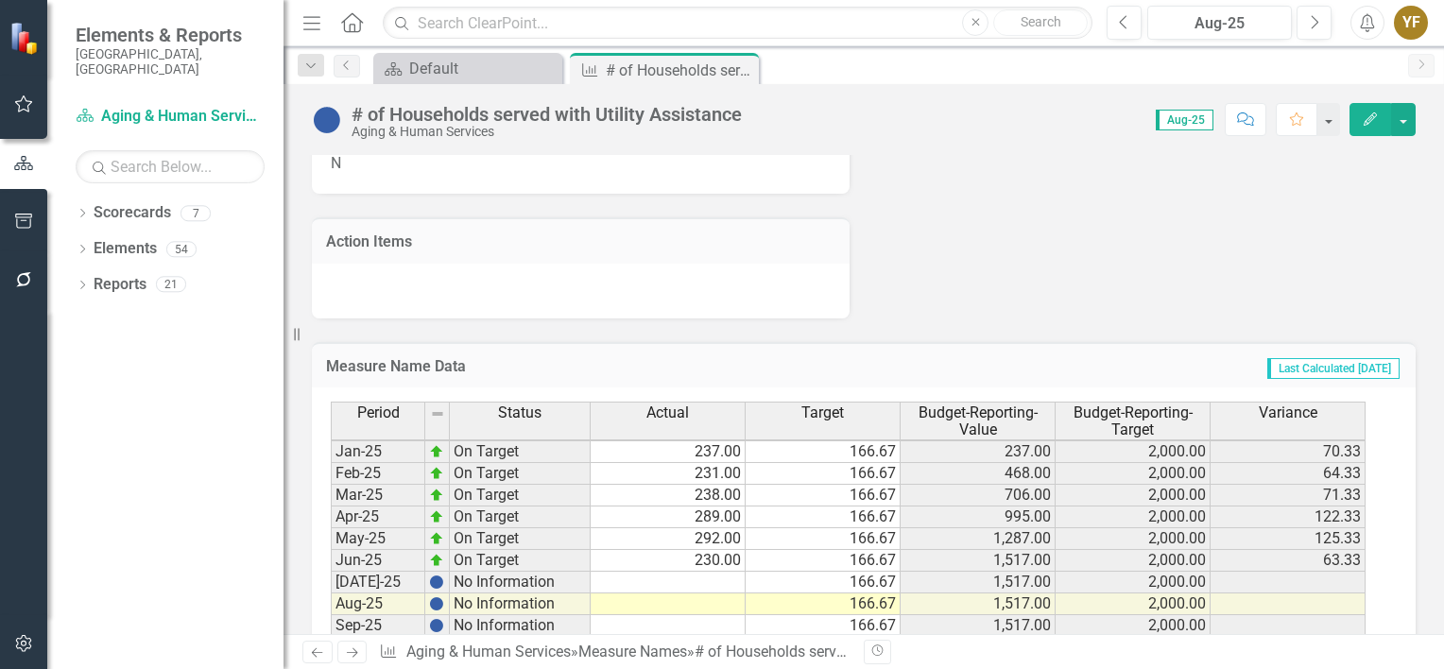
scroll to position [1040, 0]
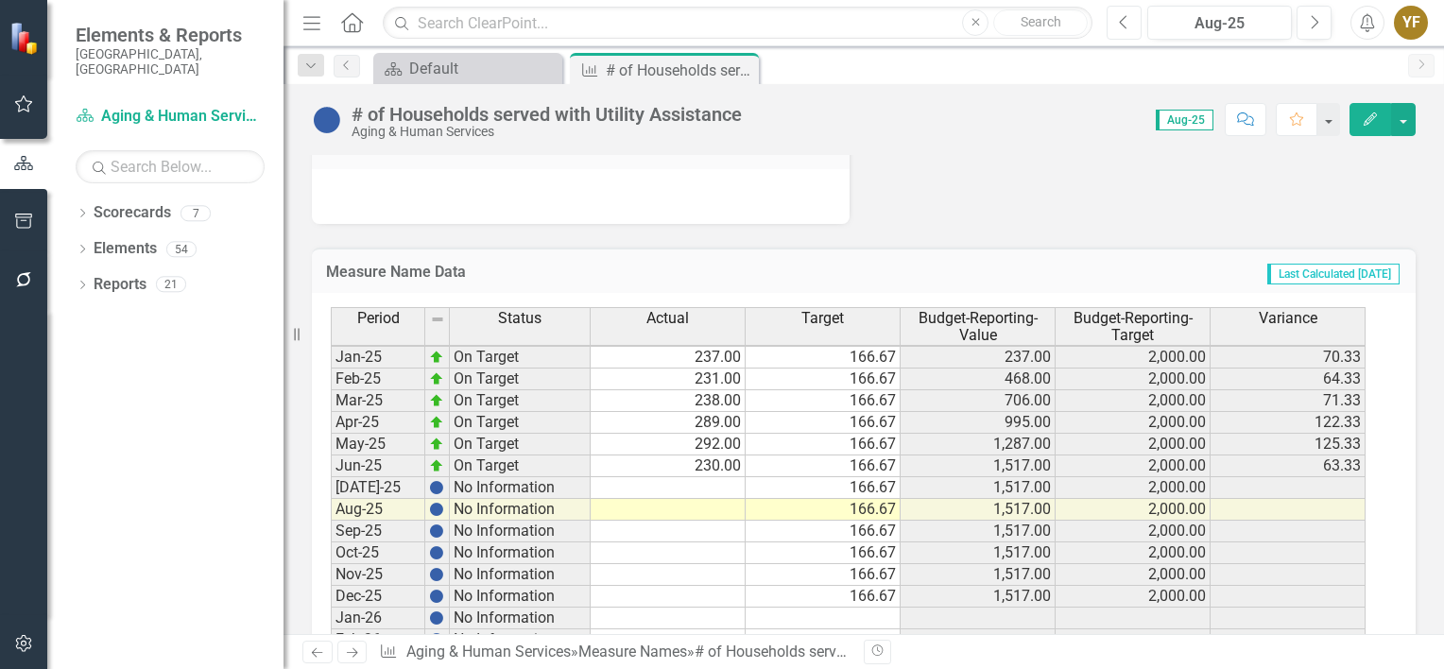
click at [1127, 23] on icon "Previous" at bounding box center [1124, 22] width 10 height 17
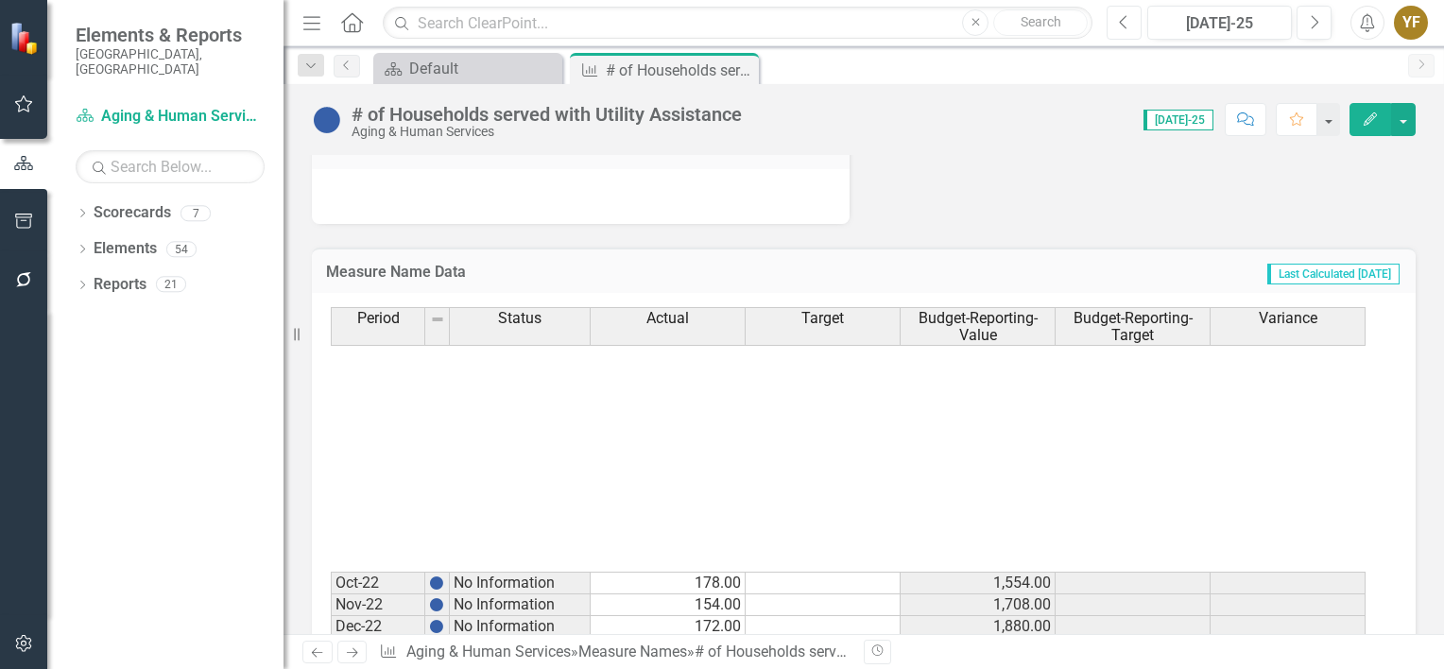
scroll to position [2363, 0]
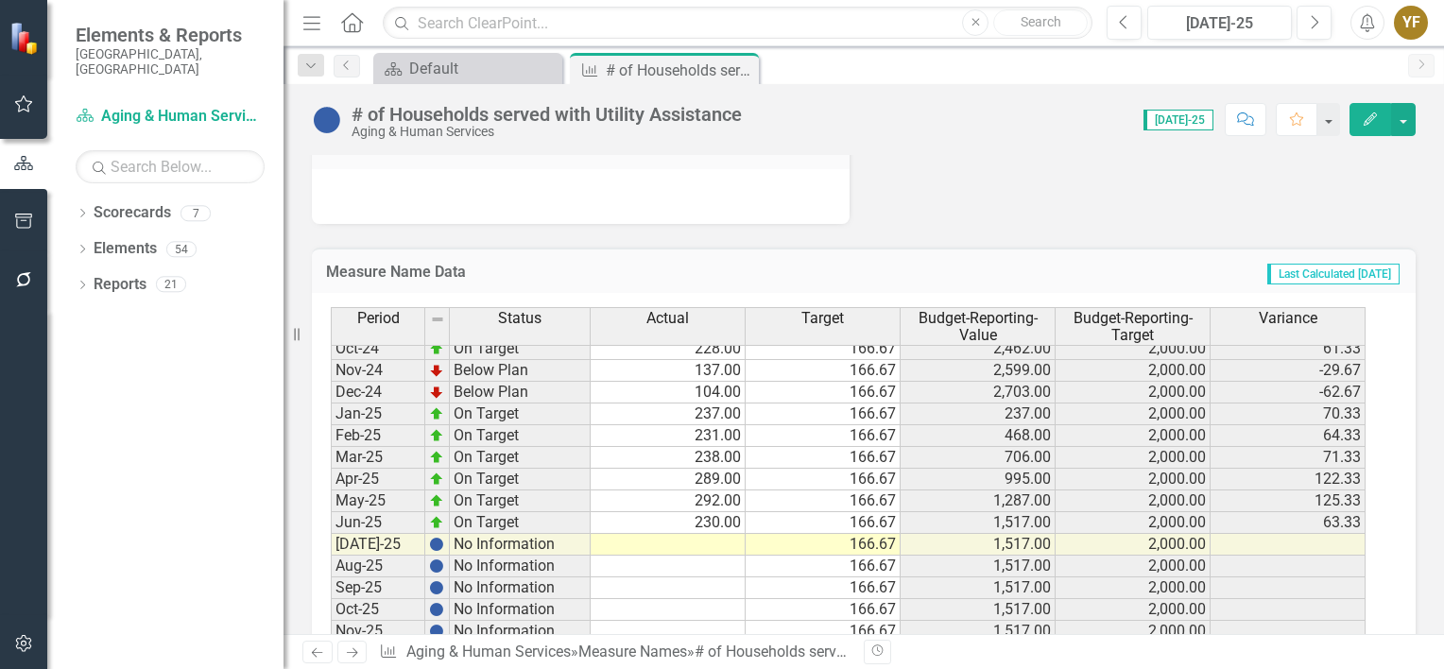
scroll to position [2609, 0]
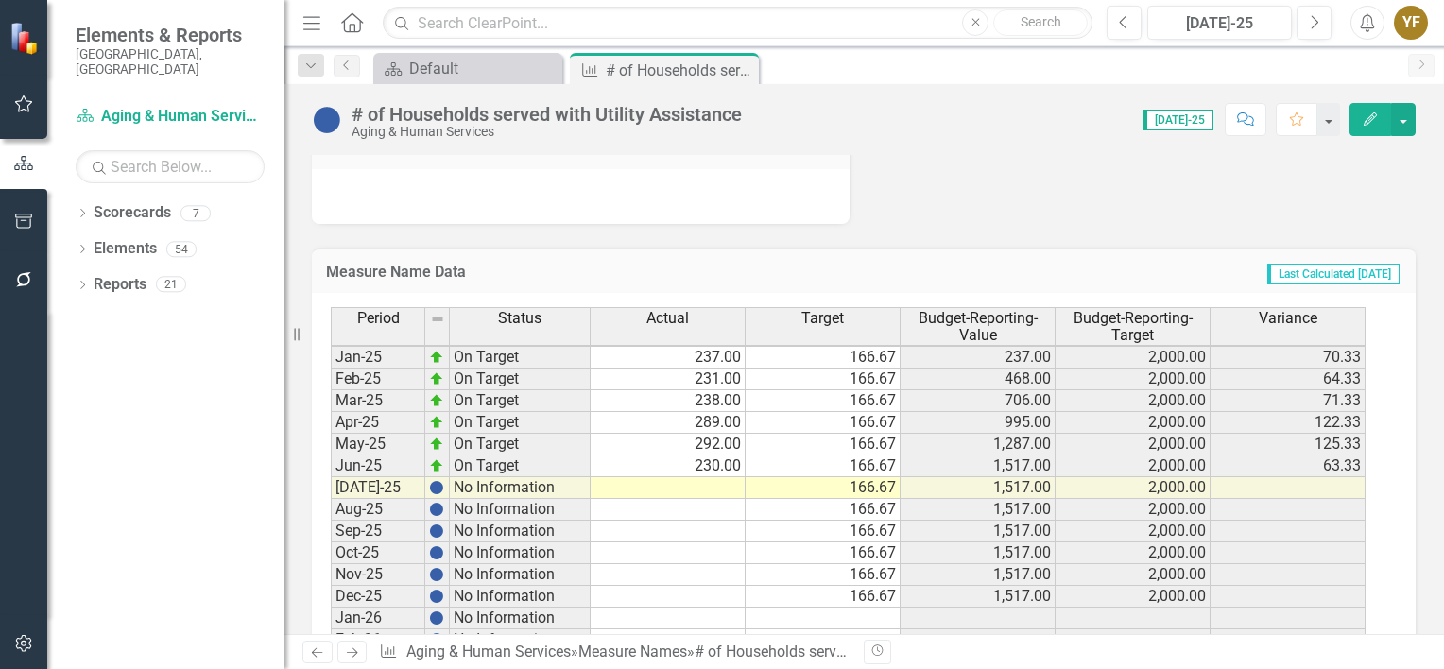
click at [734, 477] on tbody "Oct-23 No Information 247.00 2,595.00 Nov-23 No Information 179.00 2,774.00 Dec…" at bounding box center [848, 444] width 1035 height 849
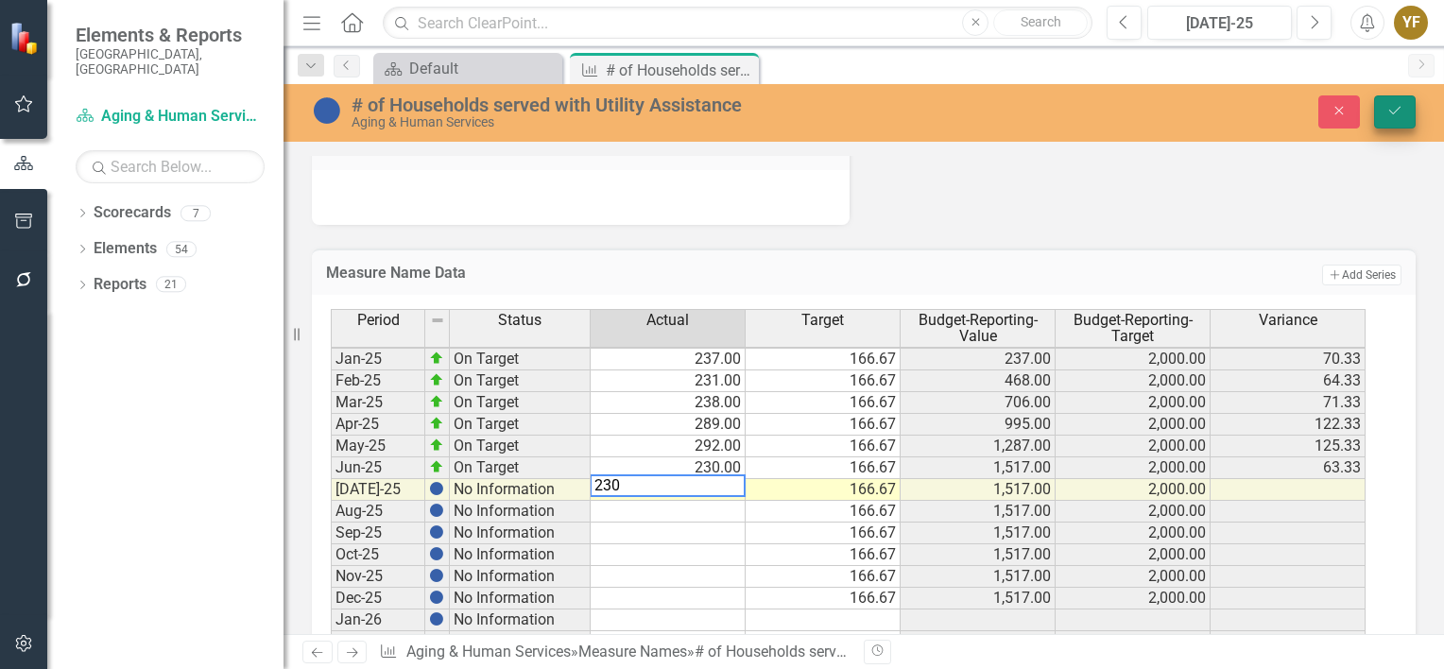
type textarea "230"
click at [1404, 119] on button "Save" at bounding box center [1395, 111] width 42 height 33
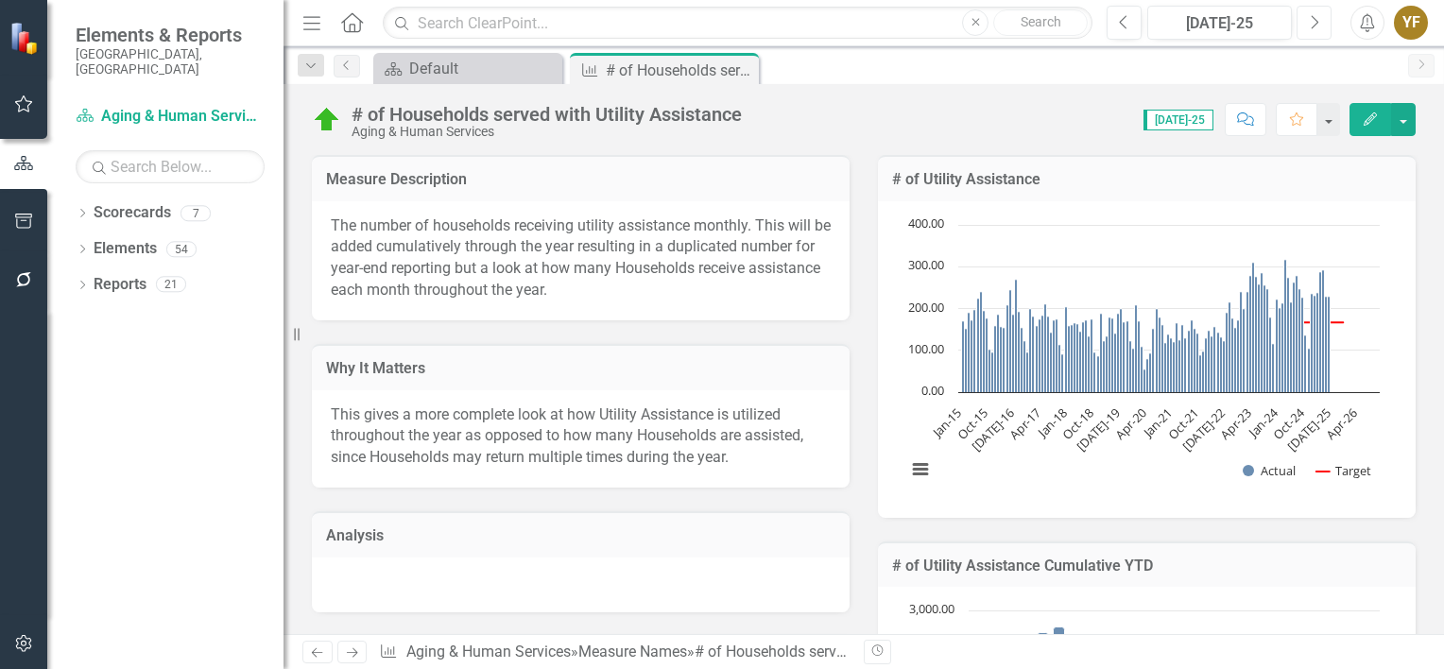
click at [1320, 24] on icon "Next" at bounding box center [1314, 22] width 10 height 17
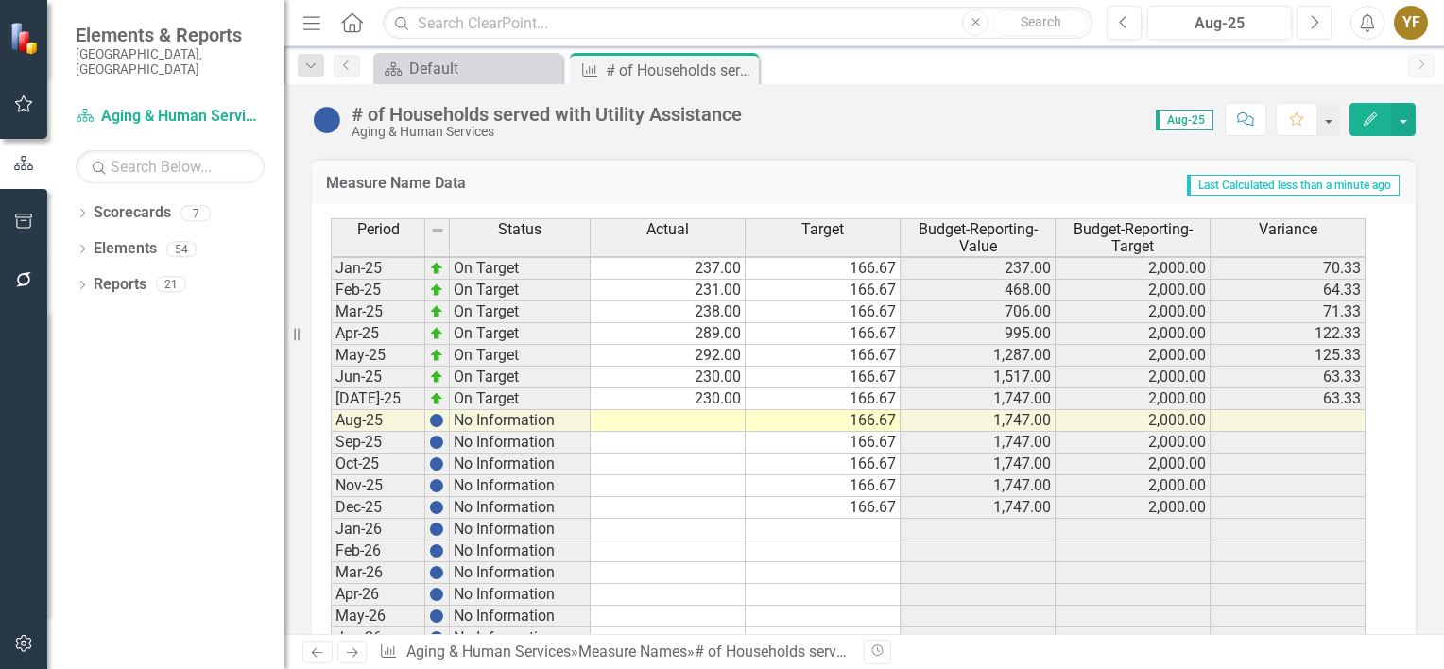
scroll to position [1229, 0]
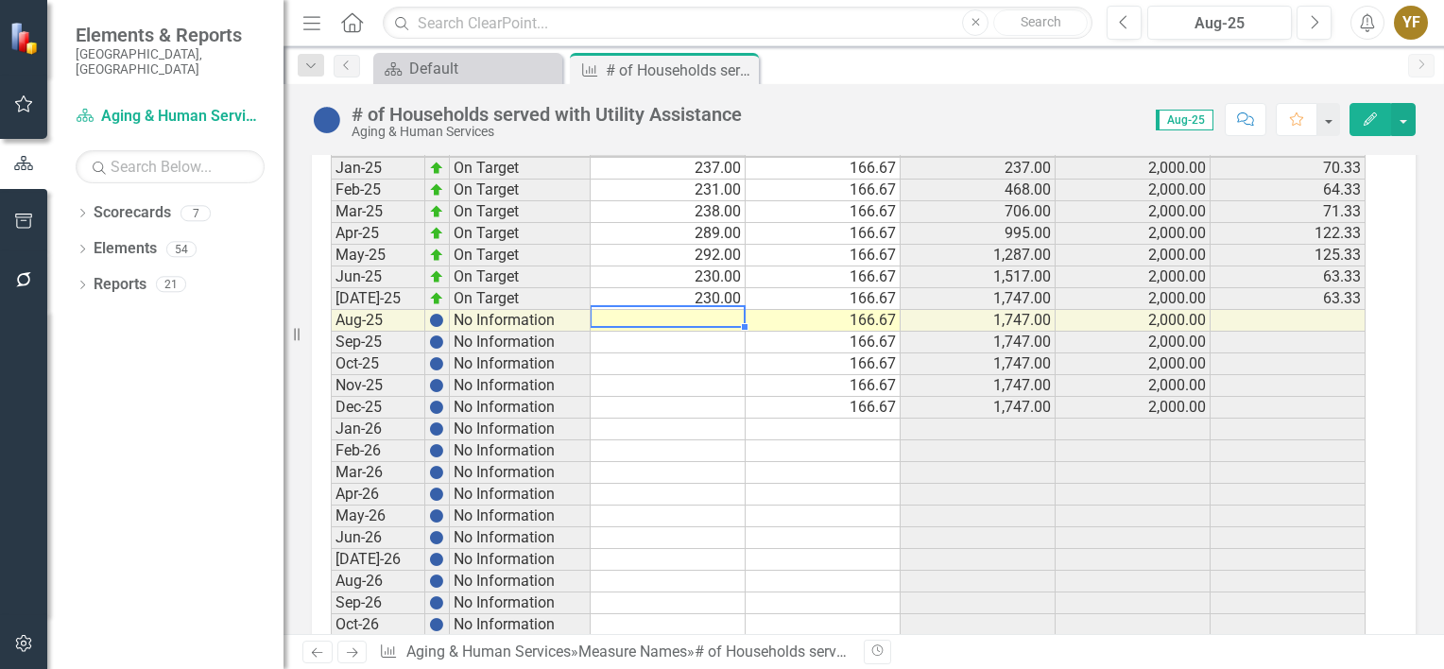
click at [715, 310] on tbody "Dec-23 No Information 117.00 2,891.00 Jan-24 On Target 222.00 166.67 222.00 2,0…" at bounding box center [848, 276] width 1035 height 805
click at [658, 312] on td at bounding box center [668, 321] width 155 height 22
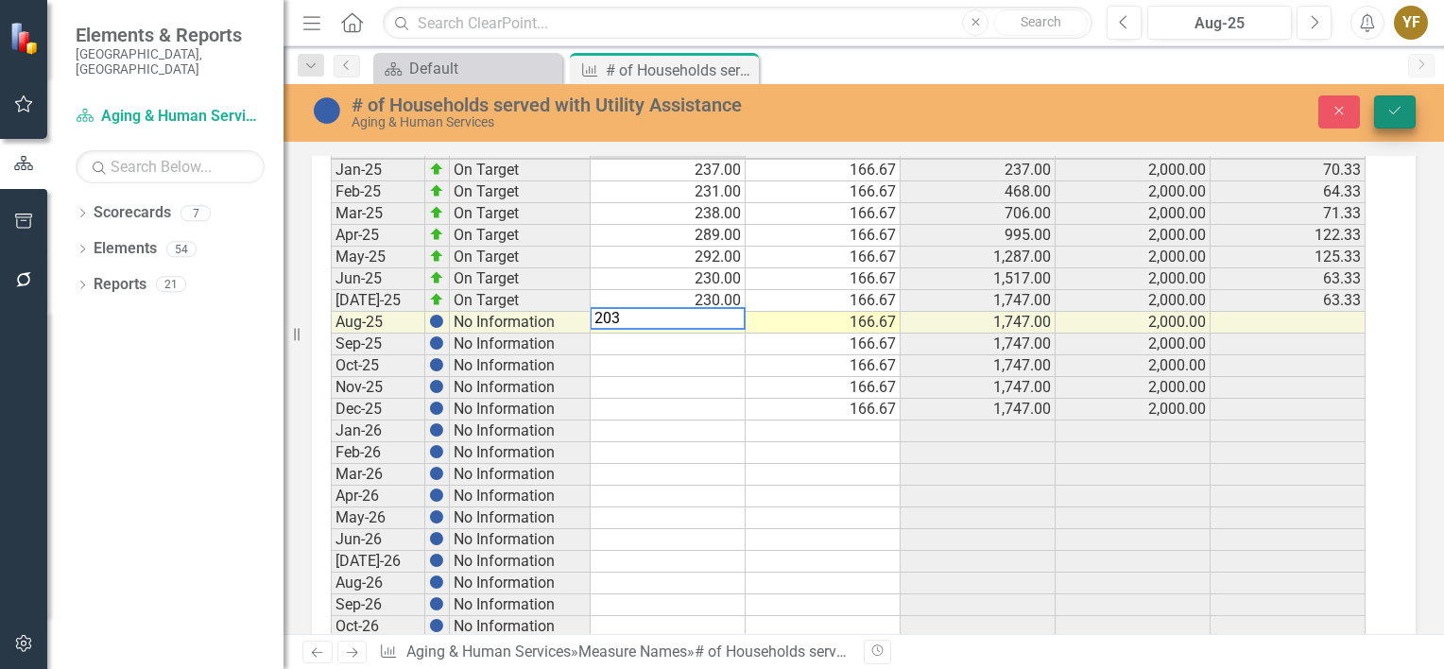
type textarea "203"
click at [1407, 115] on button "Save" at bounding box center [1395, 111] width 42 height 33
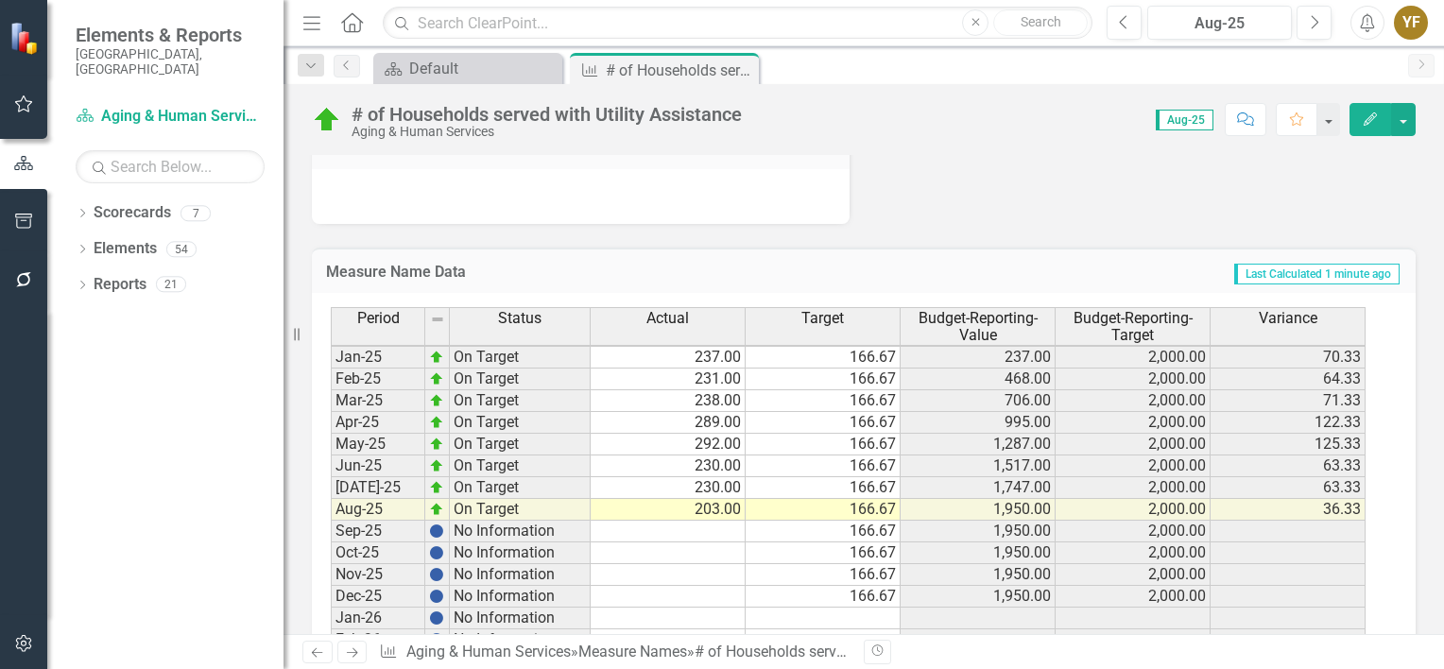
scroll to position [1134, 0]
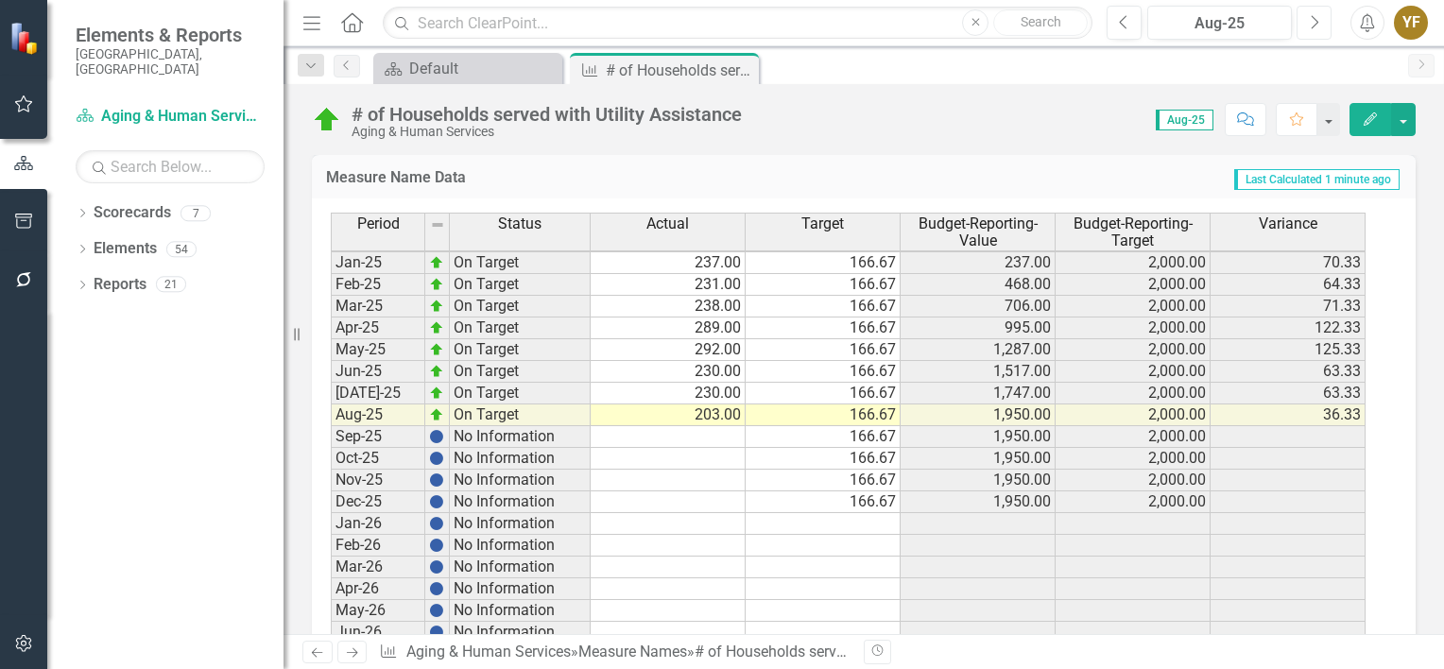
click at [1312, 24] on icon "Next" at bounding box center [1314, 22] width 10 height 17
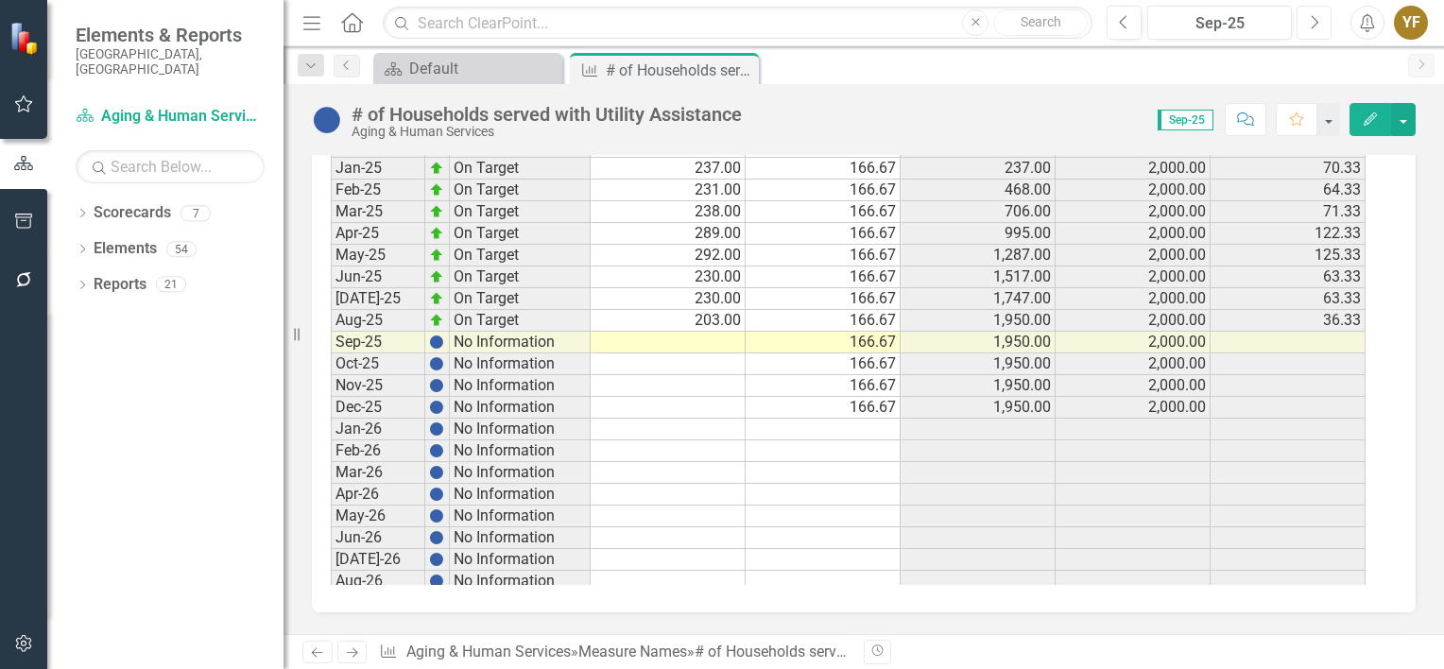
scroll to position [2420, 0]
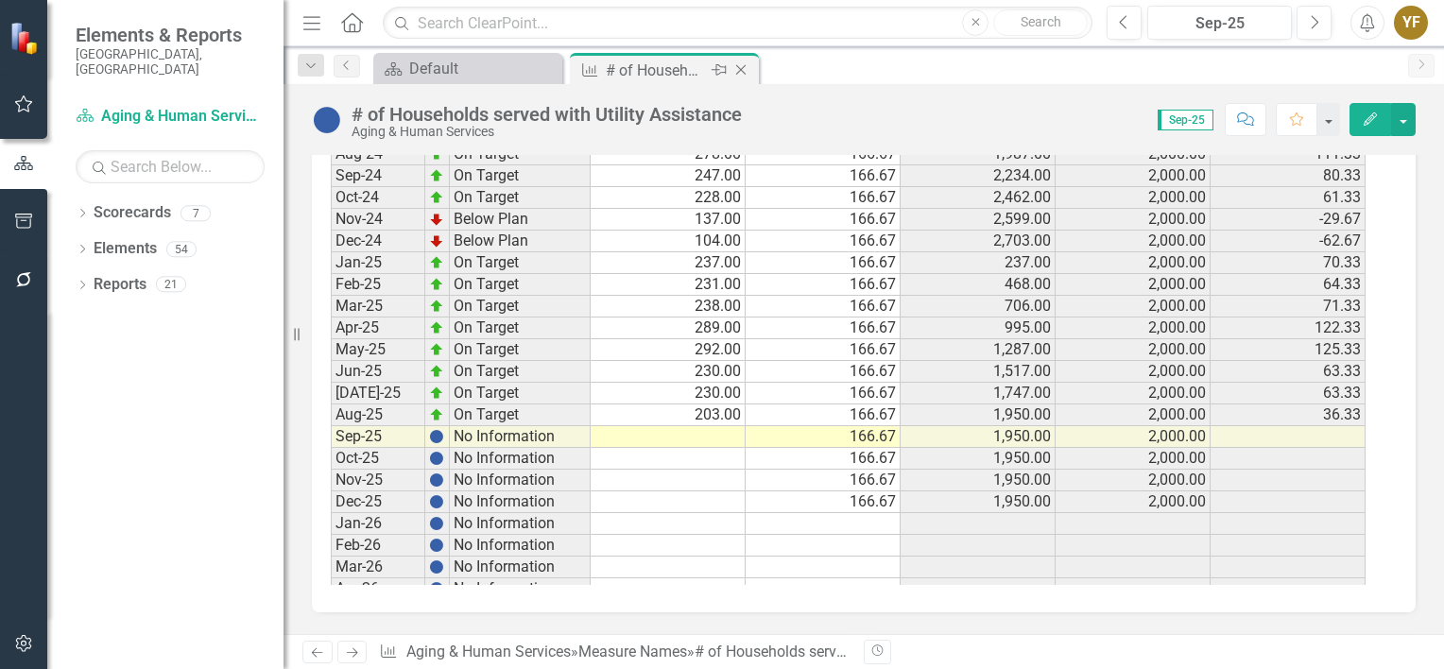
click at [741, 70] on icon at bounding box center [741, 70] width 10 height 10
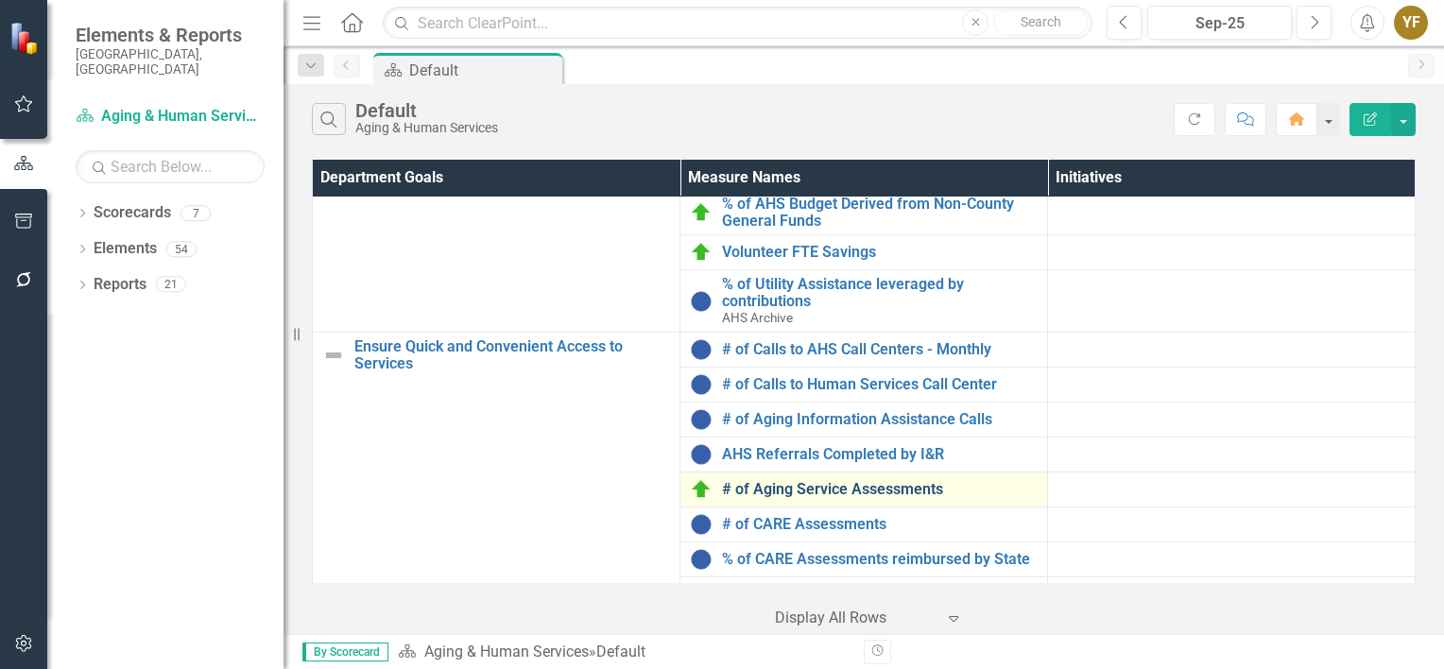
scroll to position [95, 0]
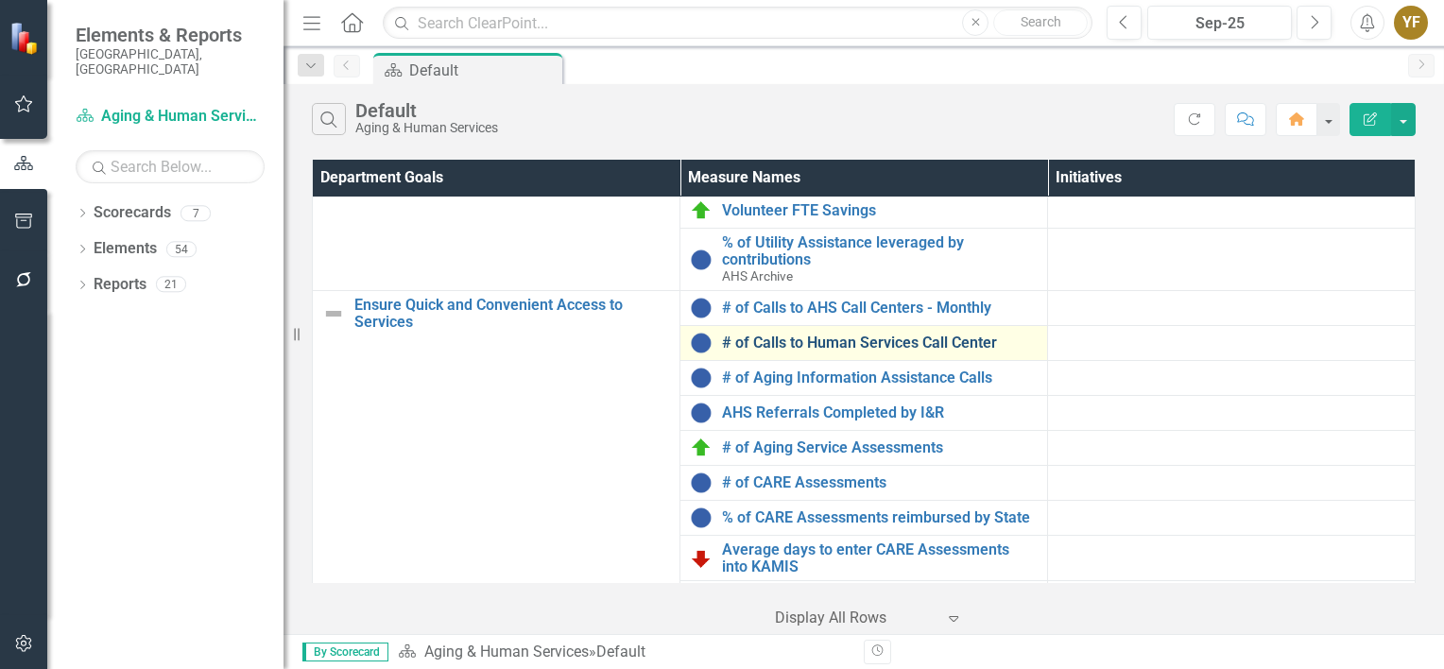
click at [898, 337] on link "# of Calls to Human Services Call Center" at bounding box center [880, 343] width 316 height 17
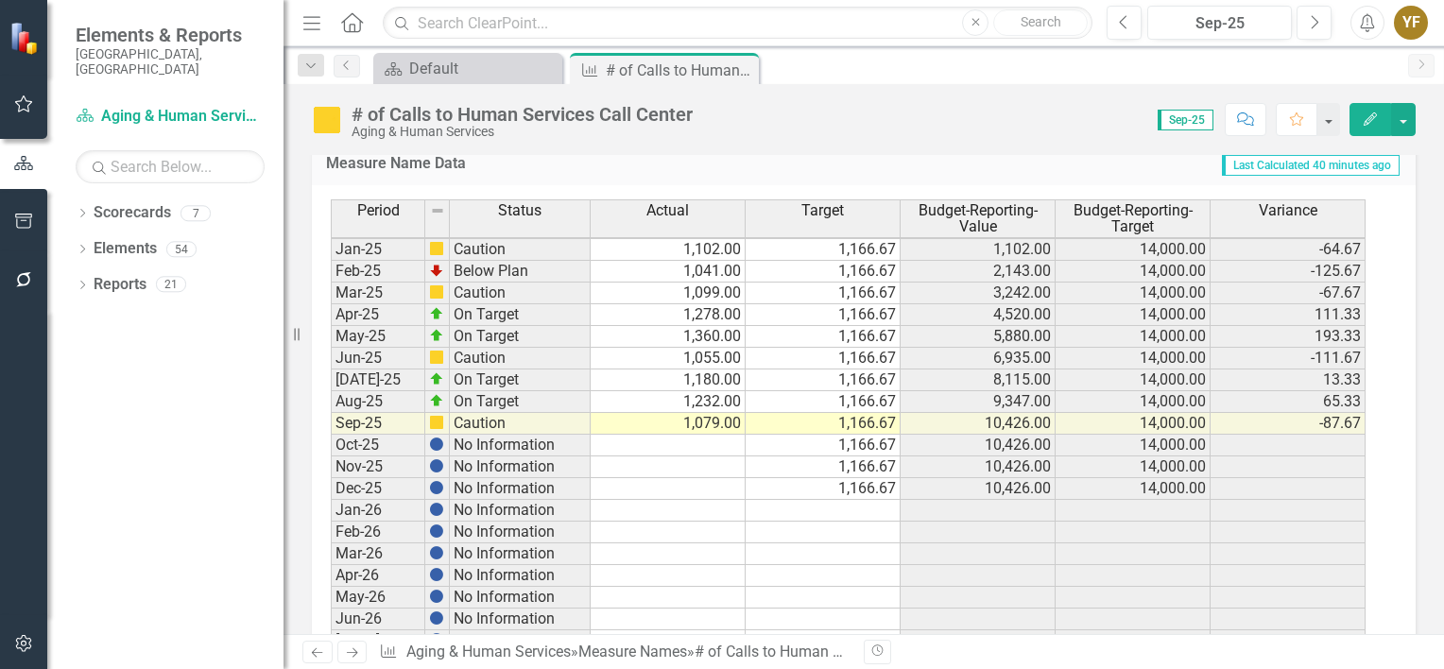
scroll to position [1197, 0]
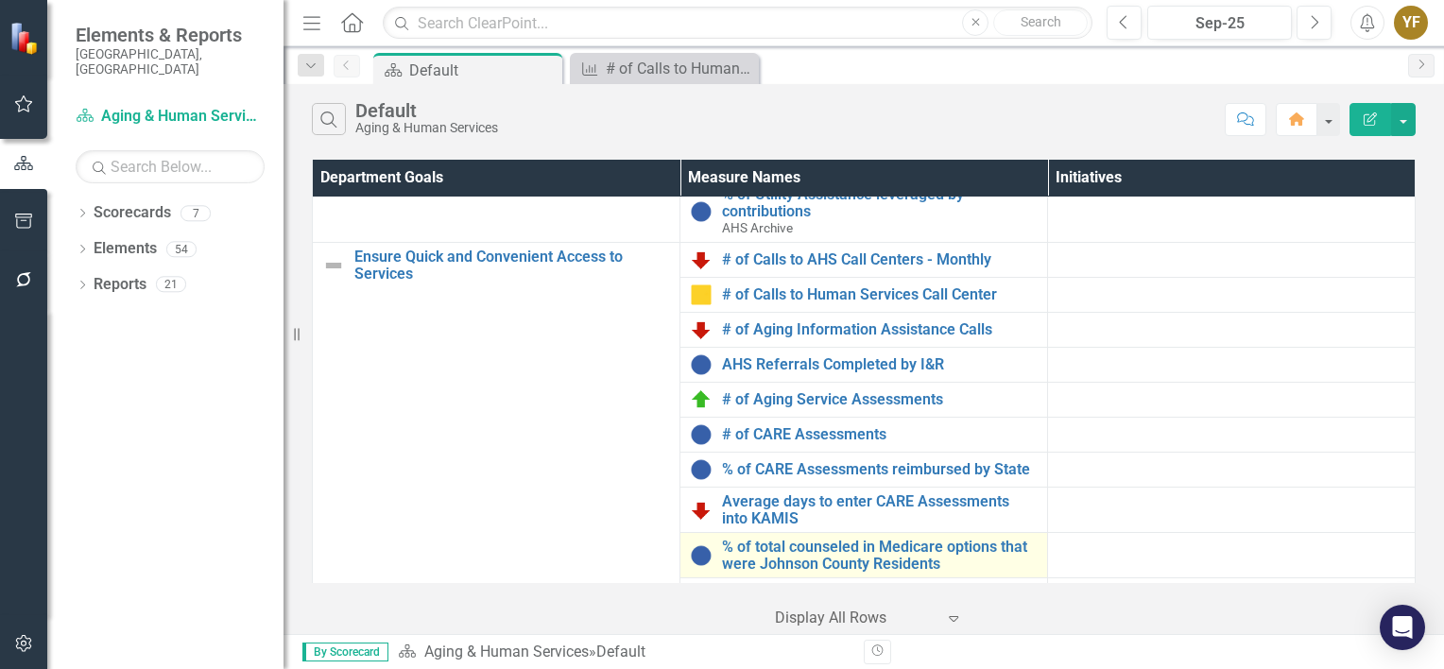
scroll to position [95, 0]
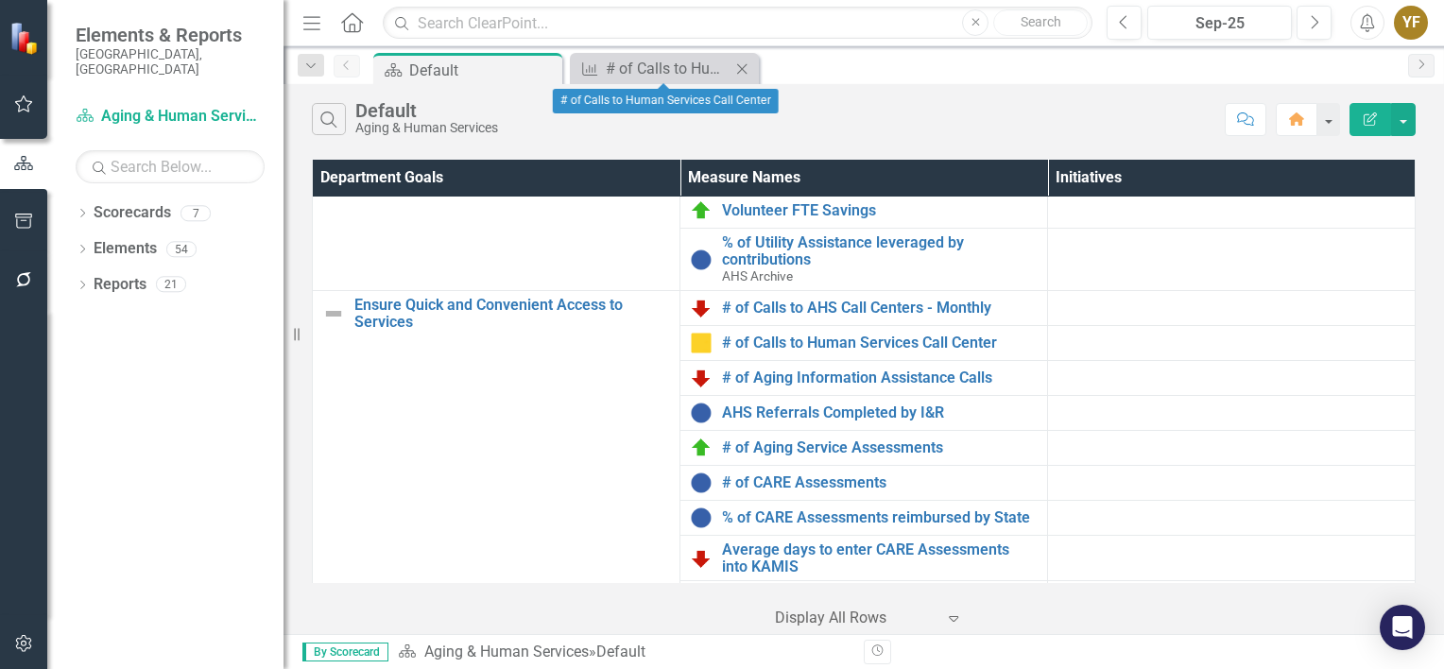
click at [747, 67] on icon "Close" at bounding box center [742, 68] width 19 height 15
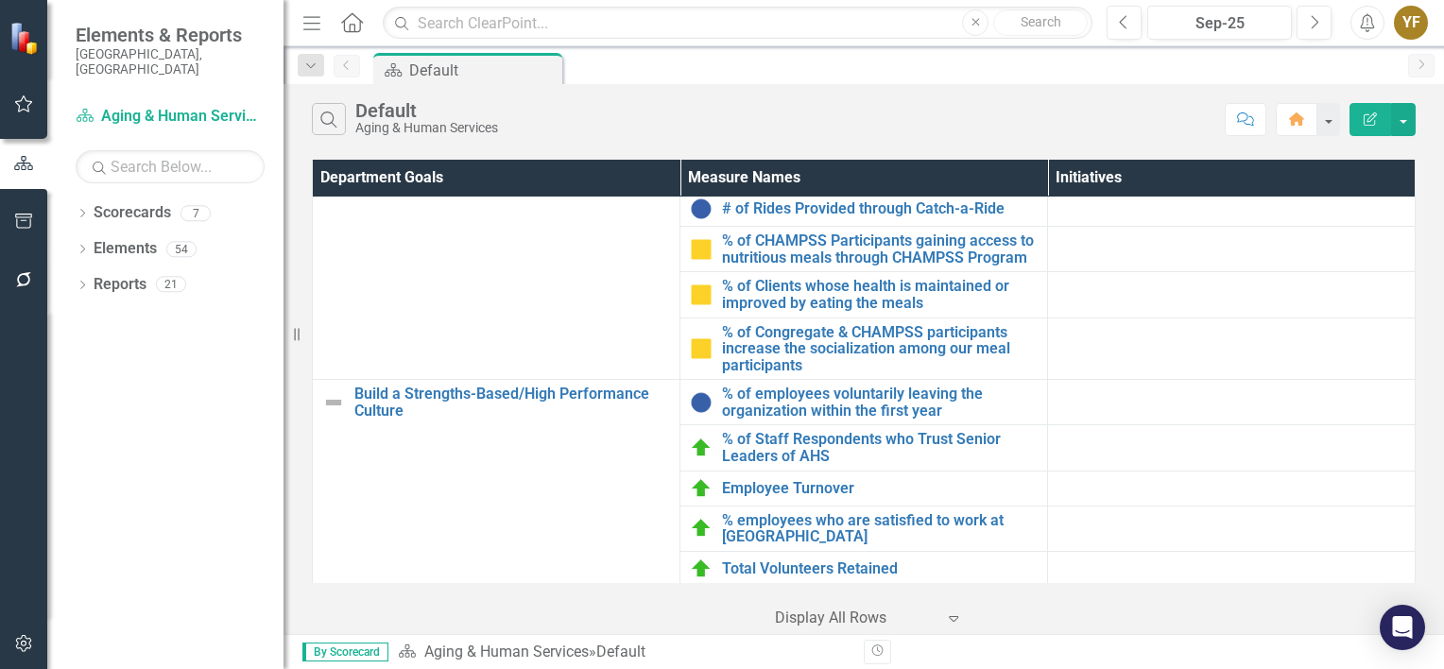
scroll to position [945, 0]
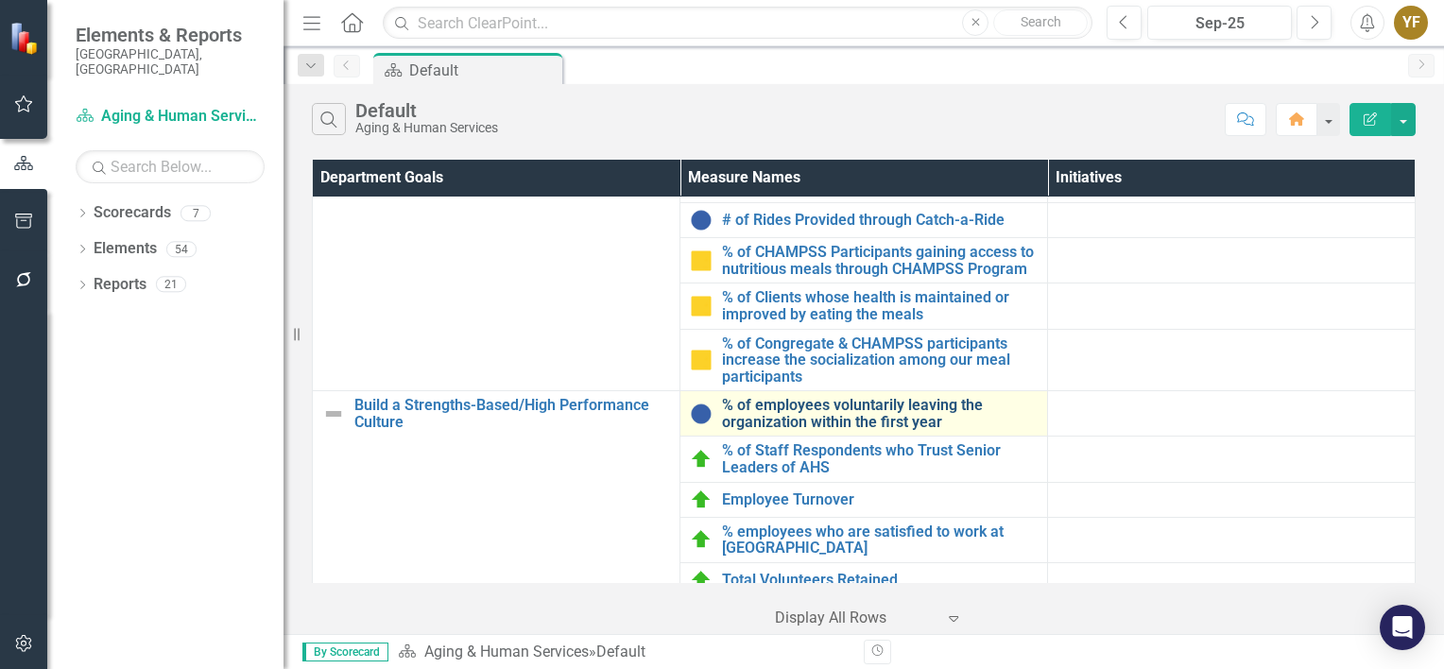
click at [941, 430] on link "% of employees voluntarily leaving the organization within the first year" at bounding box center [880, 413] width 316 height 33
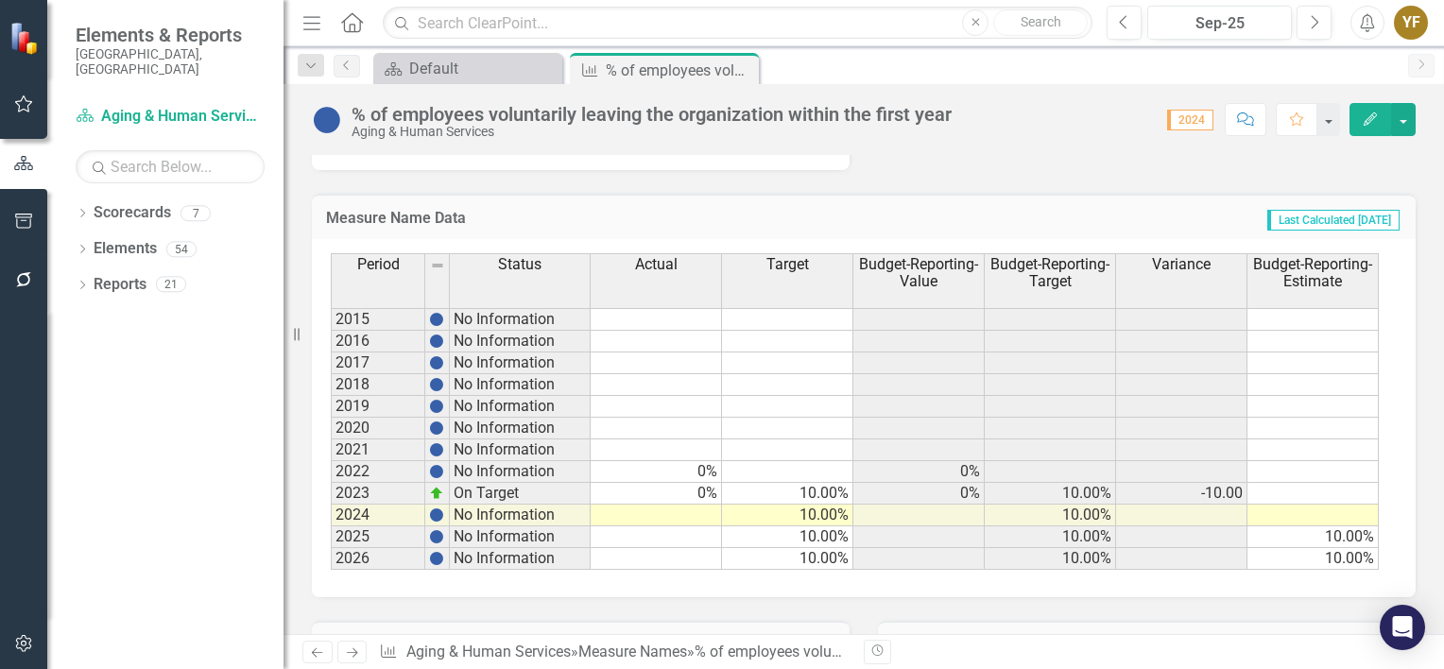
scroll to position [1078, 0]
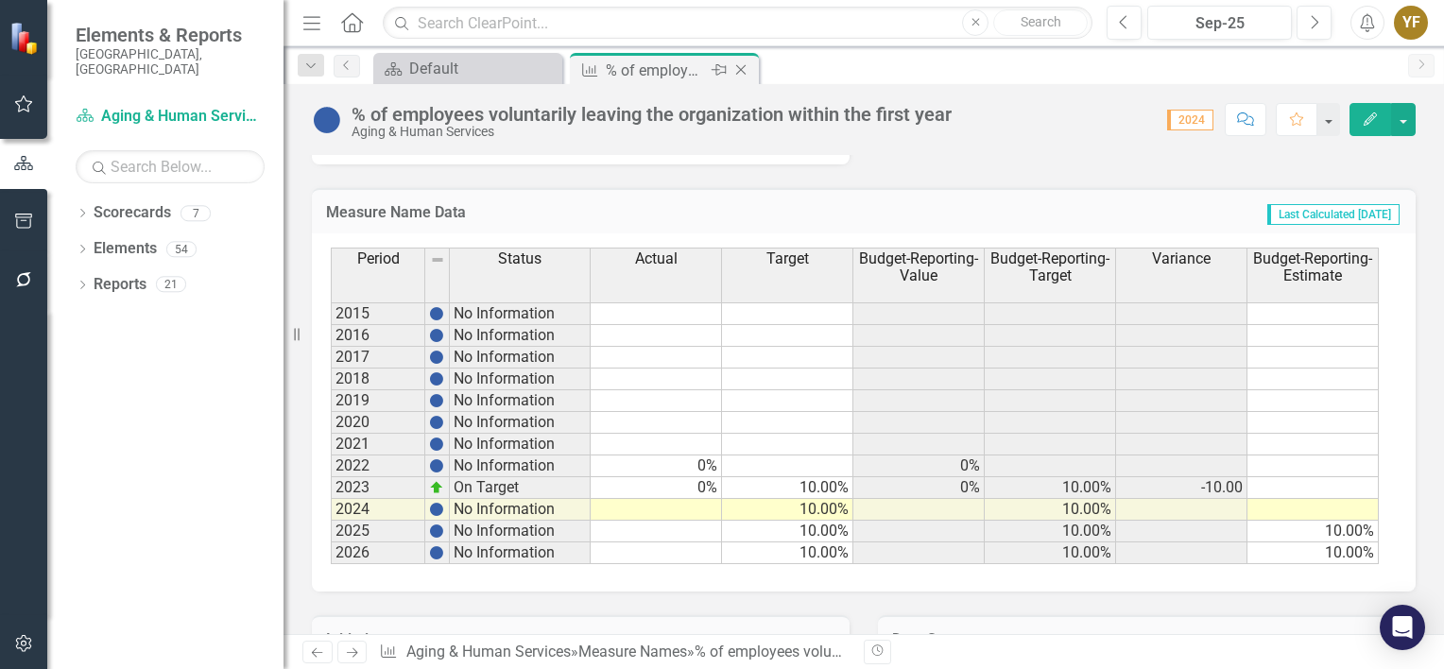
click at [741, 68] on icon "Close" at bounding box center [741, 69] width 19 height 15
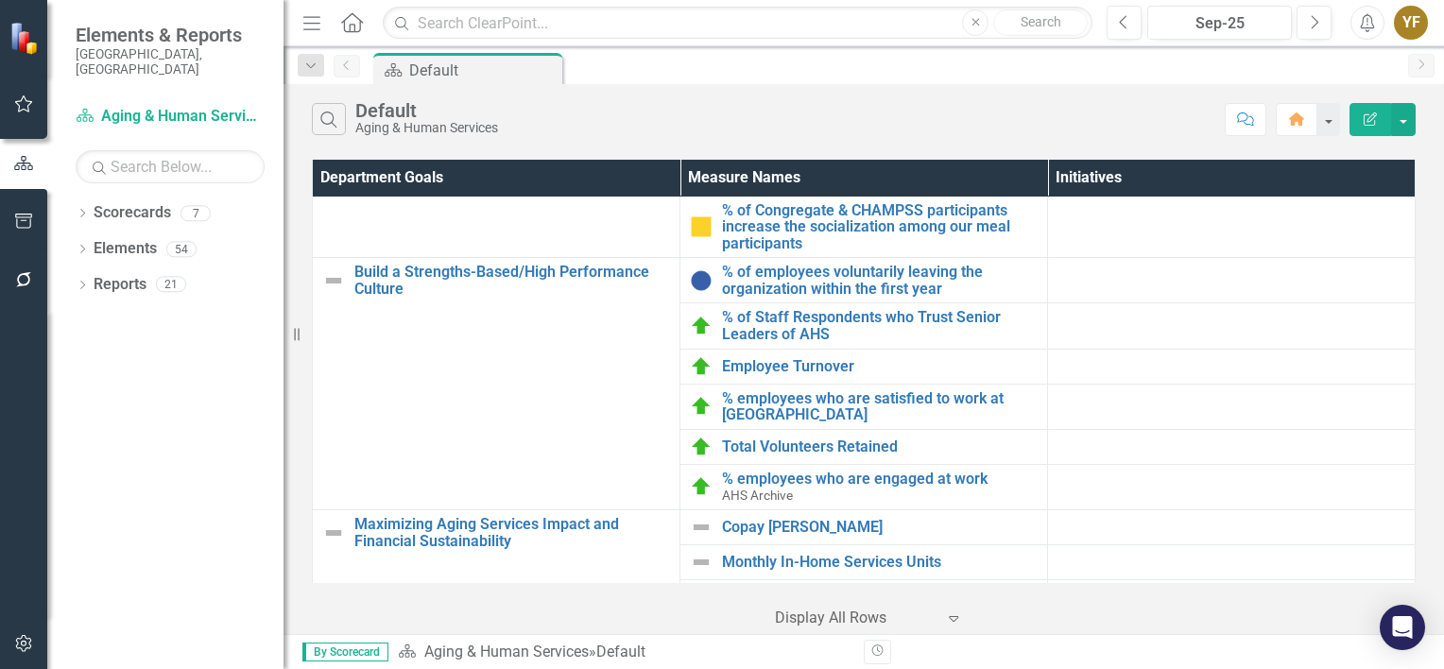
scroll to position [1040, 0]
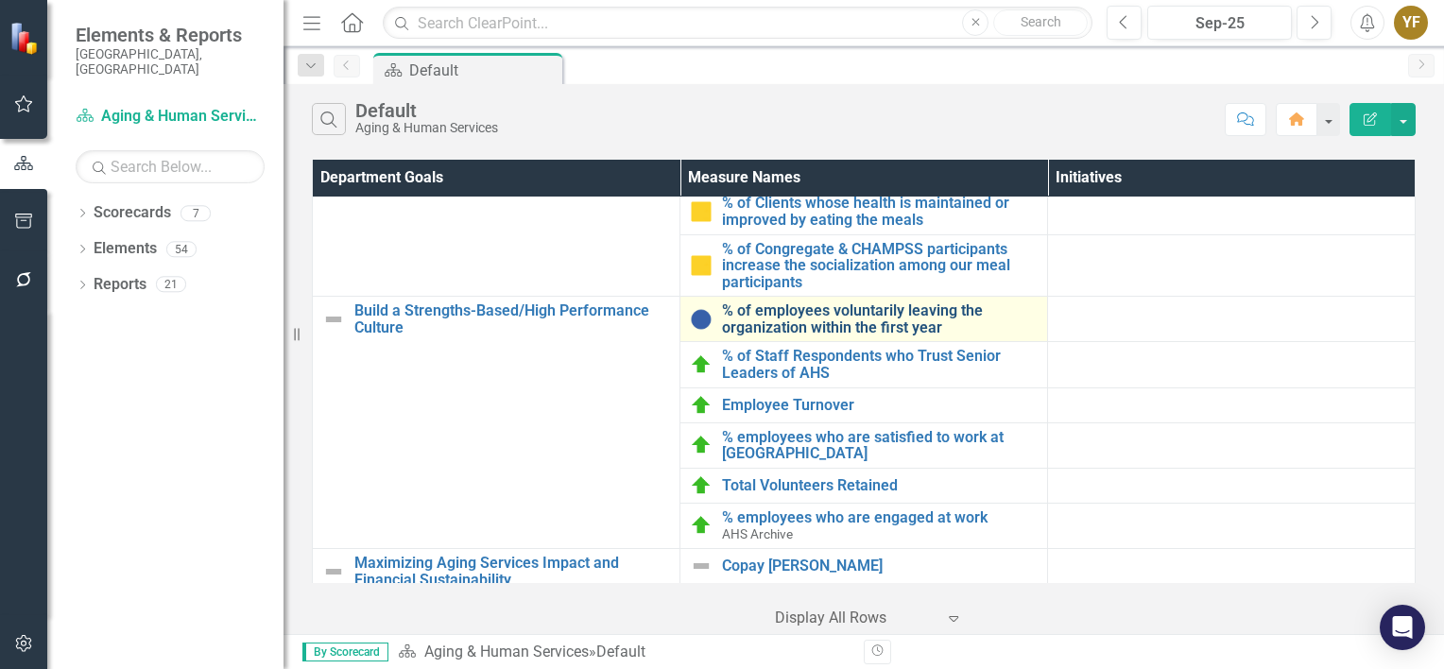
click at [801, 336] on link "% of employees voluntarily leaving the organization within the first year" at bounding box center [880, 318] width 316 height 33
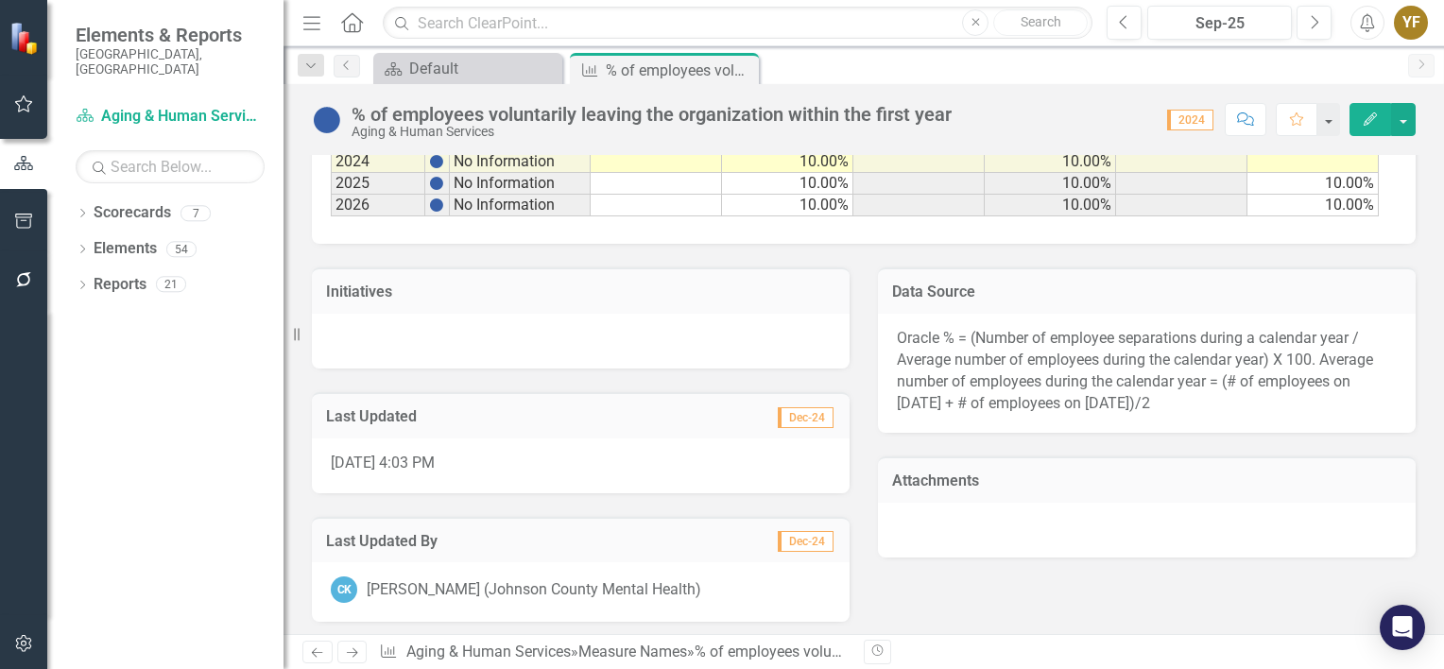
scroll to position [1426, 0]
click at [745, 65] on icon at bounding box center [741, 70] width 10 height 10
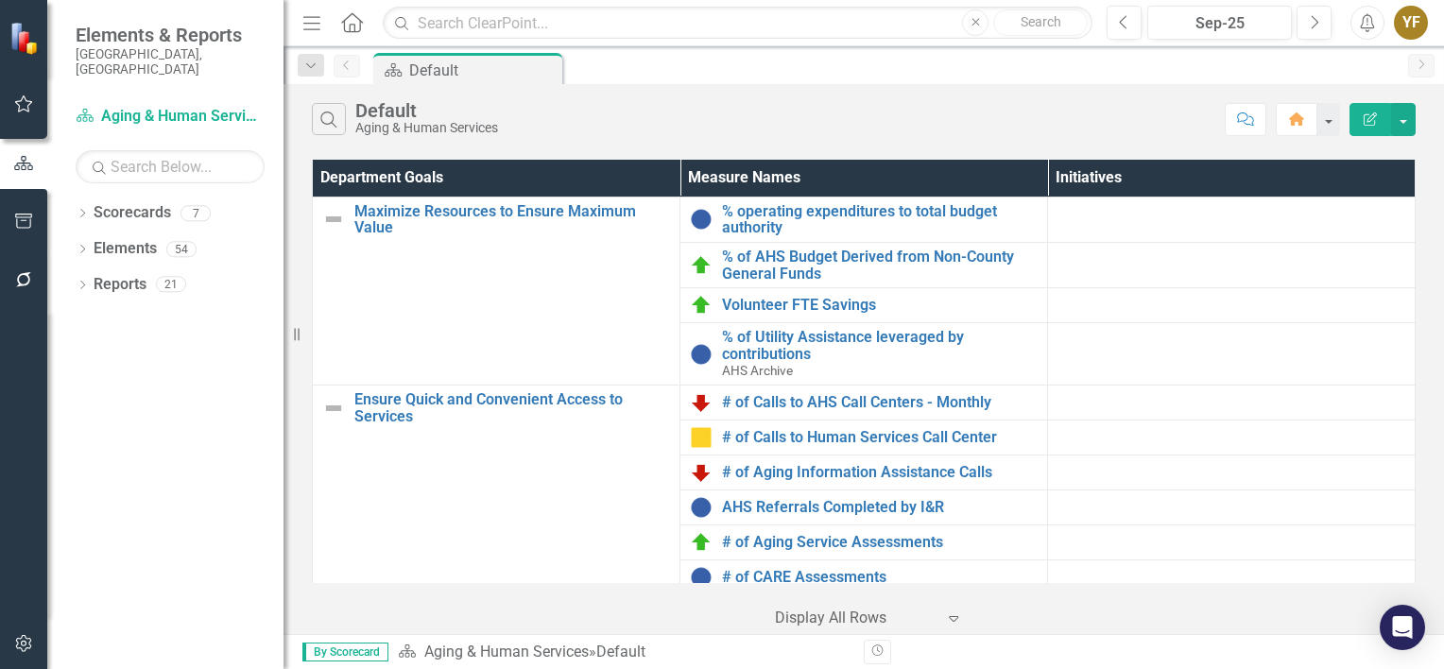
click at [1413, 26] on div "YF" at bounding box center [1411, 23] width 34 height 34
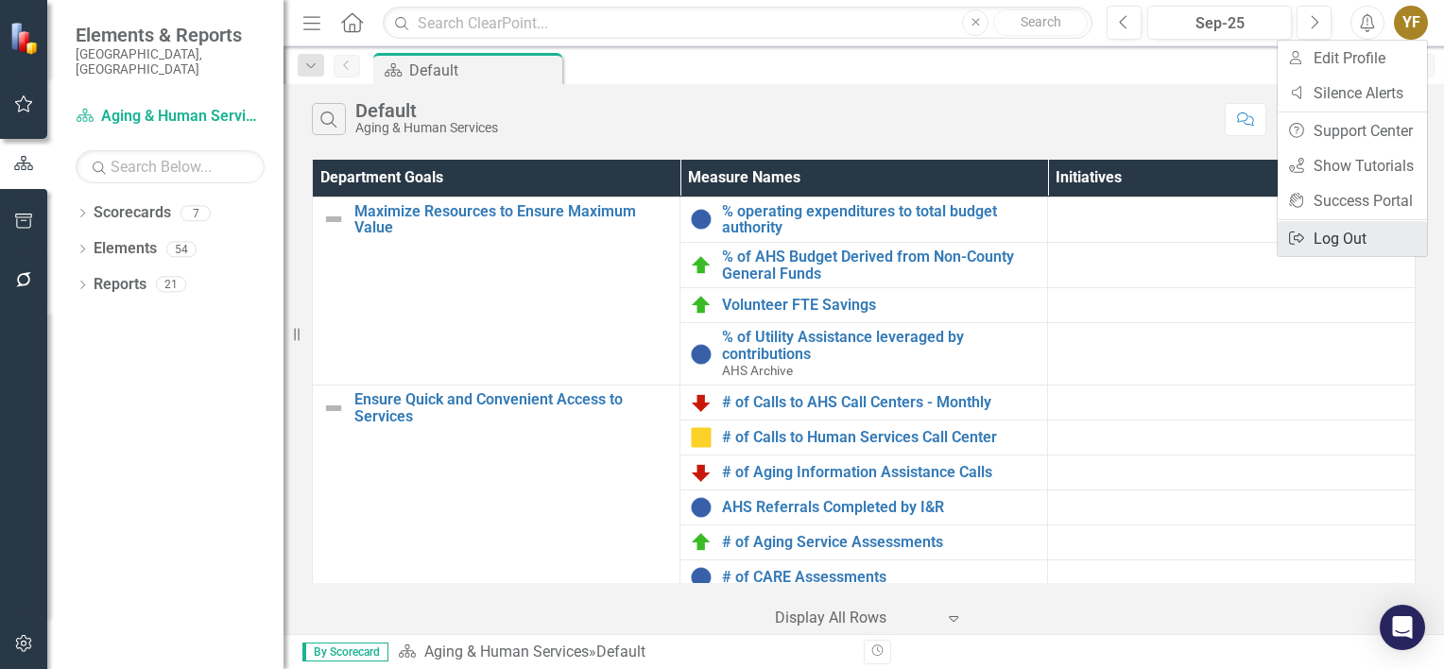
click at [1311, 238] on link "Logout Log Out" at bounding box center [1352, 238] width 149 height 35
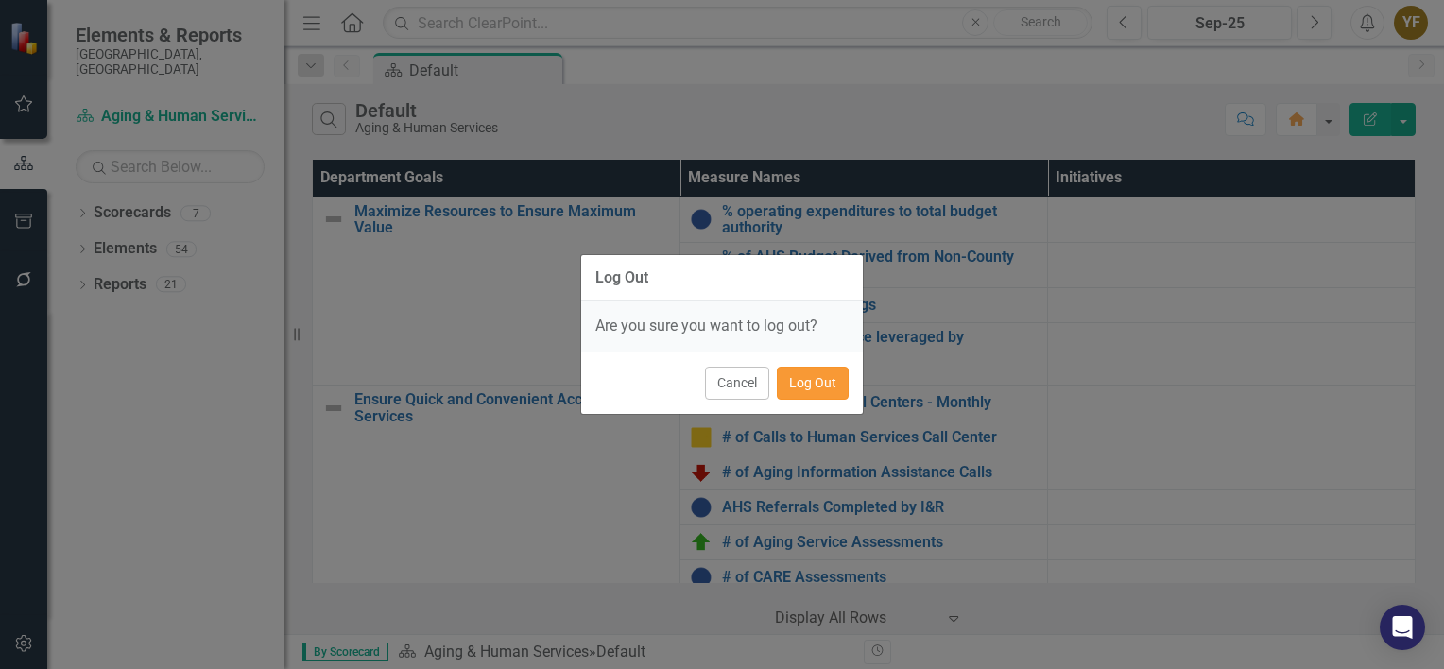
click at [831, 377] on button "Log Out" at bounding box center [813, 383] width 72 height 33
